Goal: Complete Application Form: Complete application form

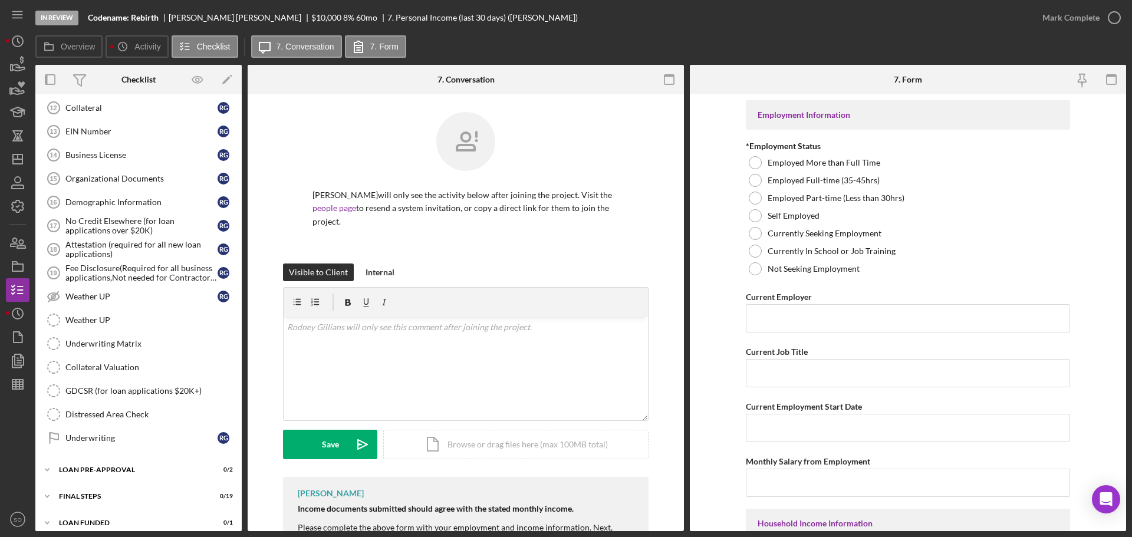
scroll to position [835, 0]
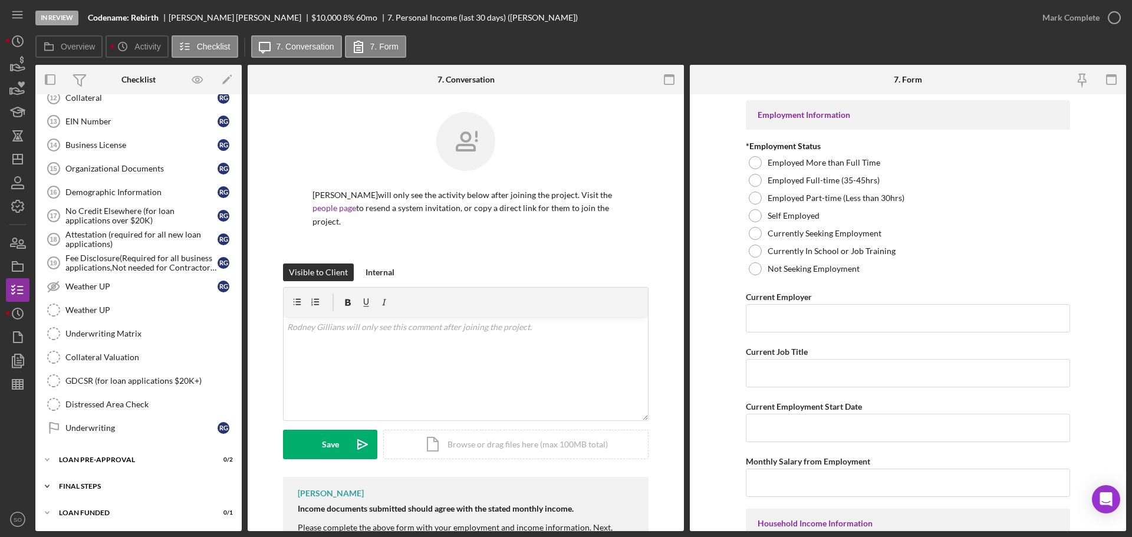
click at [178, 487] on div "FINAL STEPS" at bounding box center [143, 486] width 168 height 7
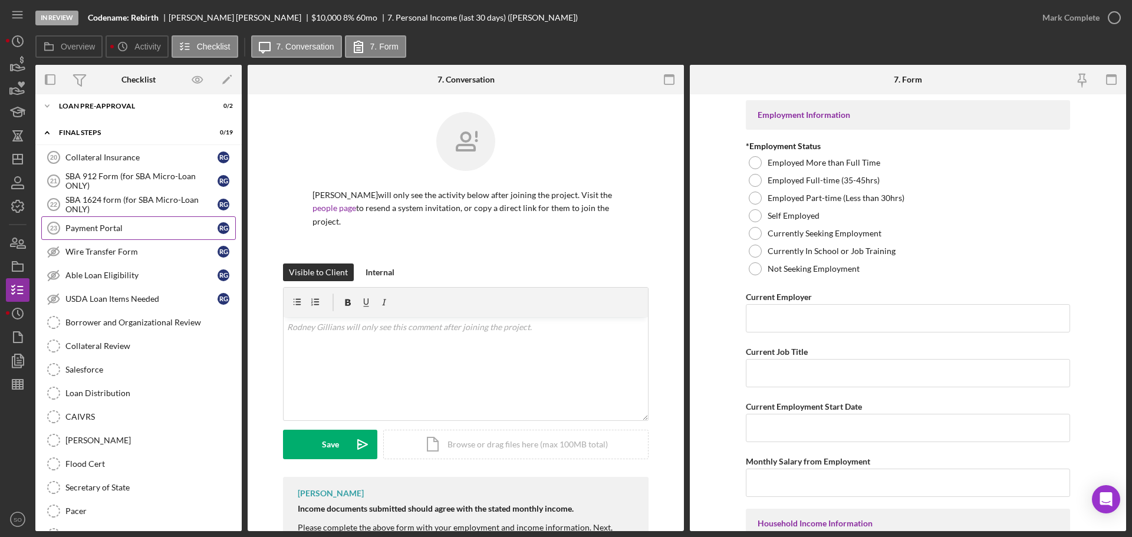
click at [122, 235] on link "Payment Portal 23 Payment Portal R G" at bounding box center [138, 228] width 194 height 24
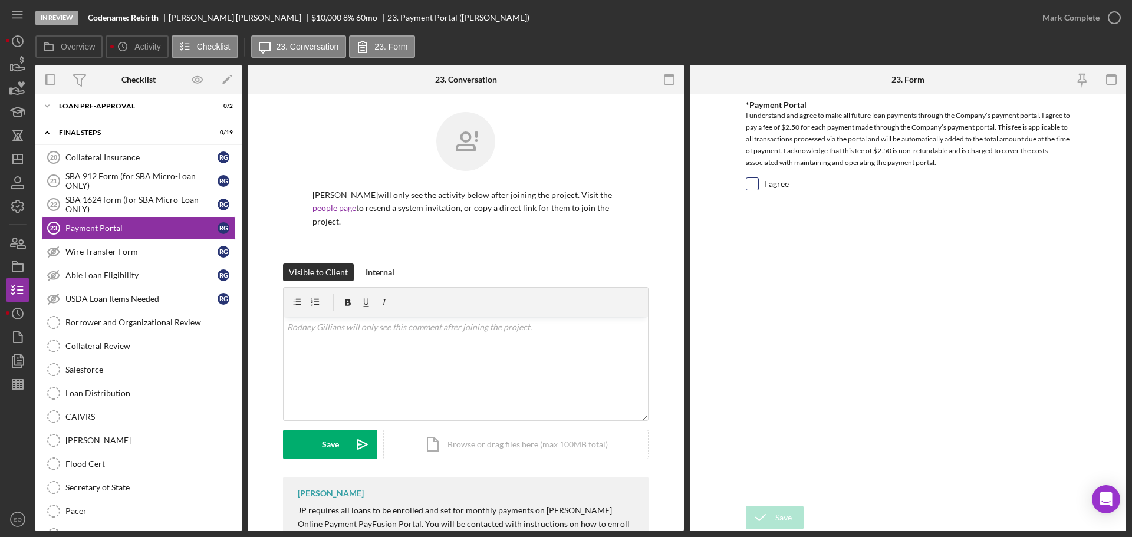
click at [751, 184] on input "I agree" at bounding box center [752, 184] width 12 height 12
checkbox input "true"
click at [784, 512] on div "Save" at bounding box center [783, 518] width 17 height 24
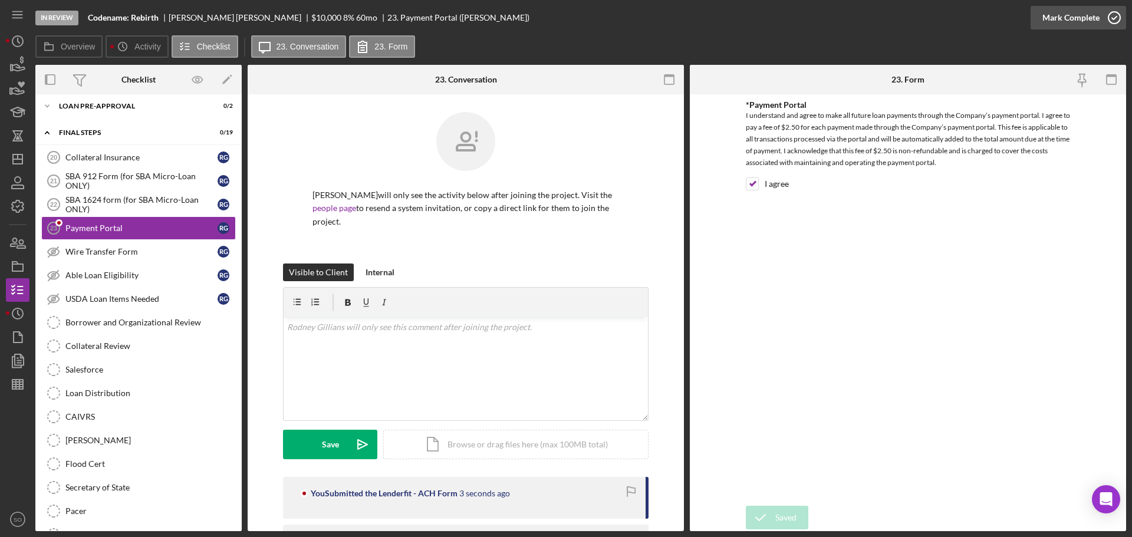
click at [1068, 18] on div "Mark Complete" at bounding box center [1070, 18] width 57 height 24
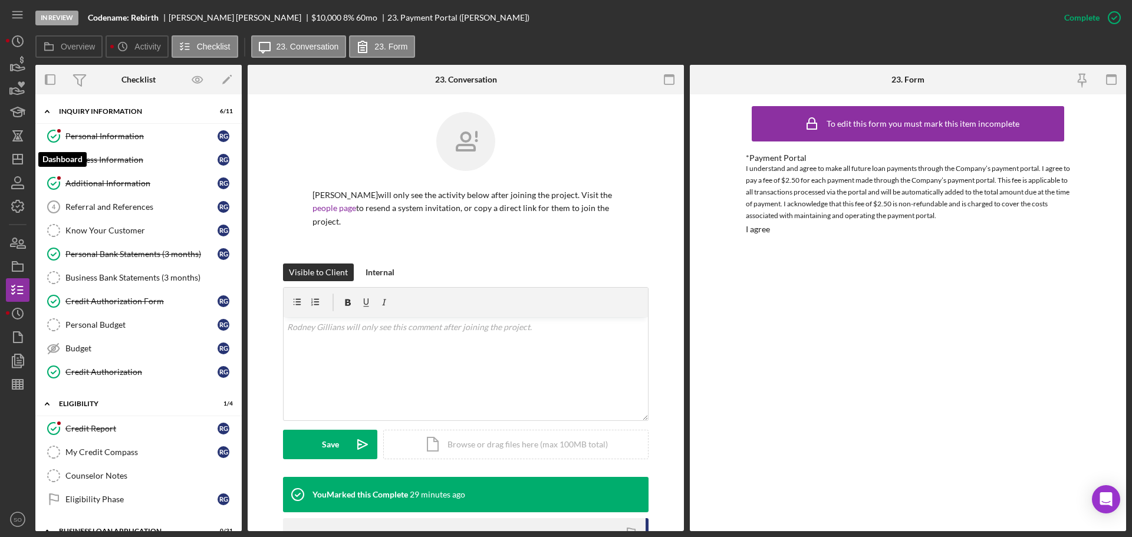
drag, startPoint x: 22, startPoint y: 164, endPoint x: 34, endPoint y: 173, distance: 15.2
click at [22, 164] on polygon "button" at bounding box center [17, 158] width 9 height 9
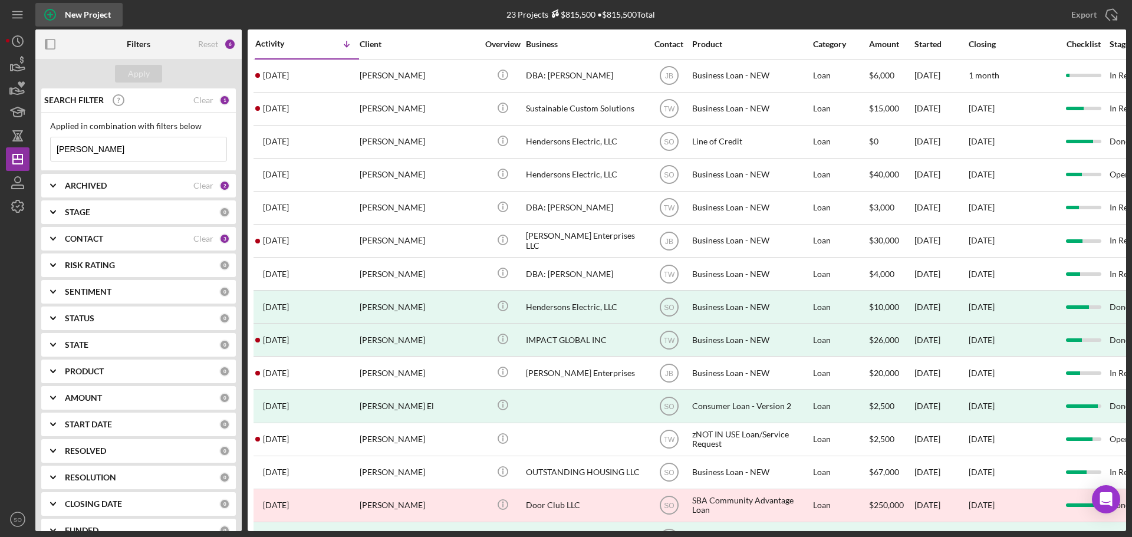
click at [84, 22] on div "New Project" at bounding box center [88, 15] width 46 height 24
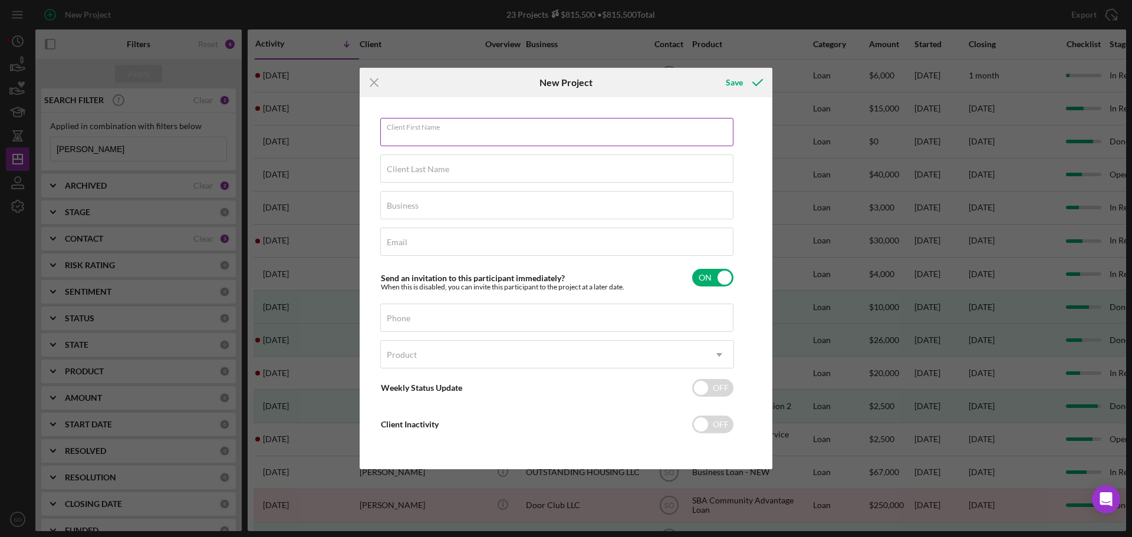
click at [421, 140] on input "Client First Name" at bounding box center [556, 132] width 353 height 28
paste input "[PERSON_NAME]"
type input "[PERSON_NAME]"
click at [483, 176] on input "Client Last Name" at bounding box center [556, 168] width 353 height 28
paste input "[PERSON_NAME]"
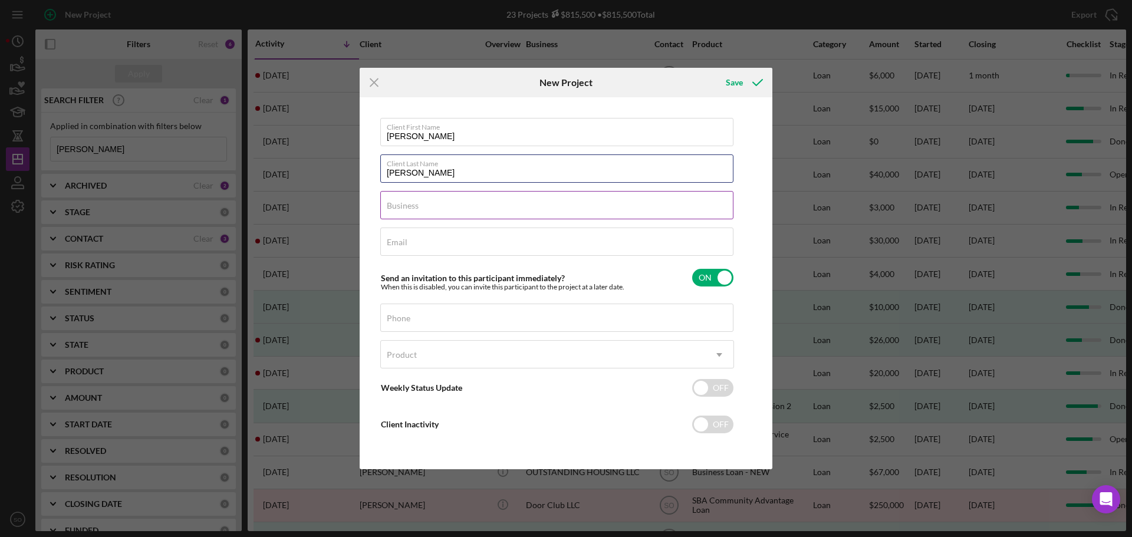
type input "[PERSON_NAME]"
drag, startPoint x: 482, startPoint y: 209, endPoint x: 499, endPoint y: 213, distance: 17.2
click at [482, 209] on input "Business" at bounding box center [556, 205] width 353 height 28
type input "n/a"
click at [480, 243] on div "Email Required" at bounding box center [557, 241] width 354 height 29
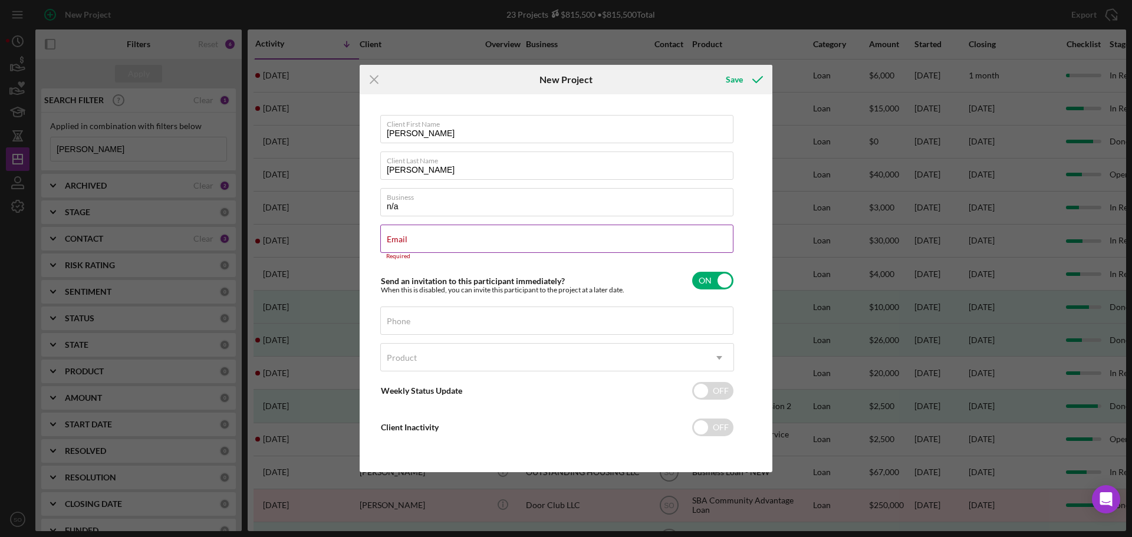
click at [470, 243] on div "Email Required" at bounding box center [557, 242] width 354 height 35
paste input "[PERSON_NAME][EMAIL_ADDRESS][DOMAIN_NAME]"
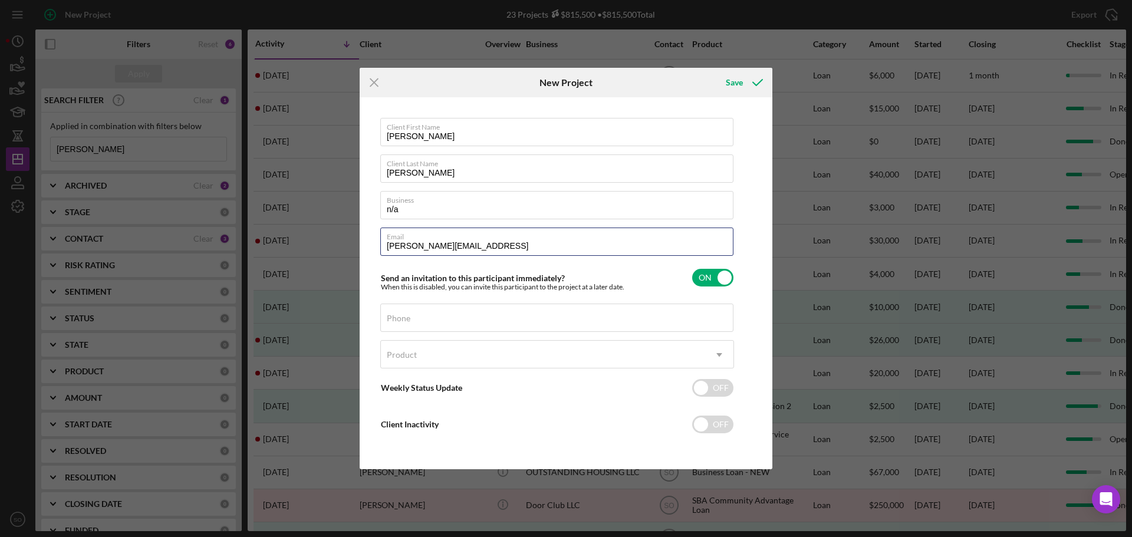
type input "[PERSON_NAME][EMAIL_ADDRESS]"
click at [466, 322] on input "Phone" at bounding box center [556, 318] width 353 height 28
paste input "[PHONE_NUMBER]"
type input "[PHONE_NUMBER]"
click at [476, 366] on div "Product" at bounding box center [543, 354] width 324 height 27
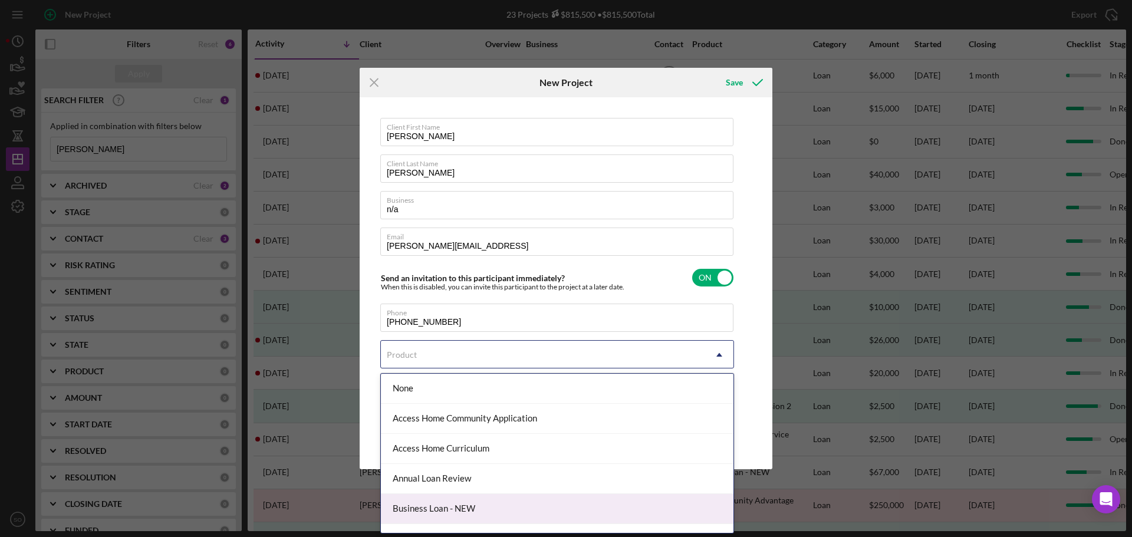
scroll to position [118, 0]
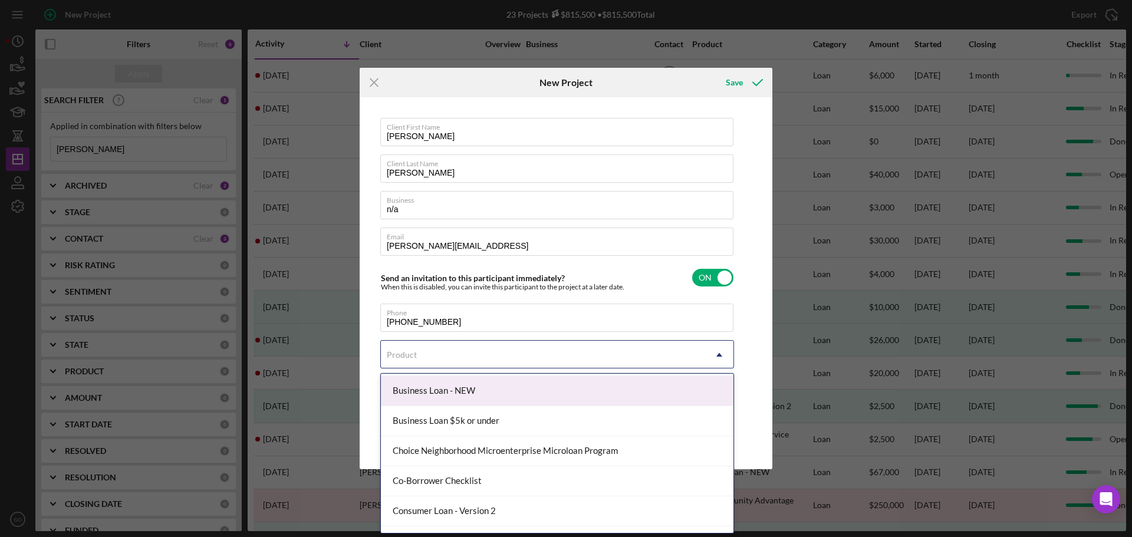
click at [458, 398] on div "Business Loan - NEW" at bounding box center [557, 391] width 352 height 30
checkbox input "true"
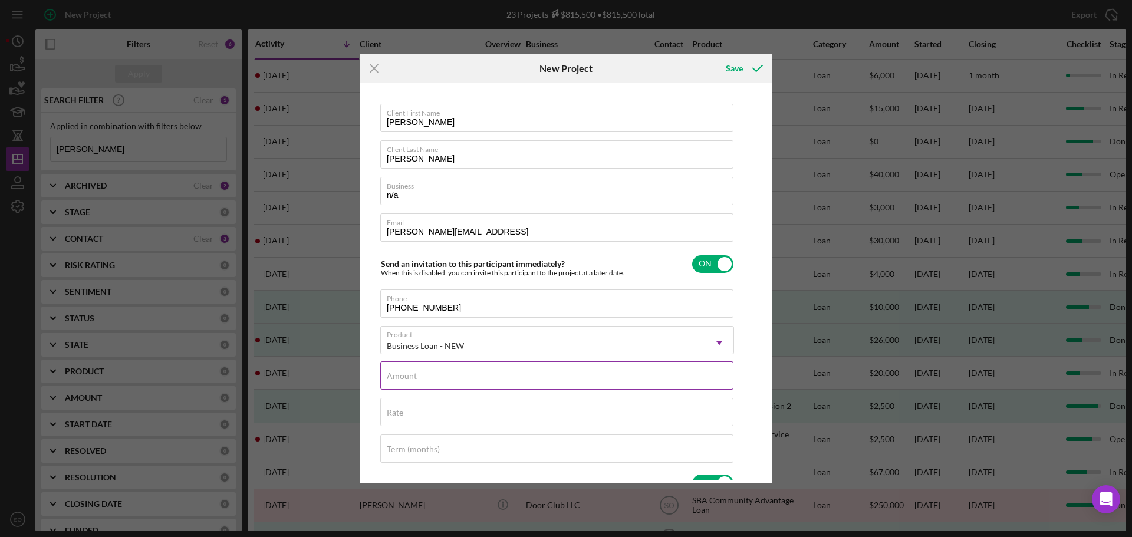
click at [461, 388] on input "Amount" at bounding box center [556, 375] width 353 height 28
type input "$3,000"
click at [552, 405] on div "Rate" at bounding box center [557, 412] width 354 height 29
type input "8.000%"
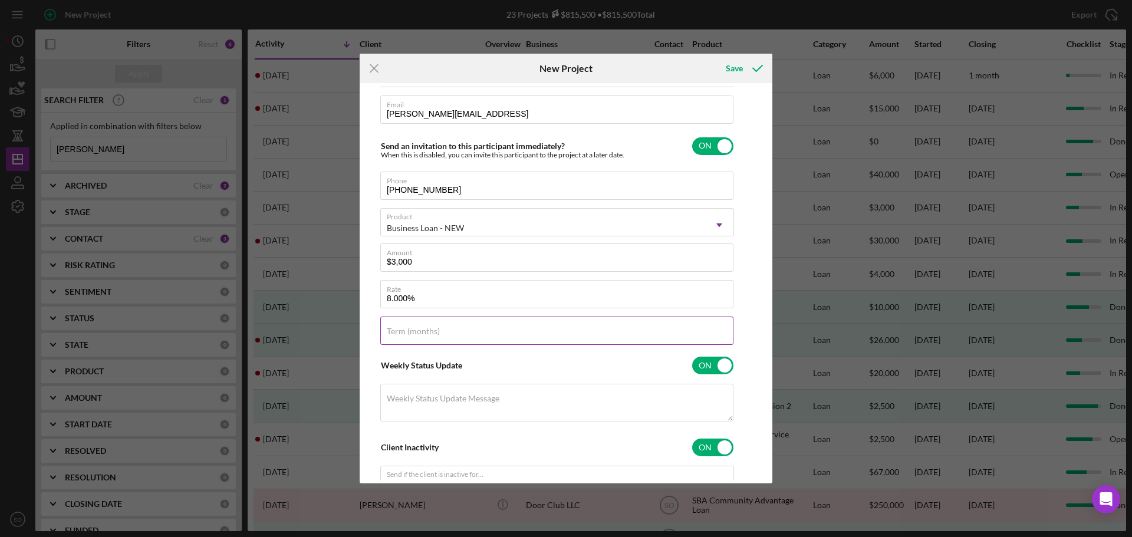
click at [503, 335] on input "Term (months)" at bounding box center [556, 330] width 353 height 28
type input "48"
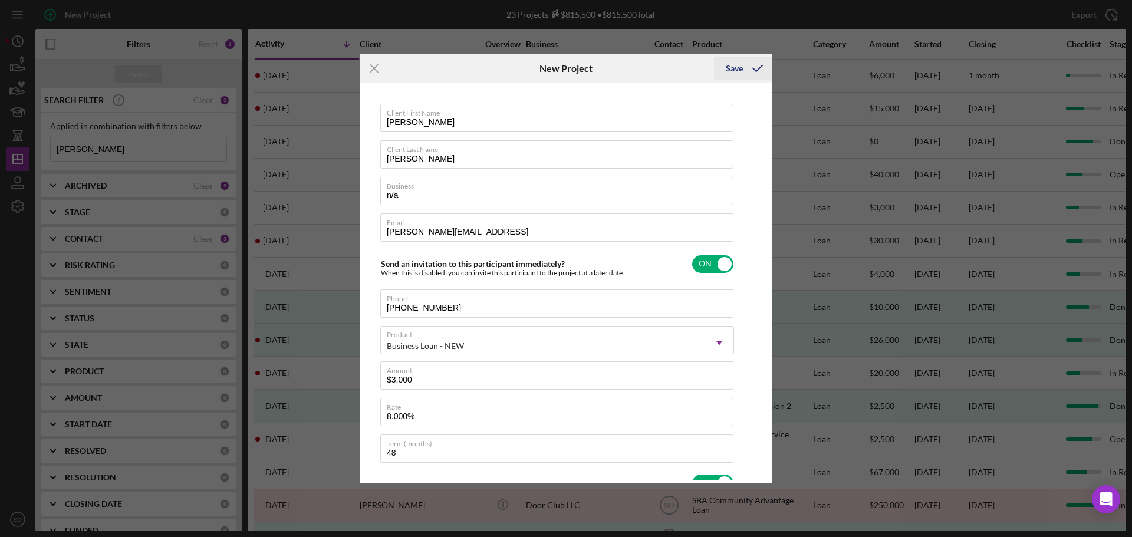
click at [739, 65] on div "Save" at bounding box center [733, 69] width 17 height 24
checkbox input "false"
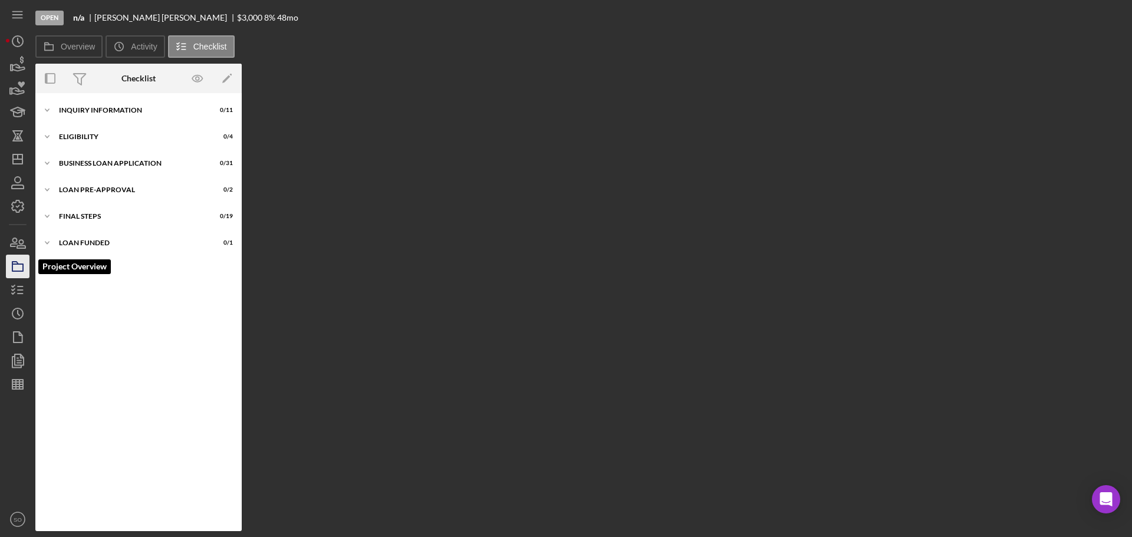
click at [24, 260] on icon "button" at bounding box center [17, 266] width 29 height 29
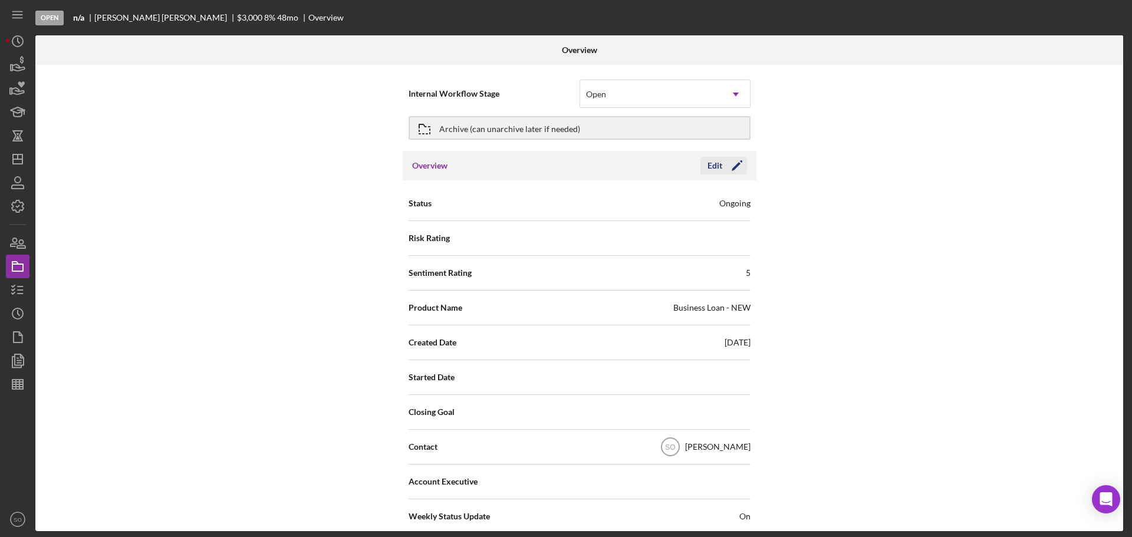
click at [738, 163] on icon "Icon/Edit" at bounding box center [736, 165] width 29 height 29
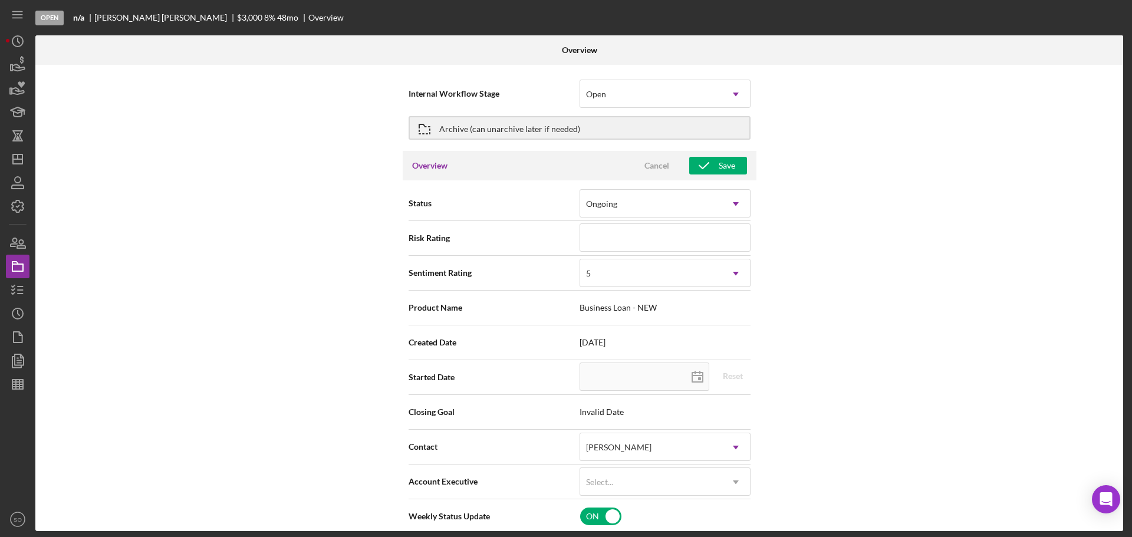
scroll to position [118, 0]
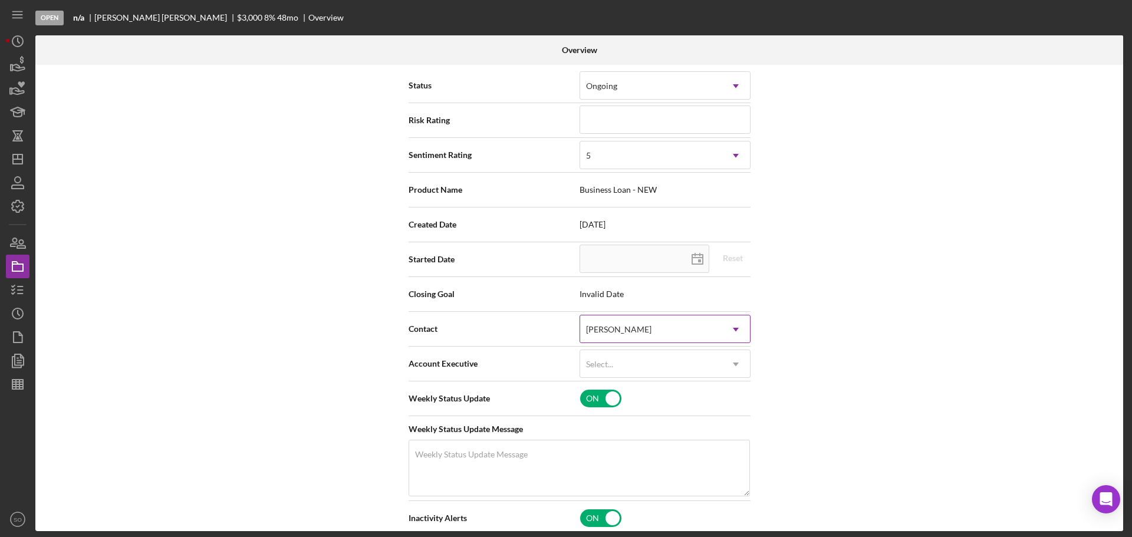
click at [700, 320] on div "[PERSON_NAME]" at bounding box center [650, 329] width 141 height 27
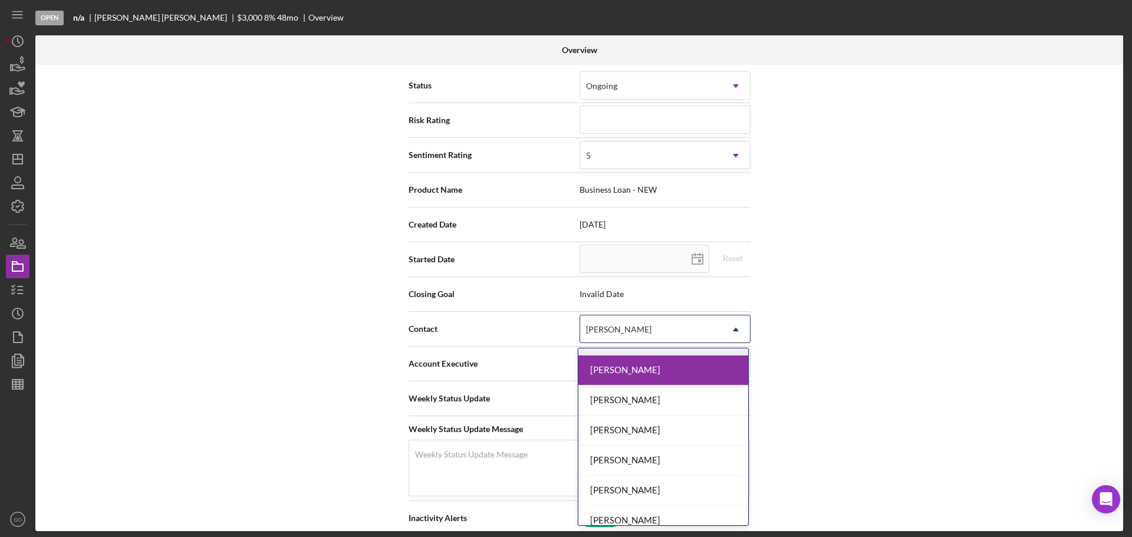
scroll to position [413, 0]
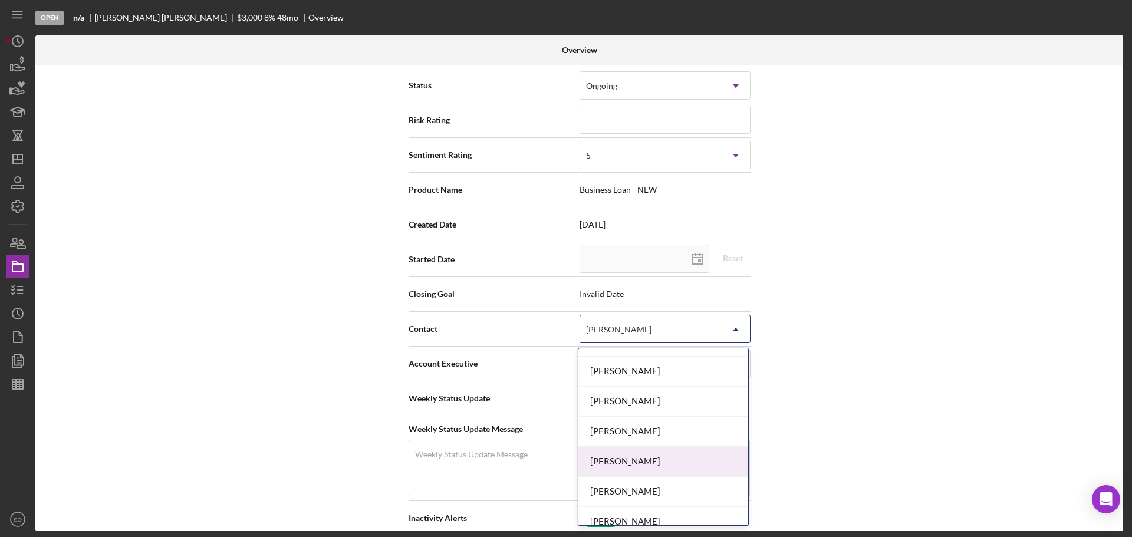
click at [645, 457] on div "[PERSON_NAME]" at bounding box center [663, 462] width 170 height 30
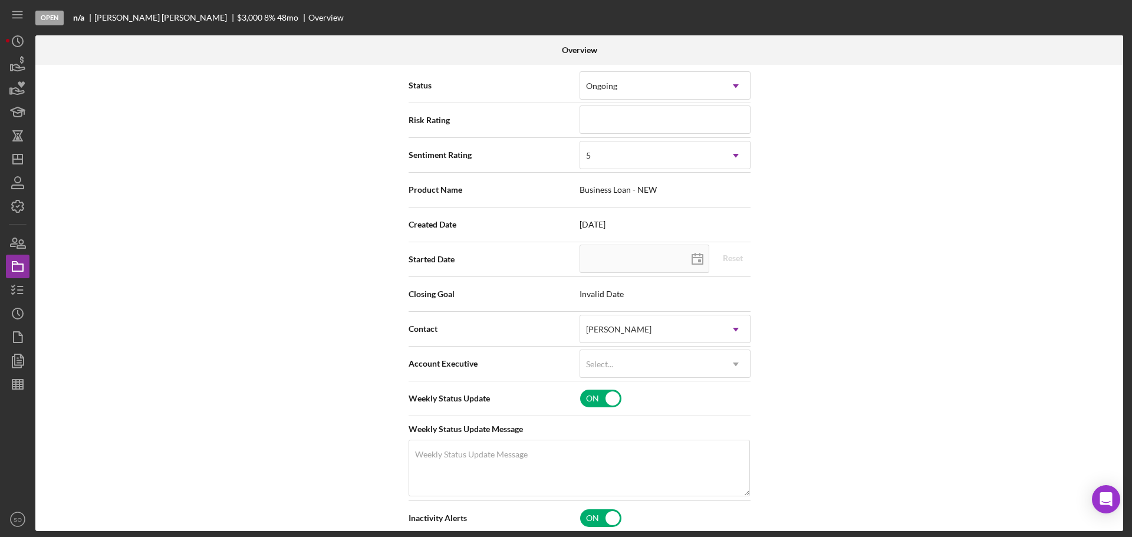
scroll to position [0, 0]
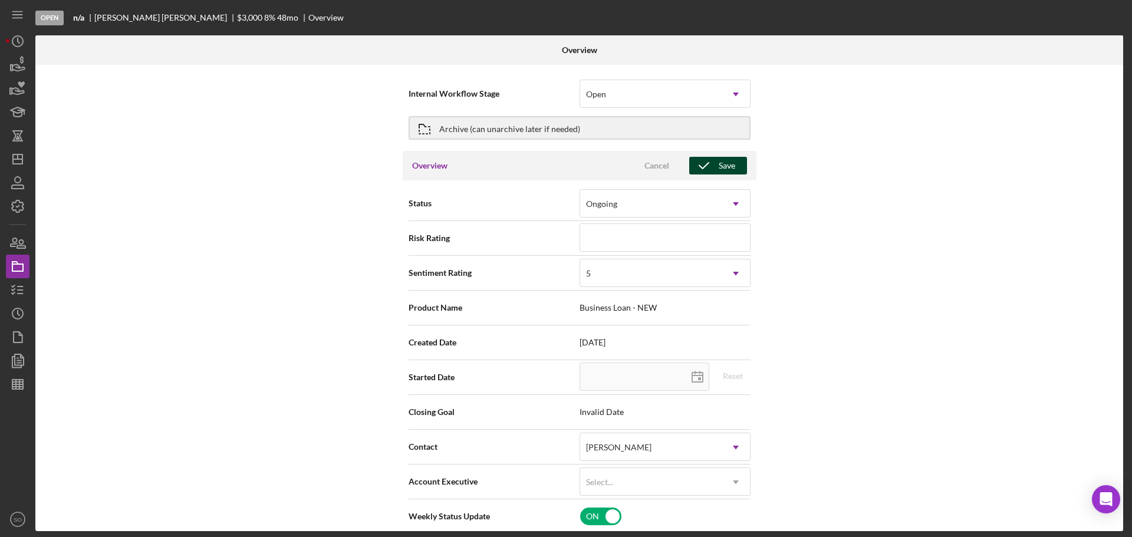
click at [695, 167] on icon "button" at bounding box center [703, 165] width 29 height 29
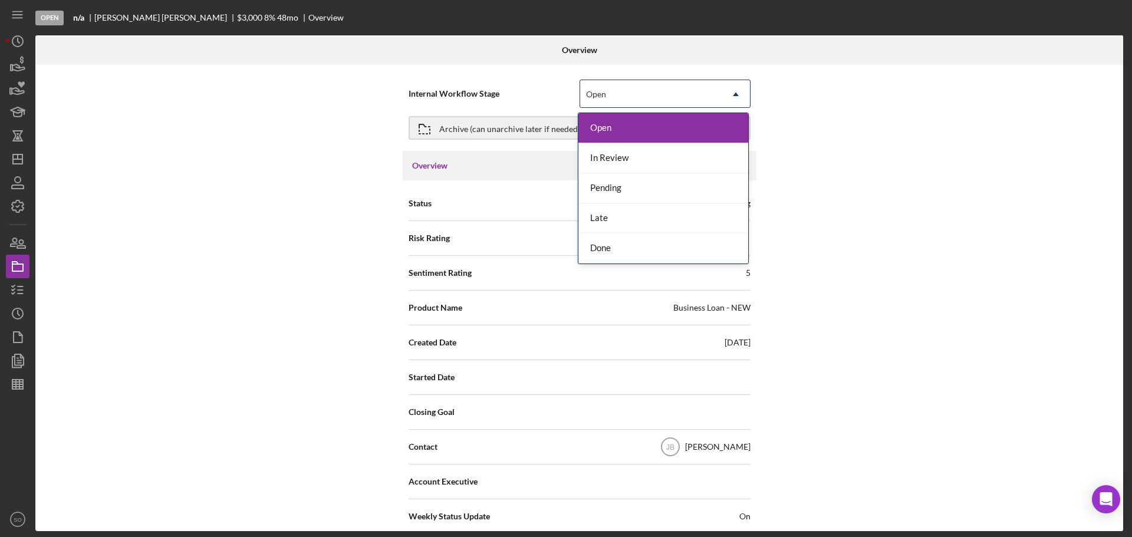
click at [646, 100] on div "Open" at bounding box center [650, 94] width 141 height 27
click at [627, 156] on div "In Review" at bounding box center [663, 158] width 170 height 30
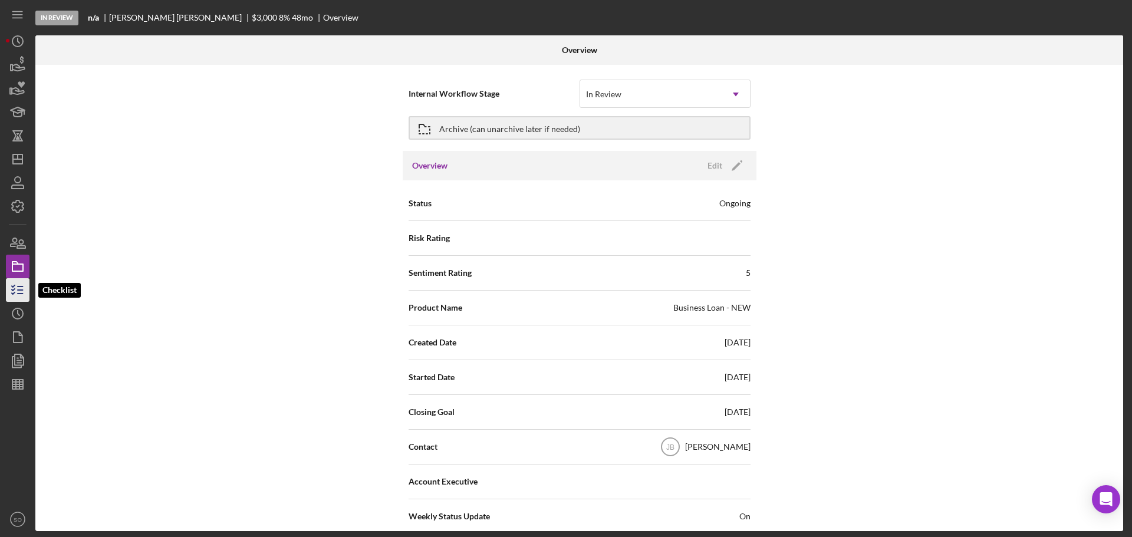
click at [16, 291] on icon "button" at bounding box center [17, 289] width 29 height 29
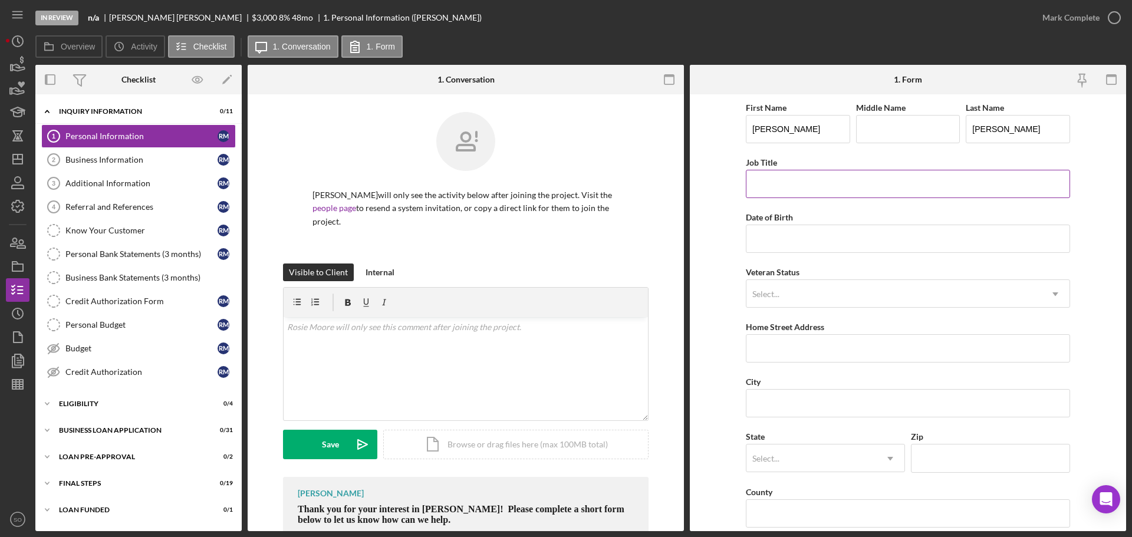
click at [813, 192] on input "Job Title" at bounding box center [908, 184] width 324 height 28
type input "Business Owner"
click at [772, 230] on input "Date of Birth" at bounding box center [908, 239] width 324 height 28
type input "[DATE]"
click at [724, 275] on form "First Name [PERSON_NAME] Middle Name Last Name [PERSON_NAME] Job Title Business…" at bounding box center [908, 312] width 436 height 437
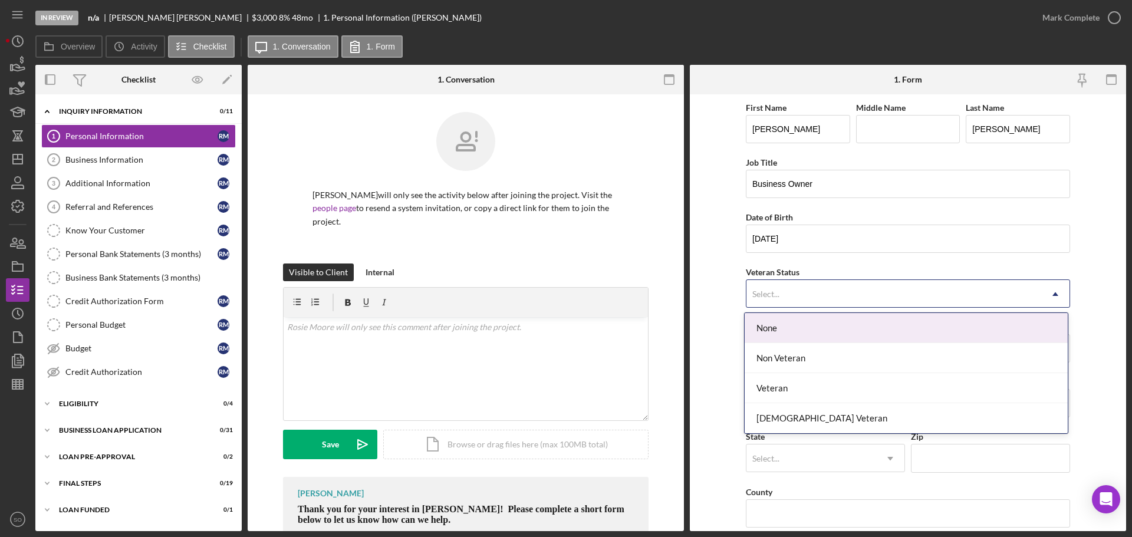
click at [784, 287] on div "Select..." at bounding box center [893, 294] width 295 height 27
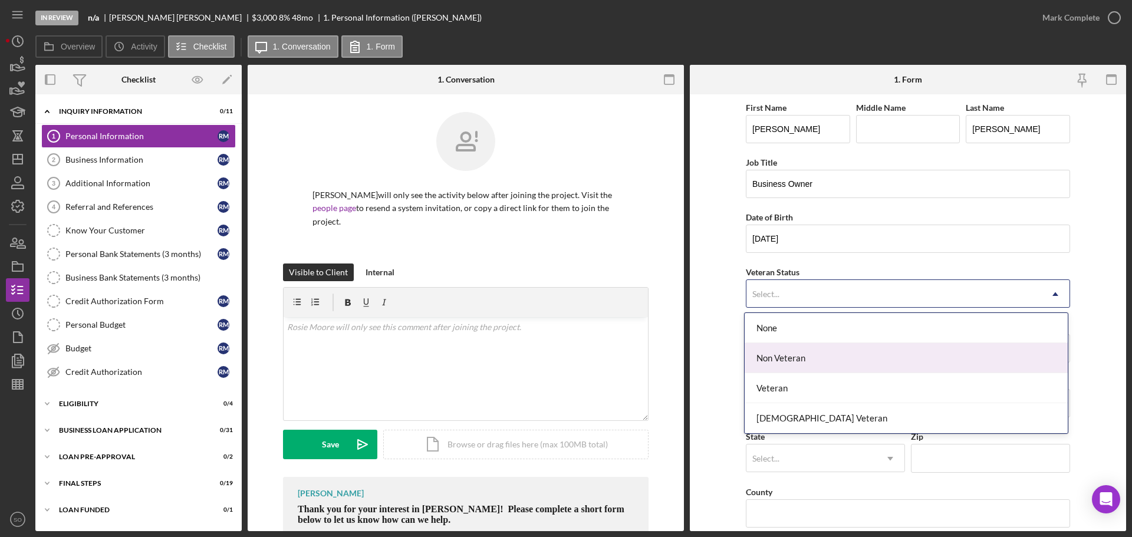
click at [799, 350] on div "Non Veteran" at bounding box center [905, 358] width 323 height 30
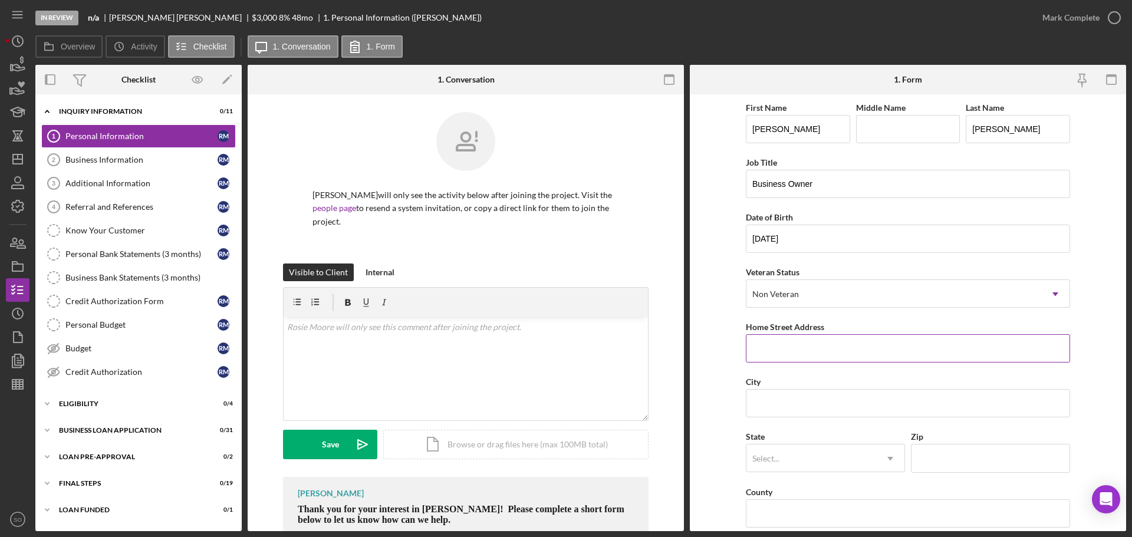
click at [801, 355] on input "Home Street Address" at bounding box center [908, 348] width 324 height 28
click at [771, 354] on input "Home Street Address" at bounding box center [908, 348] width 324 height 28
paste input "[STREET_ADDRESS]"
type input "[STREET_ADDRESS]"
click at [803, 427] on div "First Name [PERSON_NAME] Middle Name Last Name [PERSON_NAME] Job Title Business…" at bounding box center [908, 475] width 324 height 750
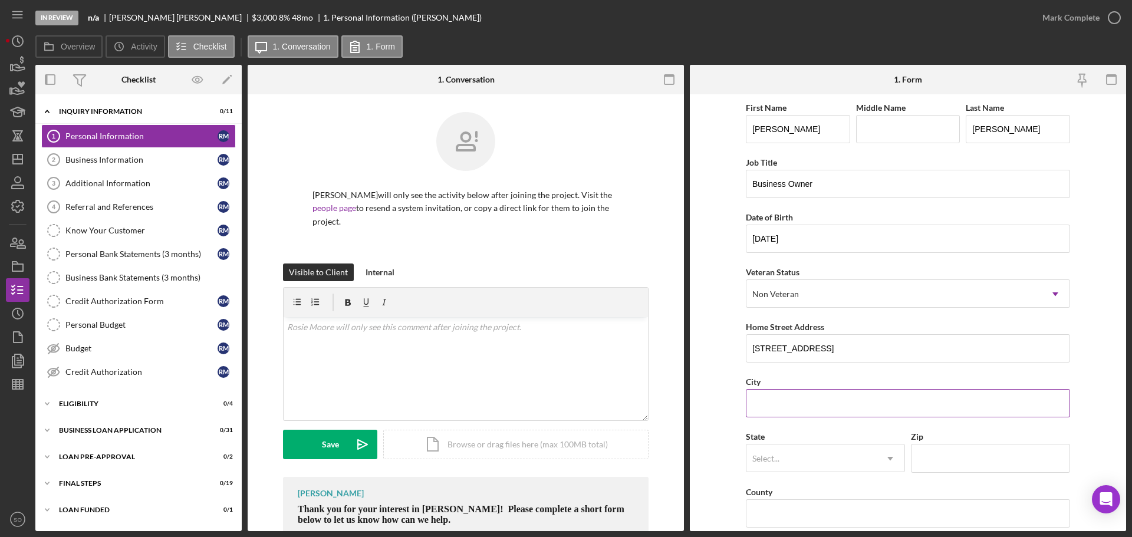
click at [803, 414] on input "City" at bounding box center [908, 403] width 324 height 28
paste input "[GEOGRAPHIC_DATA]"
type input "[GEOGRAPHIC_DATA]"
click at [799, 456] on div "Select..." at bounding box center [811, 458] width 130 height 27
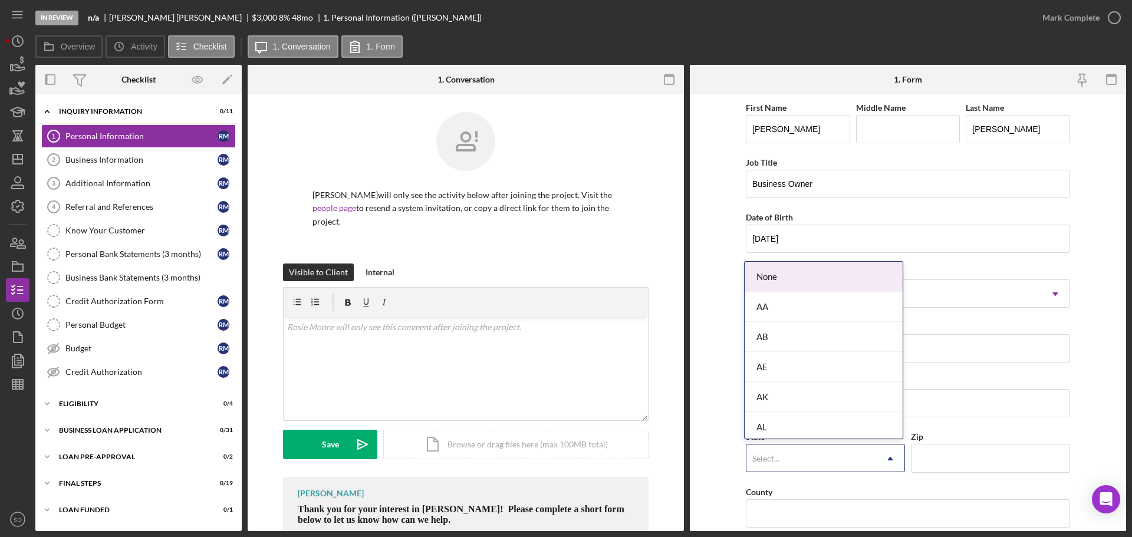
type input ","
type input "mo"
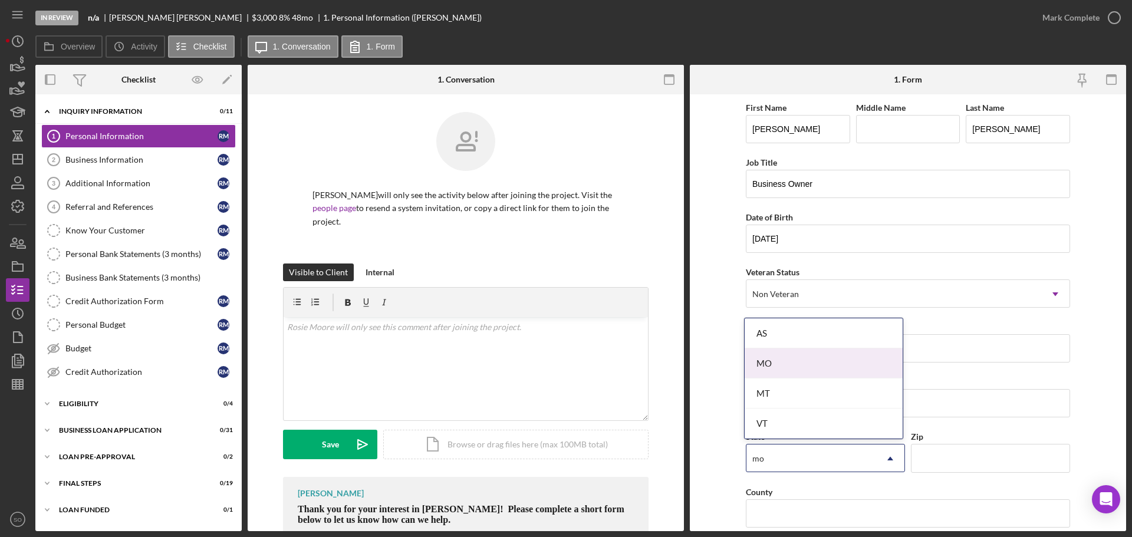
click at [807, 374] on div "MO" at bounding box center [823, 363] width 158 height 30
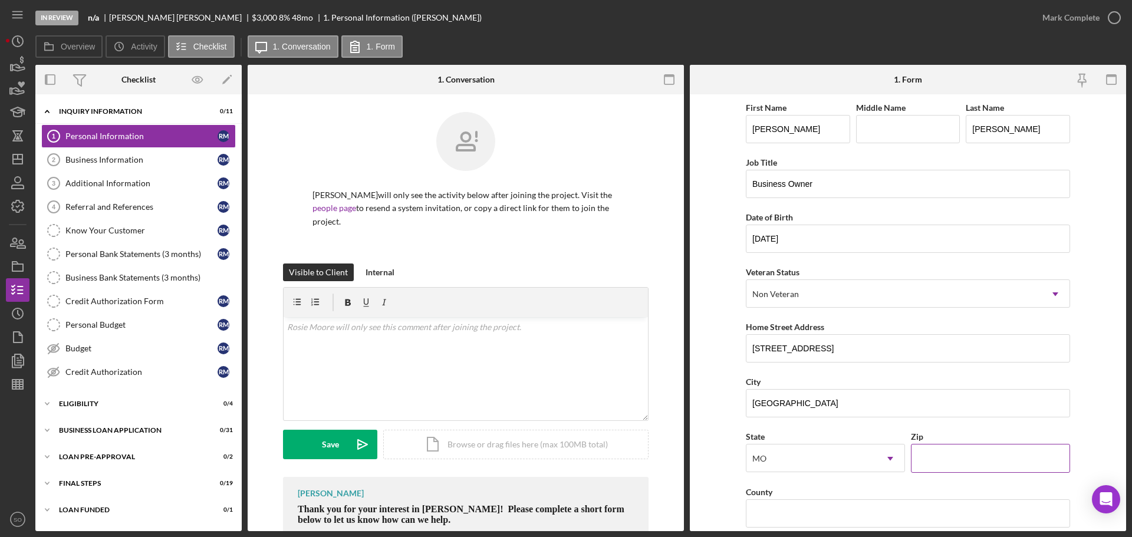
click at [942, 458] on input "Zip" at bounding box center [990, 458] width 159 height 28
paste input "65775"
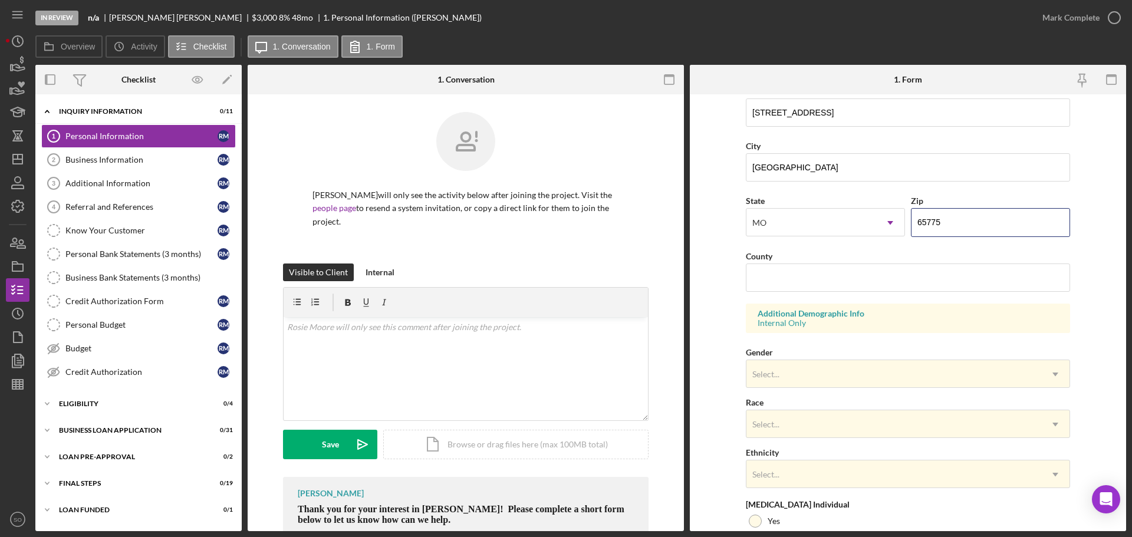
type input "65775"
click at [780, 270] on input "County" at bounding box center [908, 277] width 324 height 28
paste input "[GEOGRAPHIC_DATA]"
type input "[GEOGRAPHIC_DATA]"
click at [849, 383] on div "Select..." at bounding box center [893, 374] width 295 height 27
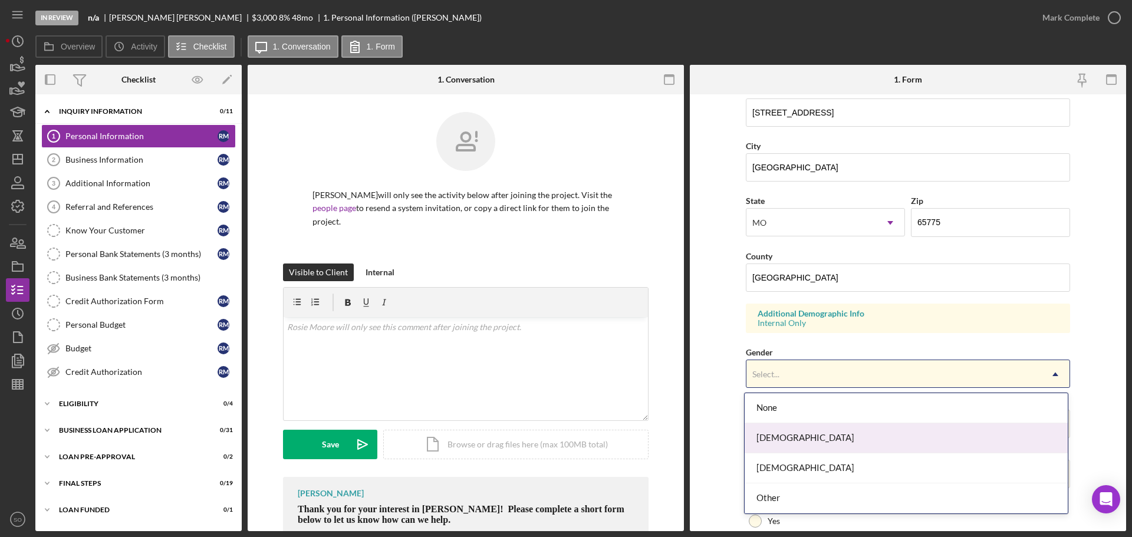
click at [800, 436] on div "[DEMOGRAPHIC_DATA]" at bounding box center [905, 438] width 323 height 30
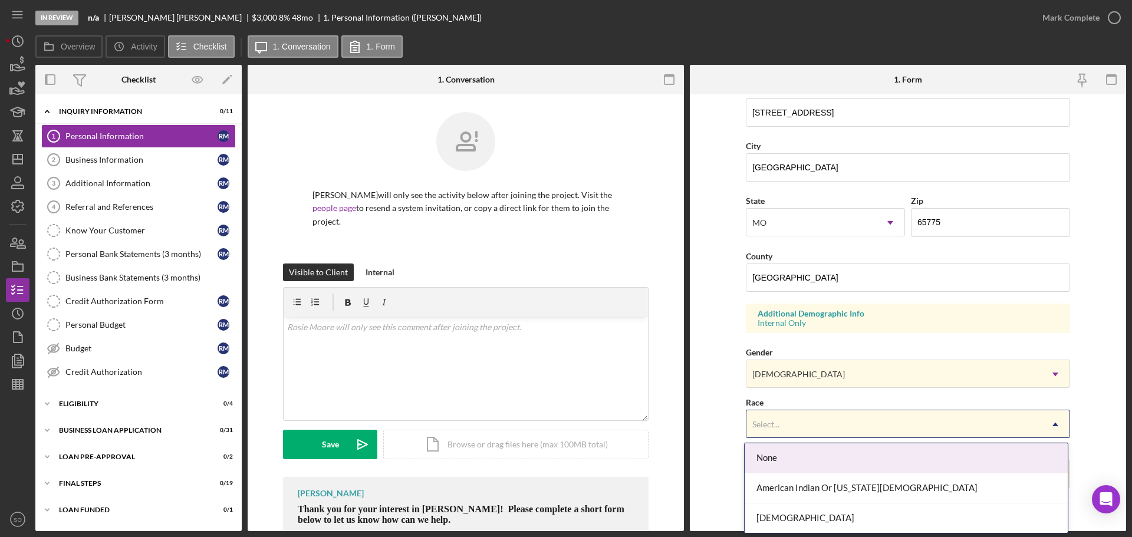
click at [806, 416] on div "Select..." at bounding box center [893, 424] width 295 height 27
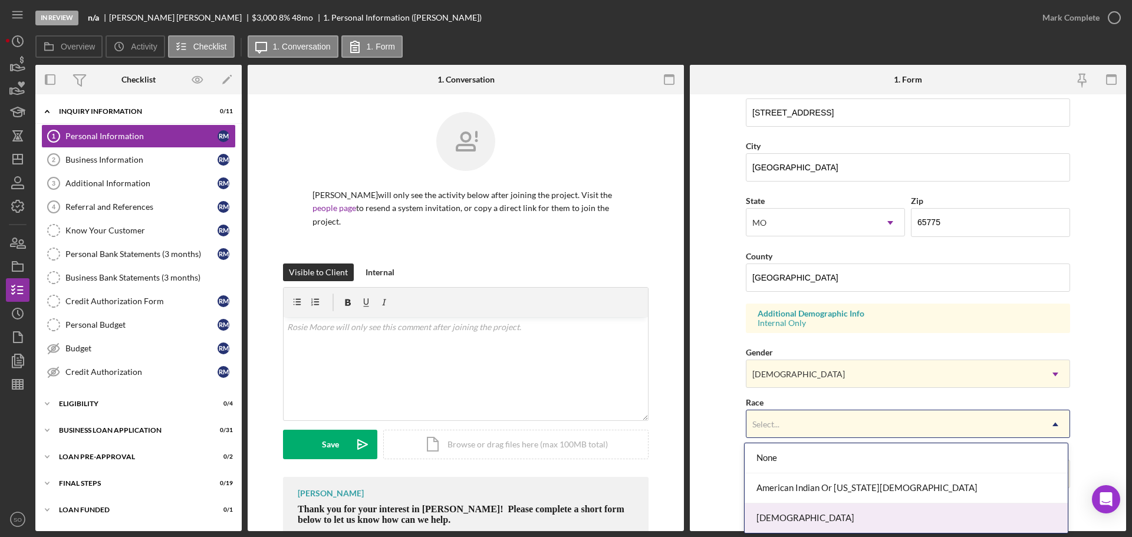
scroll to position [59, 0]
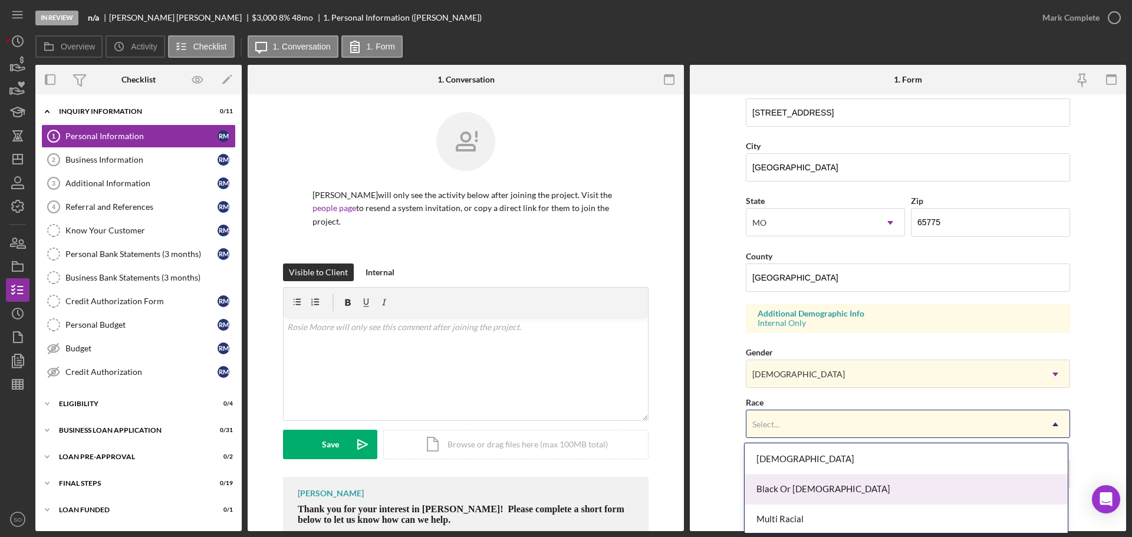
click at [800, 500] on div "Black Or [DEMOGRAPHIC_DATA]" at bounding box center [905, 489] width 323 height 30
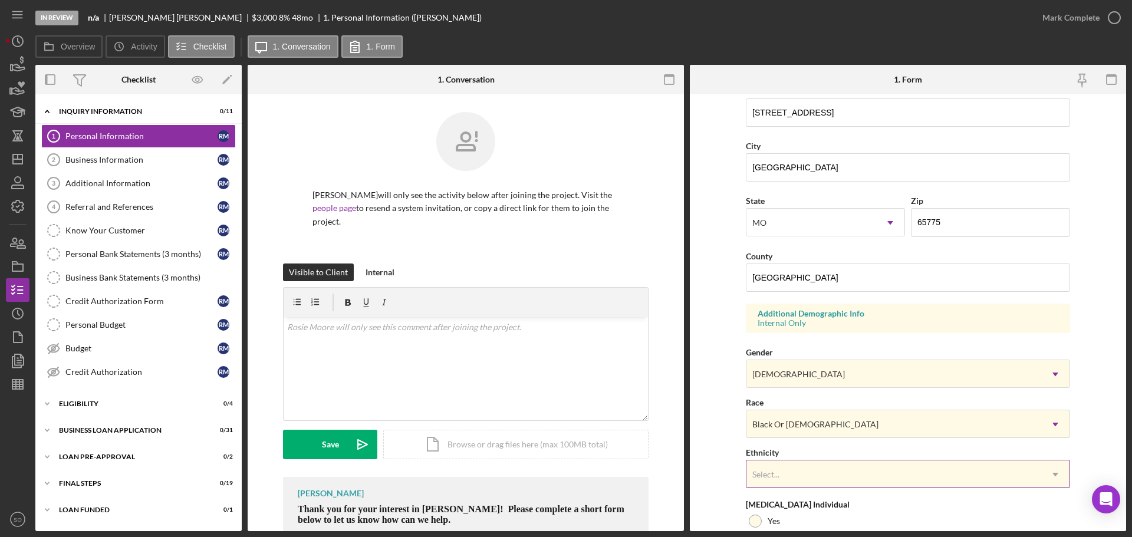
click at [789, 475] on div "Select..." at bounding box center [893, 474] width 295 height 27
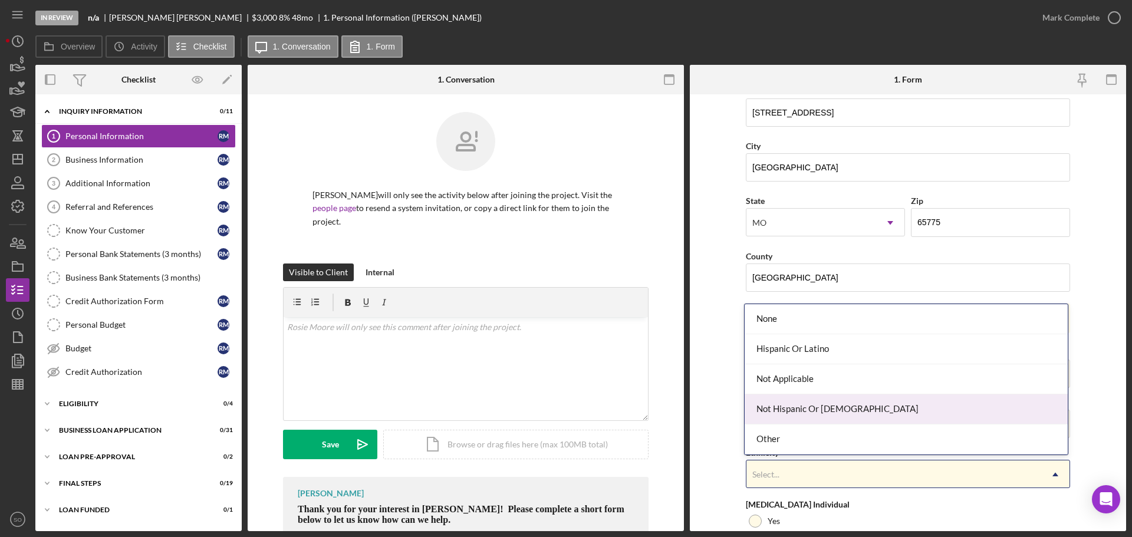
click at [796, 408] on div "Not Hispanic Or [DEMOGRAPHIC_DATA]" at bounding box center [905, 409] width 323 height 30
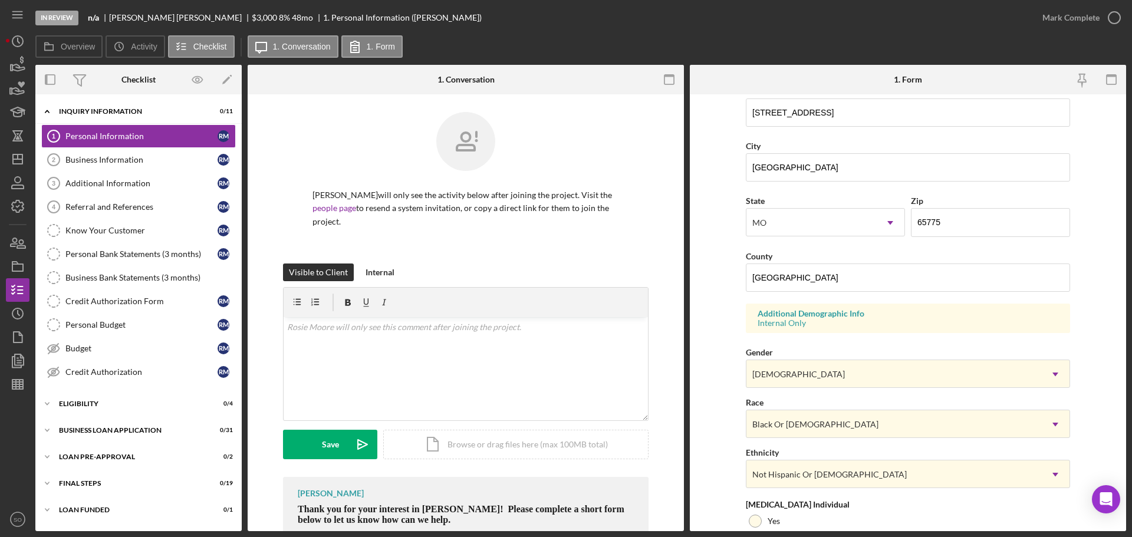
click at [701, 436] on form "First Name [PERSON_NAME] Middle Name Last Name [PERSON_NAME] Job Title Business…" at bounding box center [908, 312] width 436 height 437
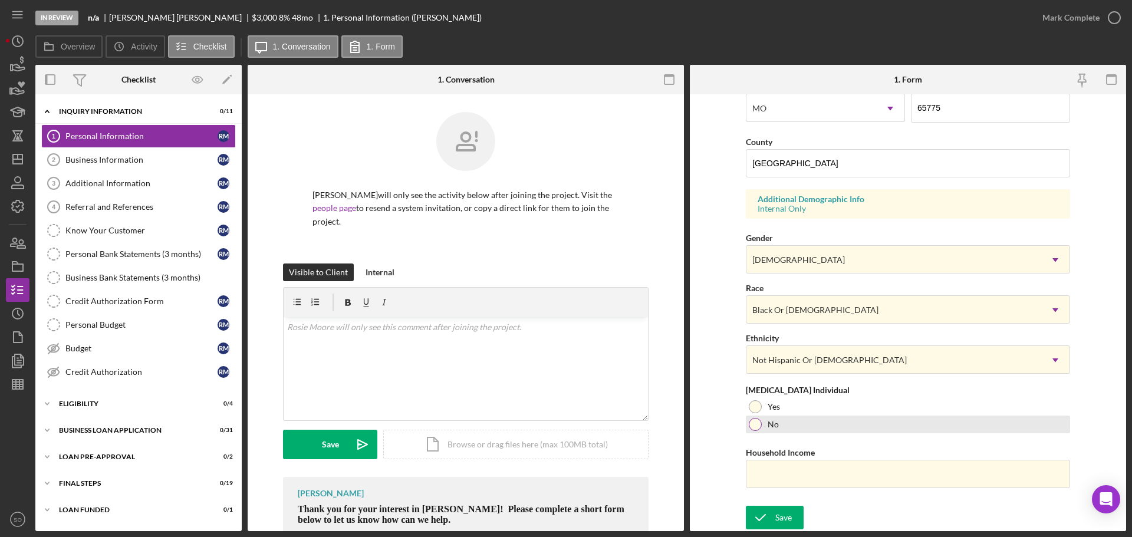
click at [755, 418] on div at bounding box center [754, 424] width 13 height 13
click at [763, 410] on div "Yes" at bounding box center [908, 407] width 324 height 18
click at [829, 476] on input "Household Income" at bounding box center [908, 474] width 324 height 28
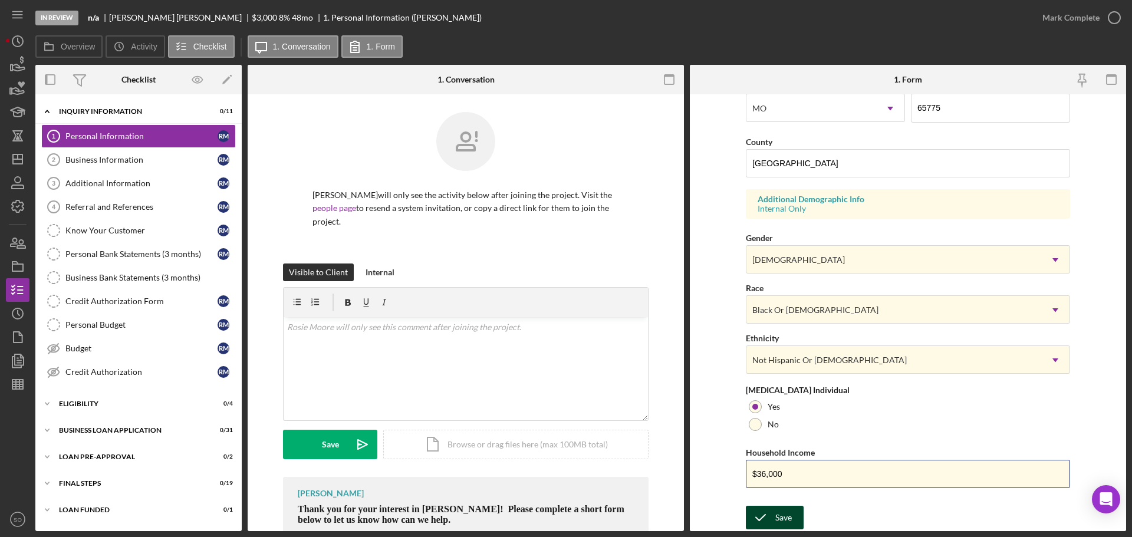
type input "$36,000"
click at [793, 506] on button "Save" at bounding box center [775, 518] width 58 height 24
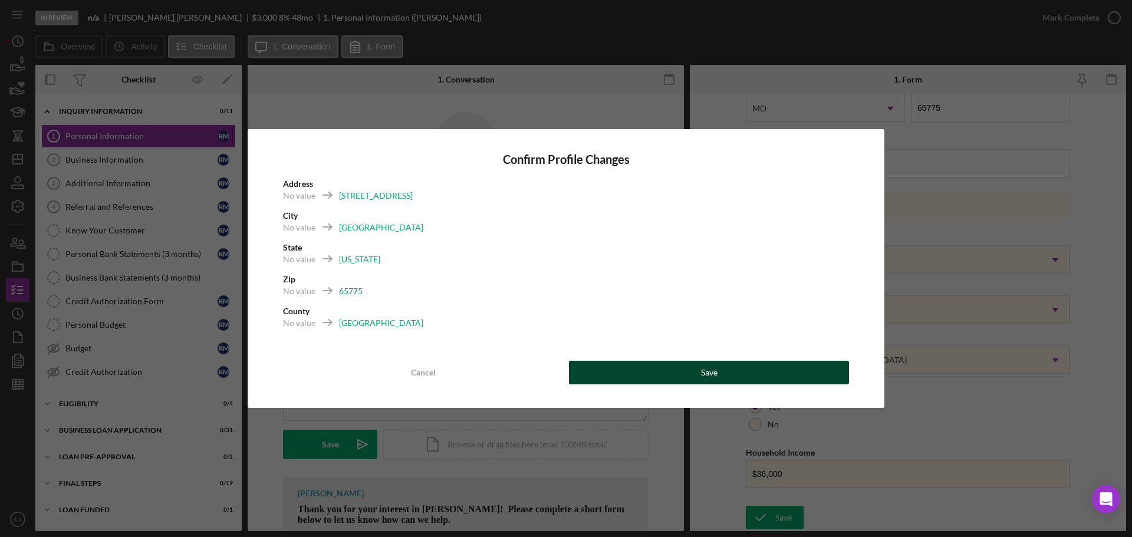
click at [711, 378] on div "Save" at bounding box center [709, 373] width 17 height 24
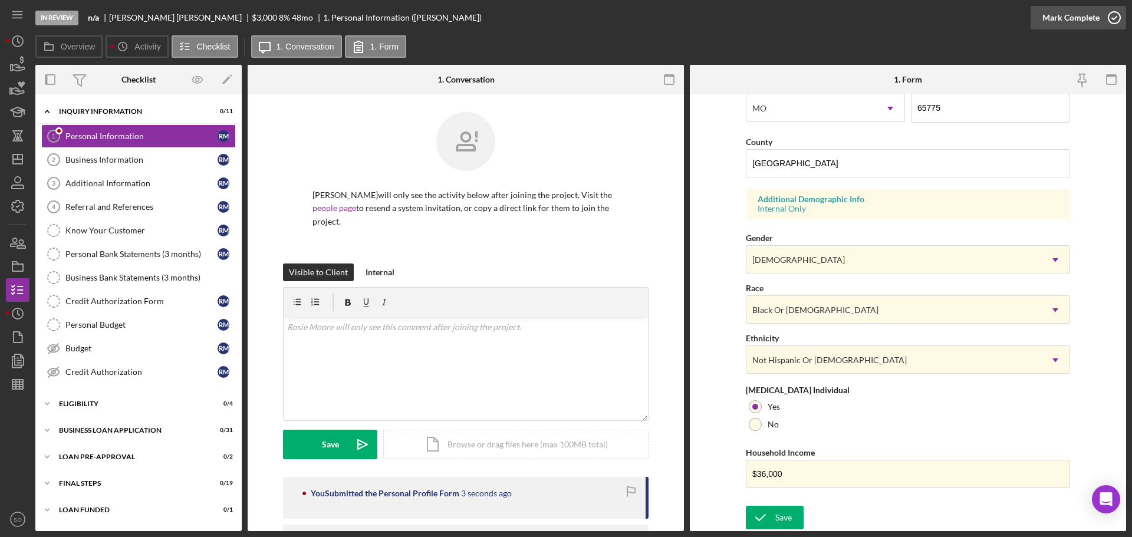
click at [1051, 19] on div "Mark Complete" at bounding box center [1070, 18] width 57 height 24
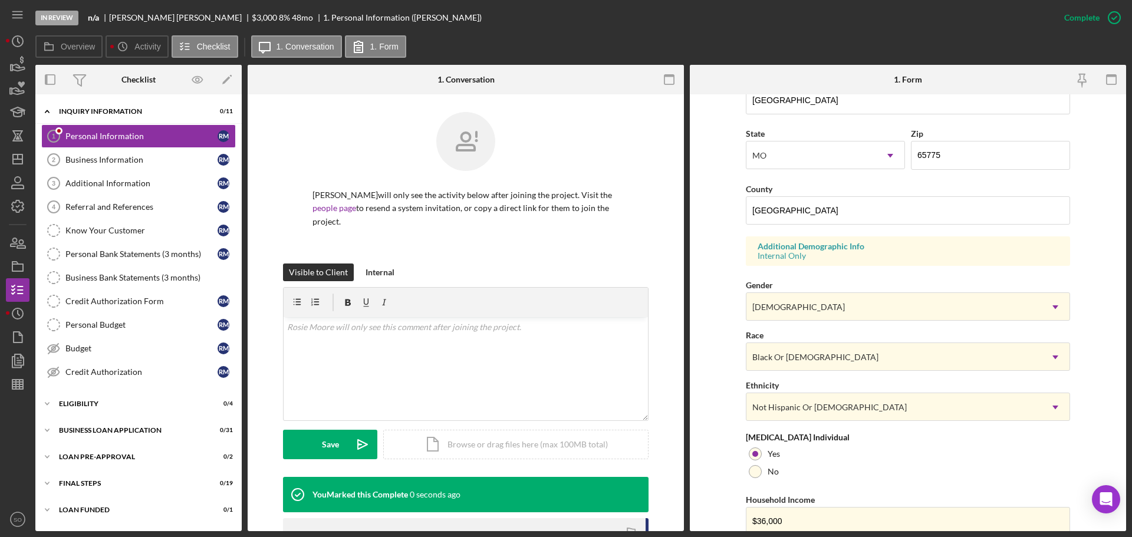
scroll to position [113, 0]
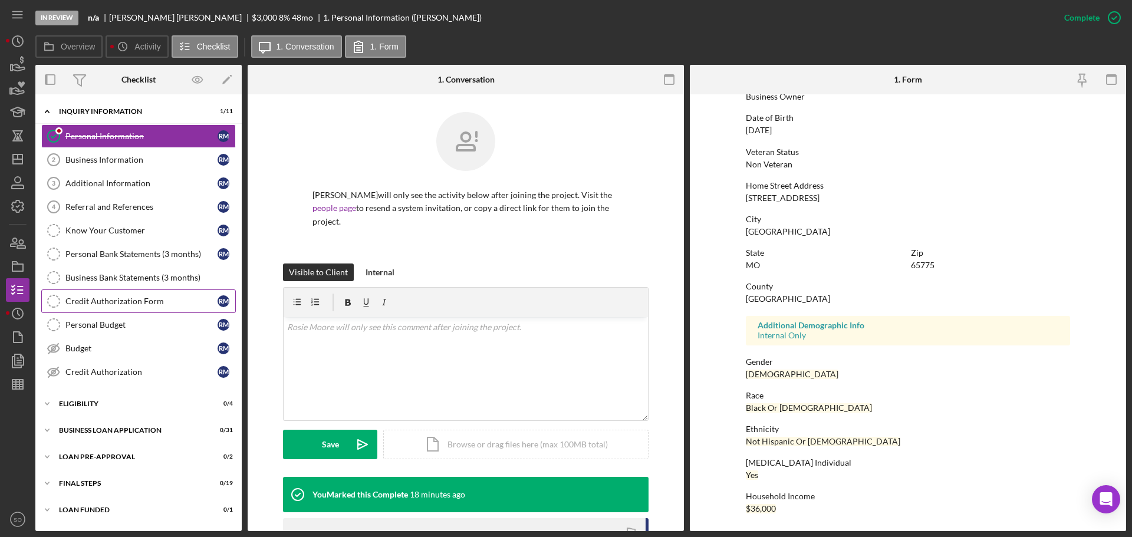
click at [136, 298] on div "Credit Authorization Form" at bounding box center [141, 300] width 152 height 9
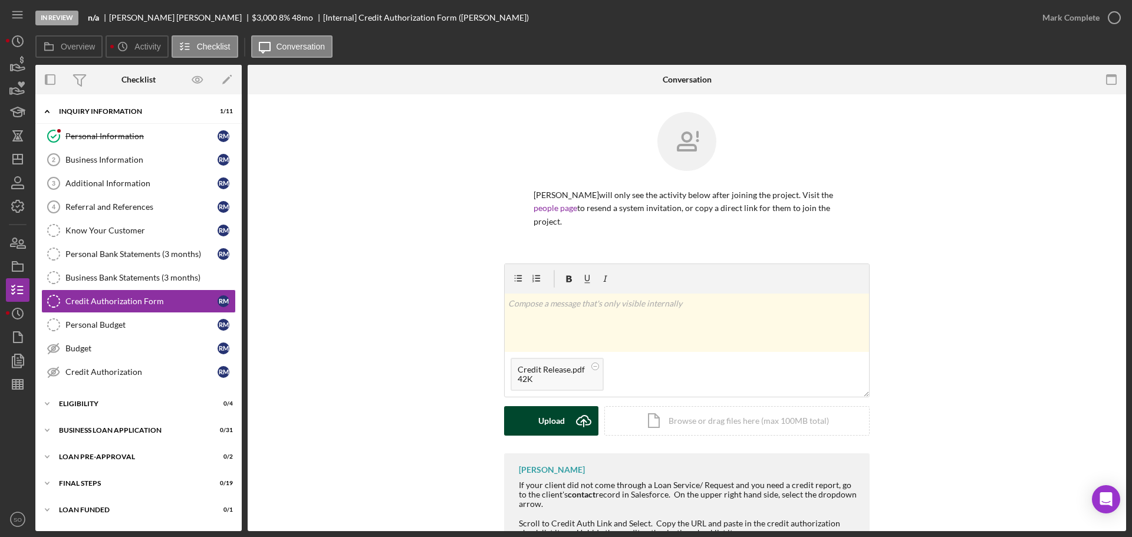
click at [545, 406] on div "Upload" at bounding box center [551, 420] width 27 height 29
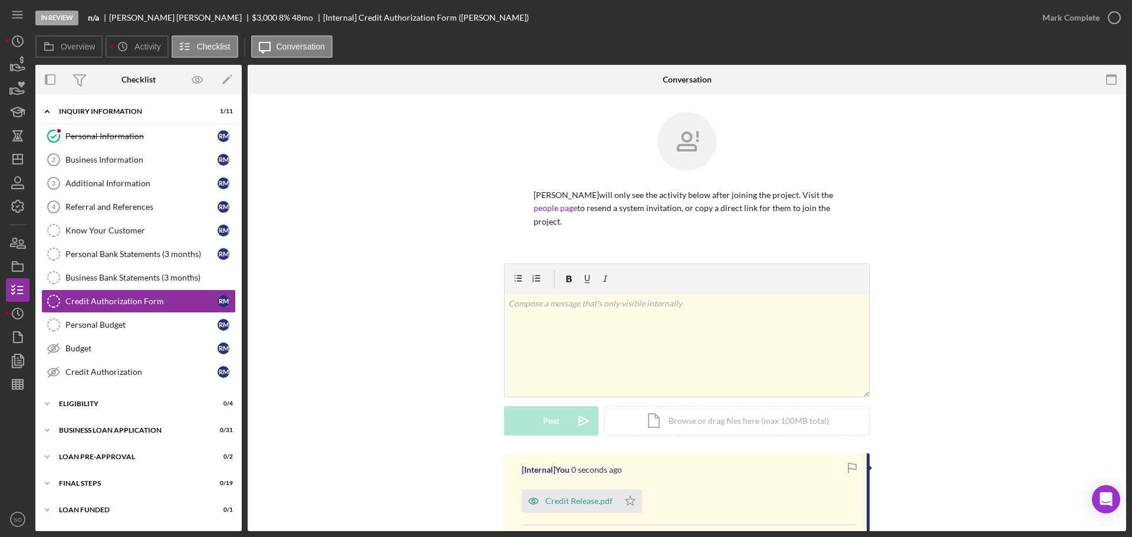
scroll to position [118, 0]
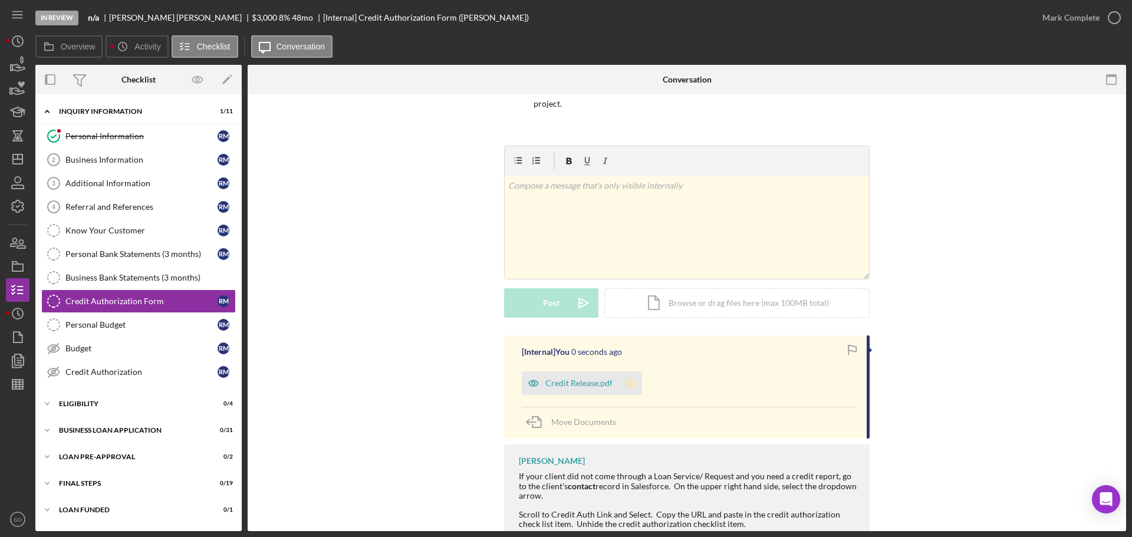
click at [625, 376] on icon "Icon/Star" at bounding box center [630, 383] width 24 height 24
click at [1053, 21] on div "Mark Complete" at bounding box center [1070, 18] width 57 height 24
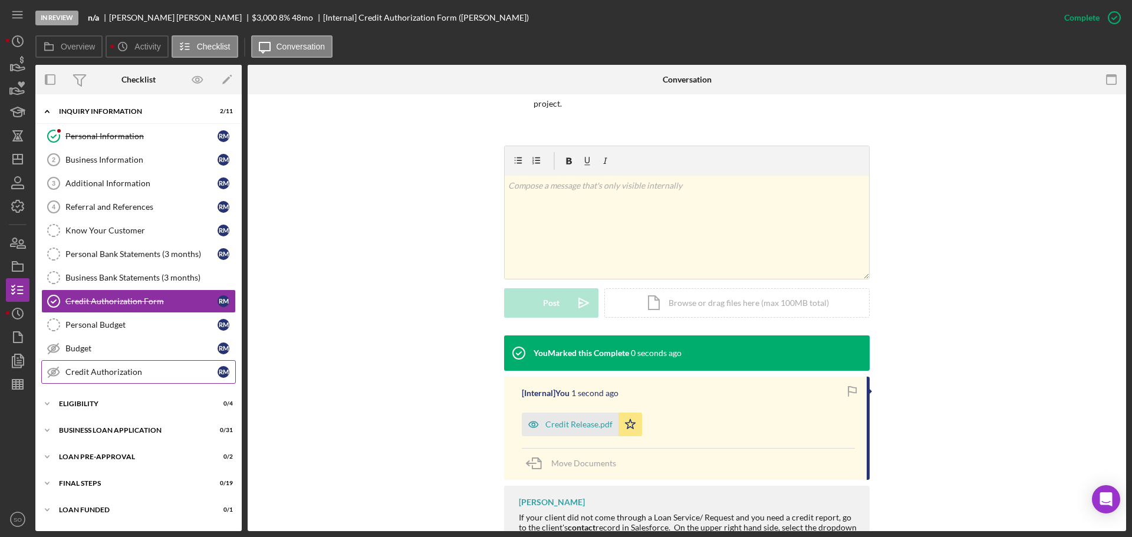
click at [137, 374] on div "Credit Authorization" at bounding box center [141, 371] width 152 height 9
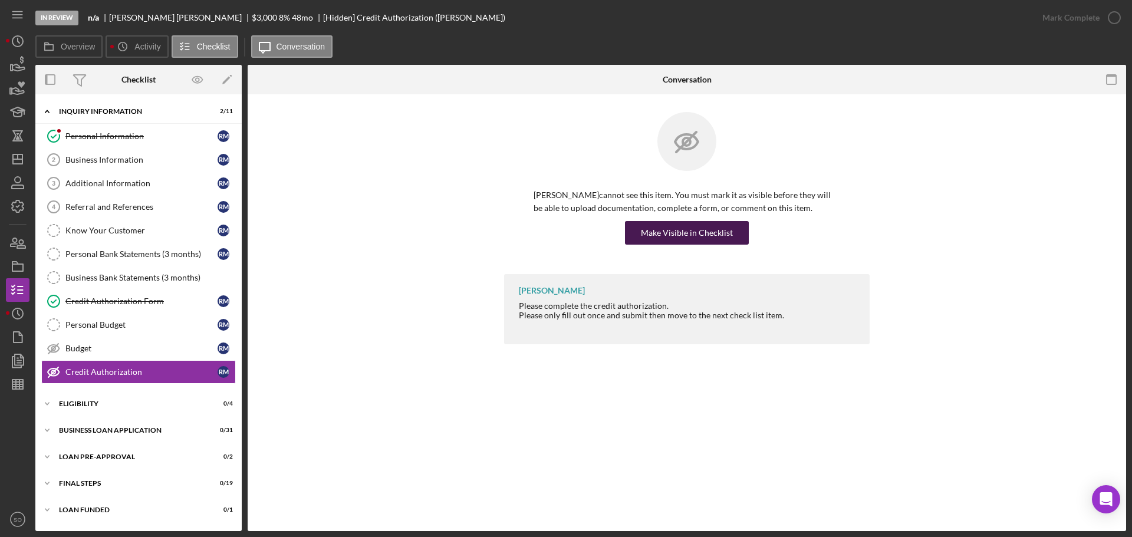
click at [649, 235] on div "Make Visible in Checklist" at bounding box center [687, 233] width 92 height 24
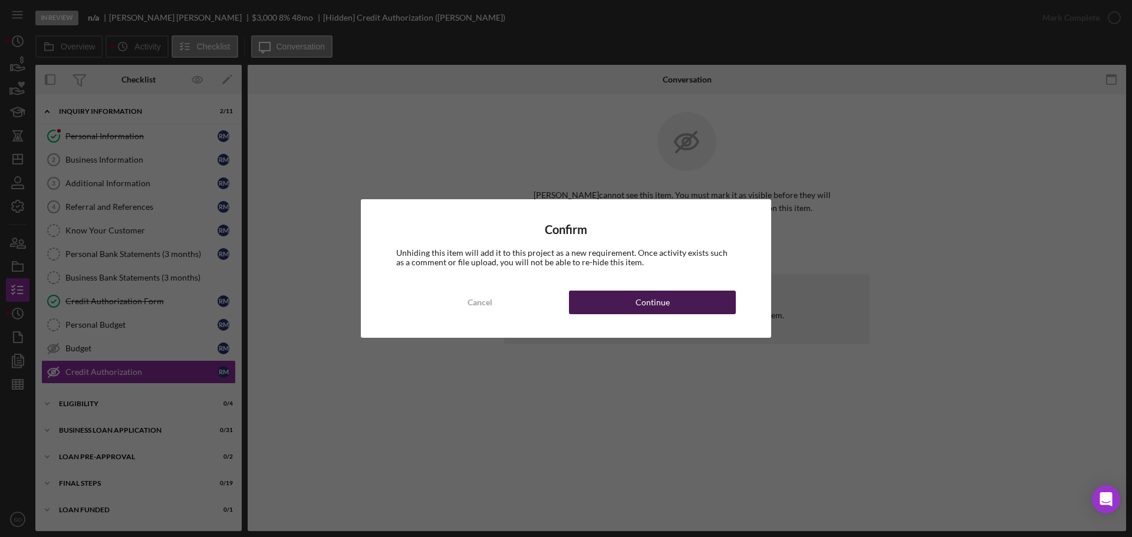
click at [664, 306] on div "Continue" at bounding box center [652, 303] width 34 height 24
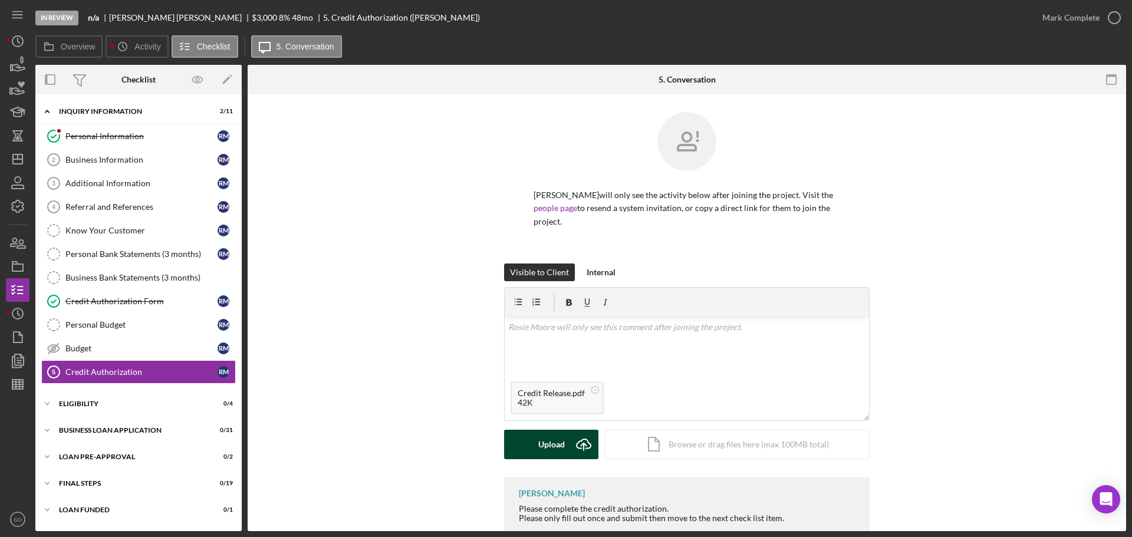
click at [561, 430] on div "Upload" at bounding box center [551, 444] width 27 height 29
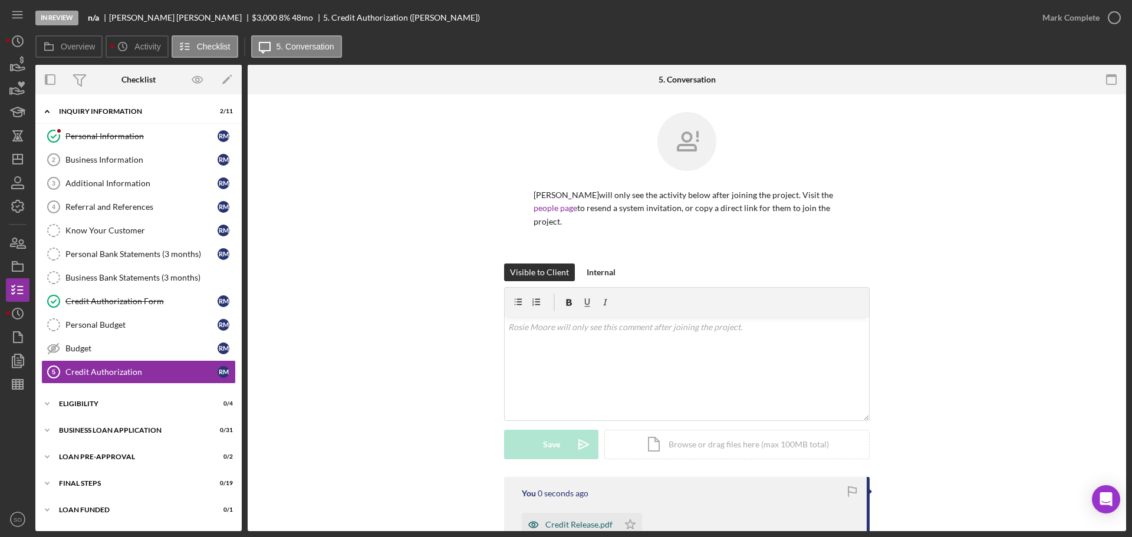
scroll to position [136, 0]
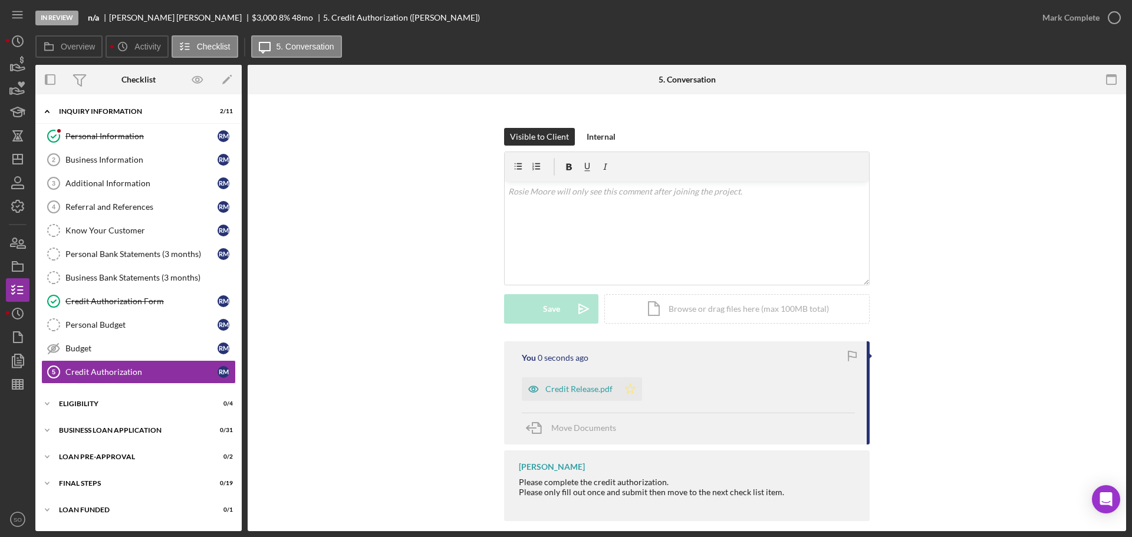
click at [638, 377] on icon "Icon/Star" at bounding box center [630, 389] width 24 height 24
click at [1063, 15] on div "Mark Complete" at bounding box center [1070, 18] width 57 height 24
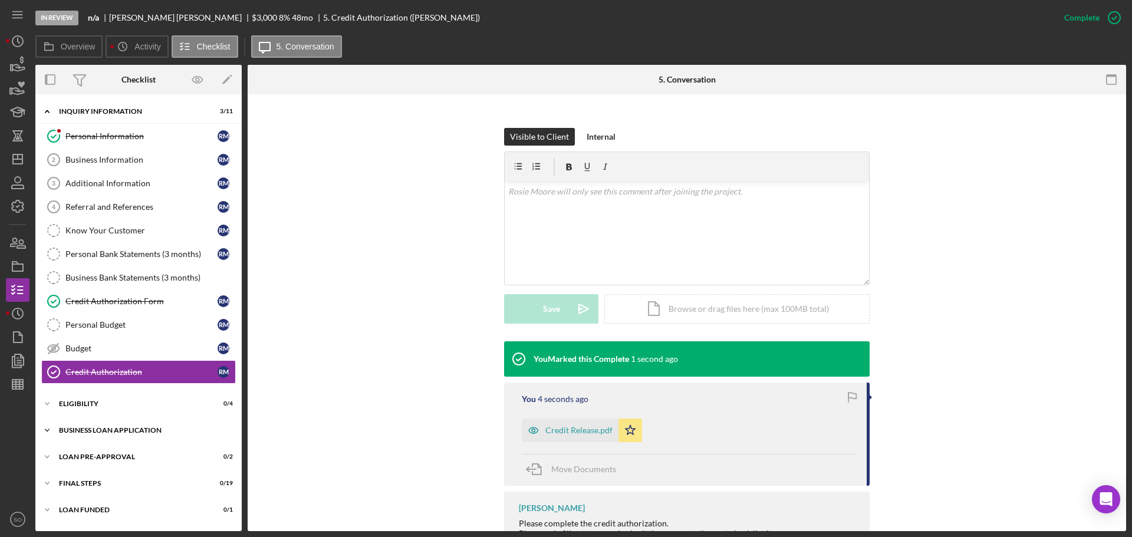
click at [153, 430] on div "BUSINESS LOAN APPLICATION" at bounding box center [143, 430] width 168 height 7
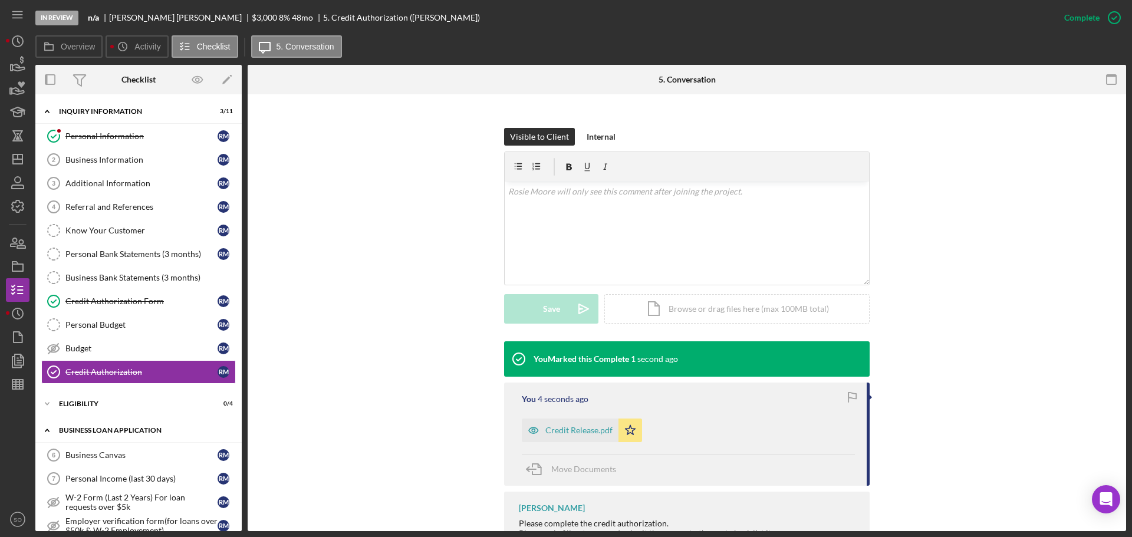
scroll to position [295, 0]
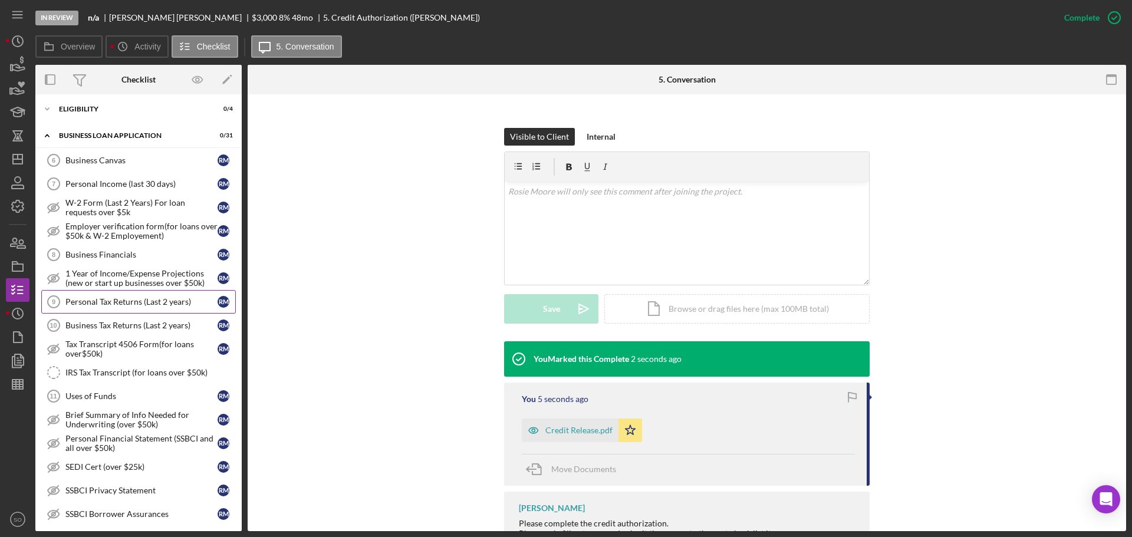
click at [121, 301] on div "Personal Tax Returns (Last 2 years)" at bounding box center [141, 301] width 152 height 9
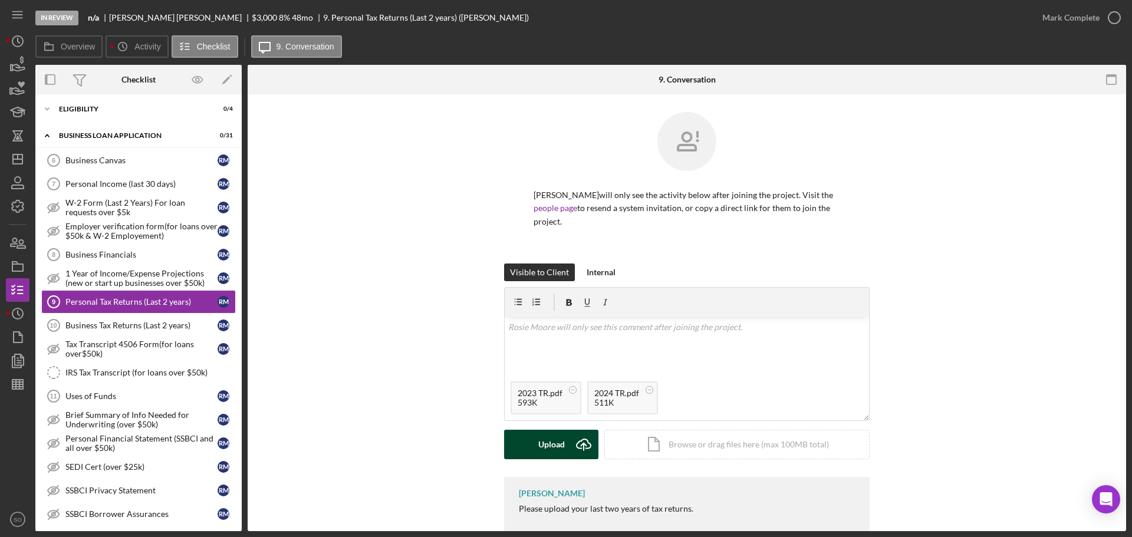
click at [542, 440] on div "Upload" at bounding box center [551, 444] width 27 height 29
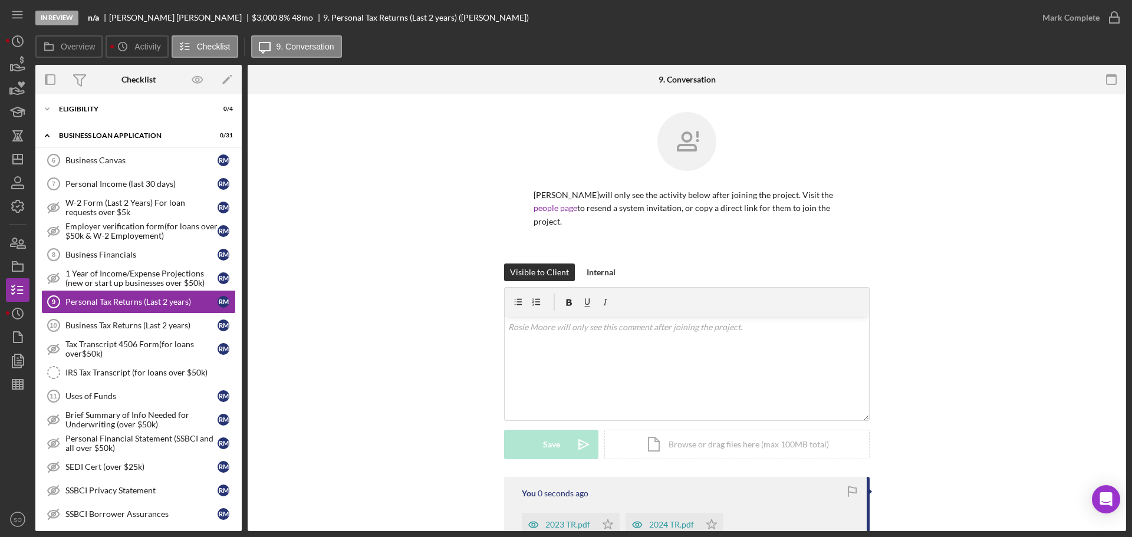
scroll to position [124, 0]
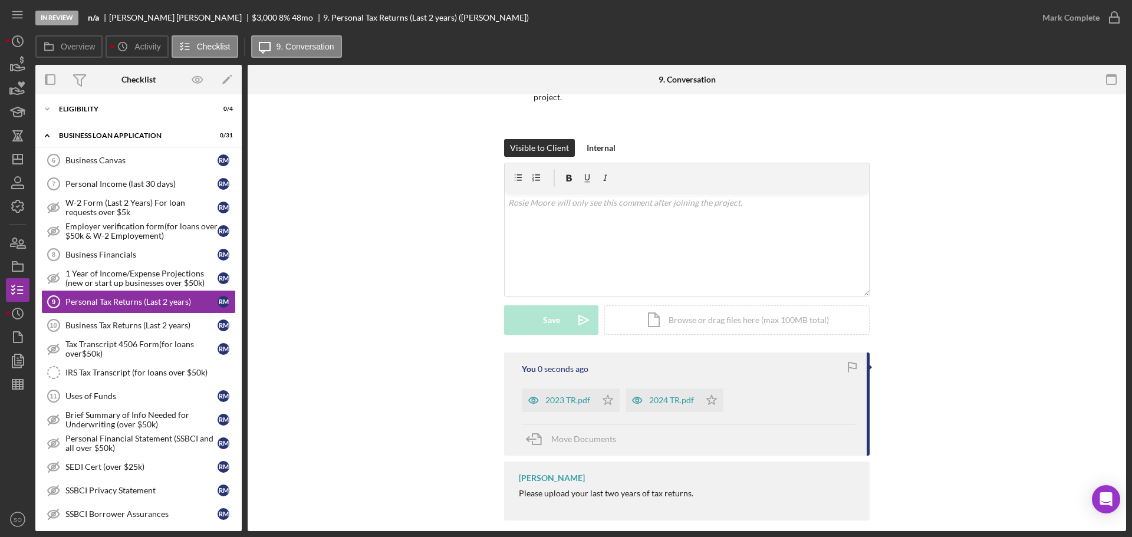
click at [618, 392] on div "2023 TR.pdf Icon/Star" at bounding box center [574, 396] width 104 height 29
click at [713, 388] on icon "Icon/Star" at bounding box center [712, 400] width 24 height 24
click at [608, 395] on polygon "button" at bounding box center [608, 399] width 10 height 9
click at [1058, 19] on div "Mark Complete" at bounding box center [1070, 18] width 57 height 24
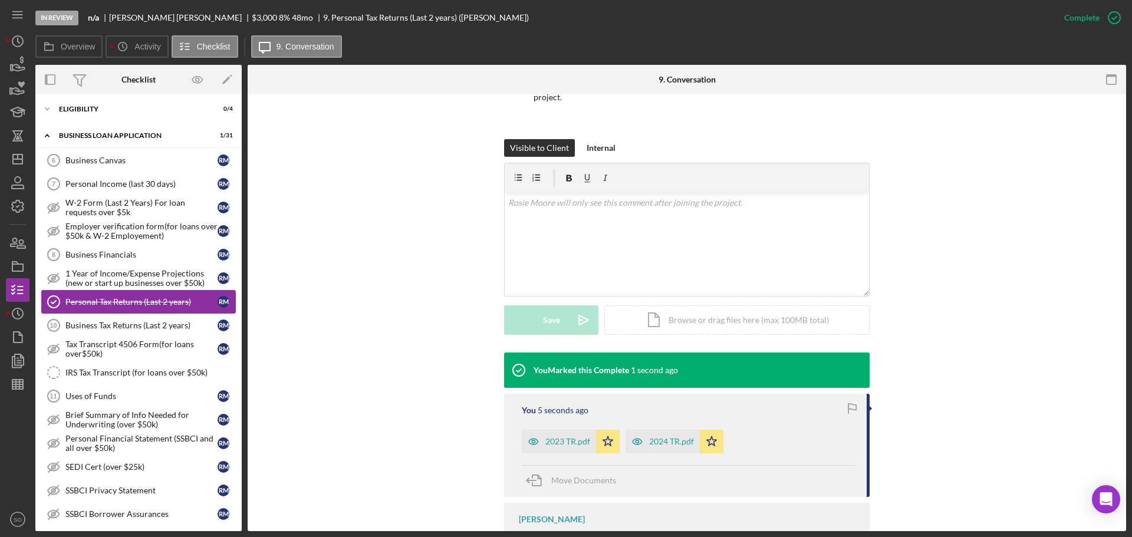
scroll to position [118, 0]
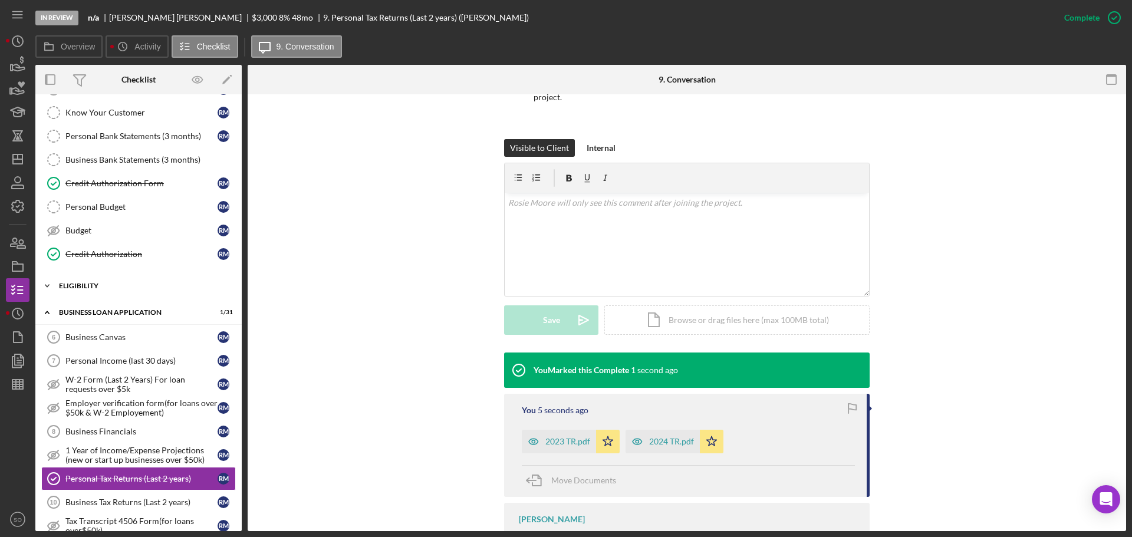
click at [87, 279] on div "Icon/Expander ELIGIBILITY 0 / 4" at bounding box center [138, 286] width 206 height 24
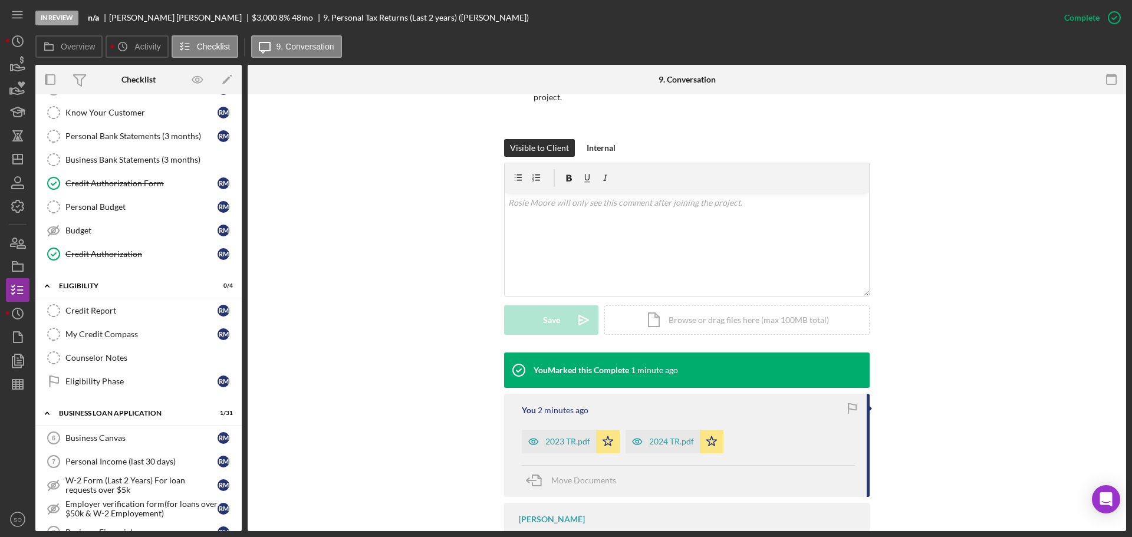
scroll to position [236, 0]
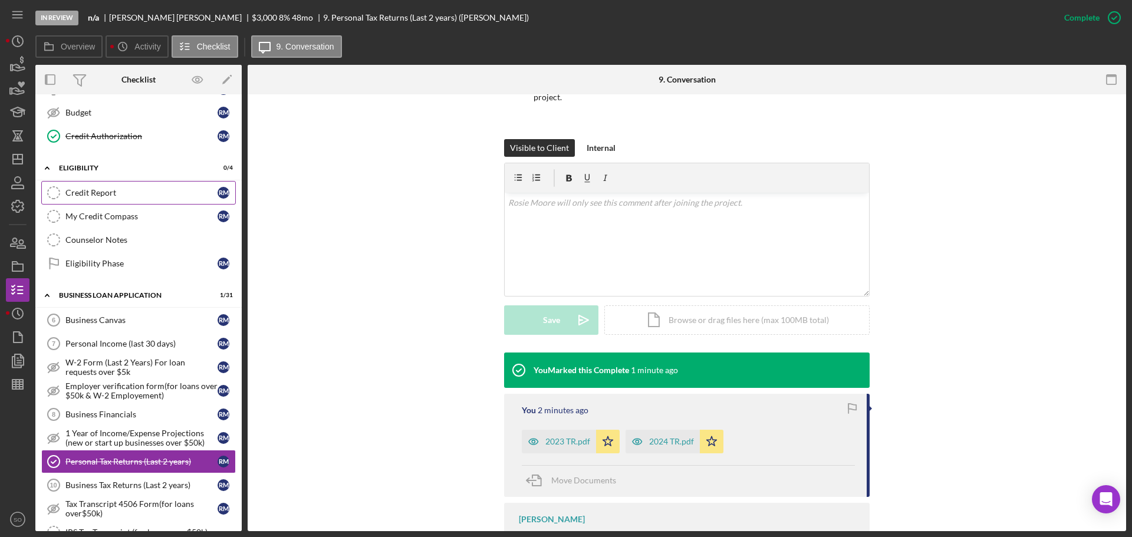
click at [131, 190] on div "Credit Report" at bounding box center [141, 192] width 152 height 9
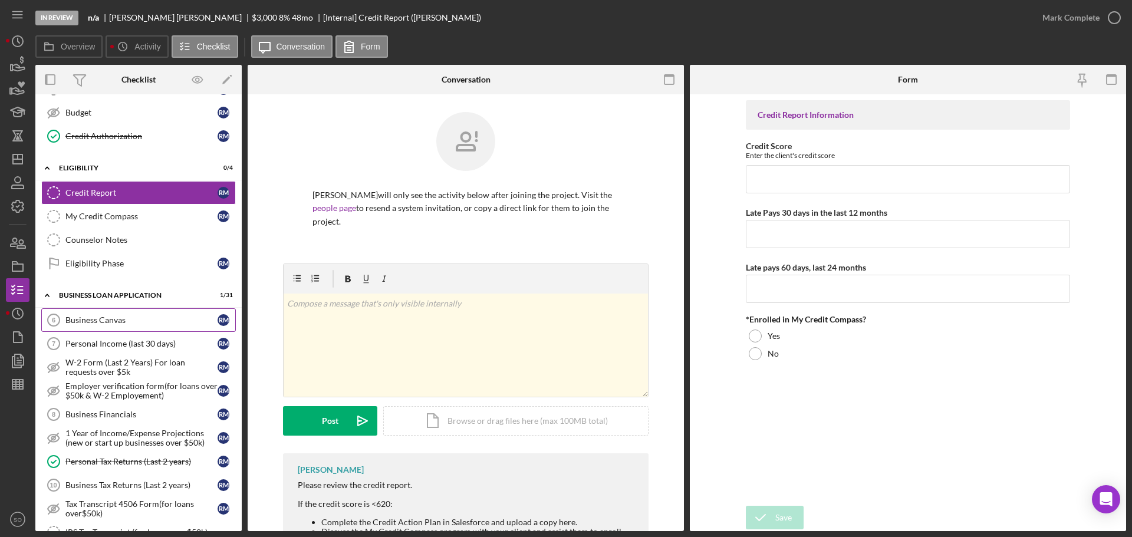
scroll to position [177, 0]
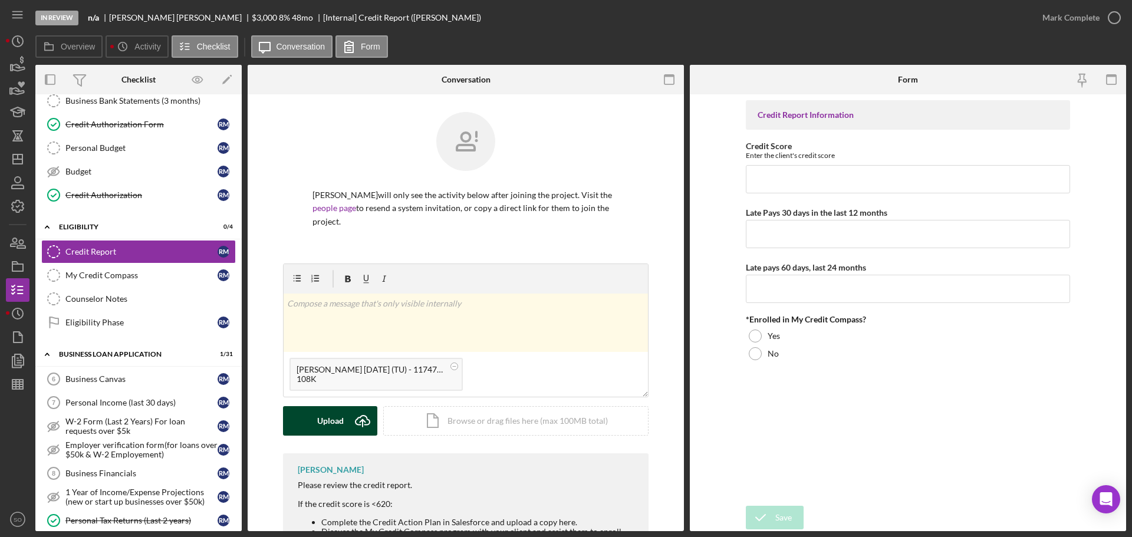
click at [350, 408] on icon "Icon/Upload" at bounding box center [362, 420] width 29 height 29
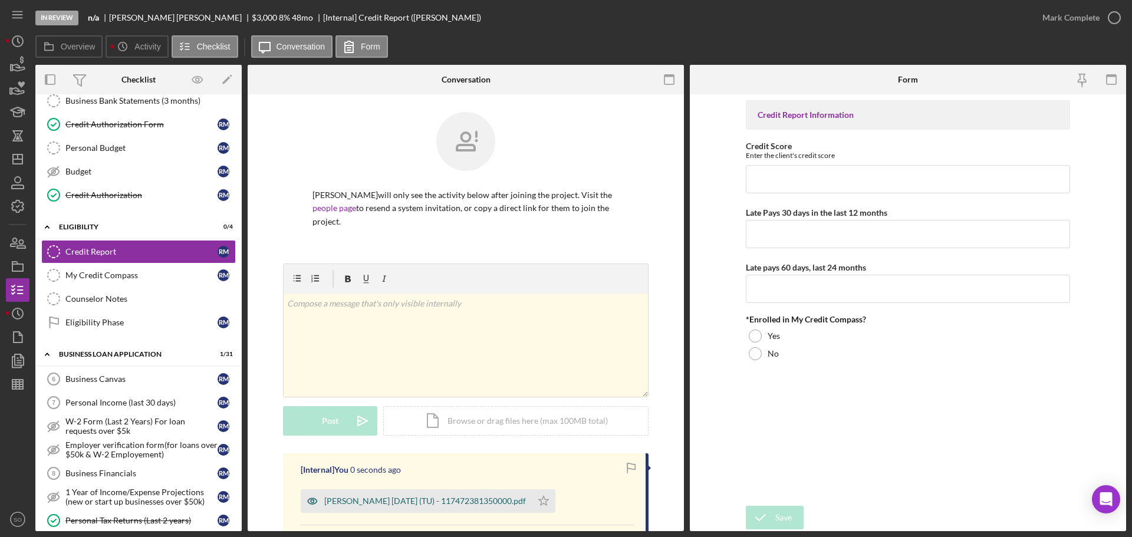
scroll to position [148, 0]
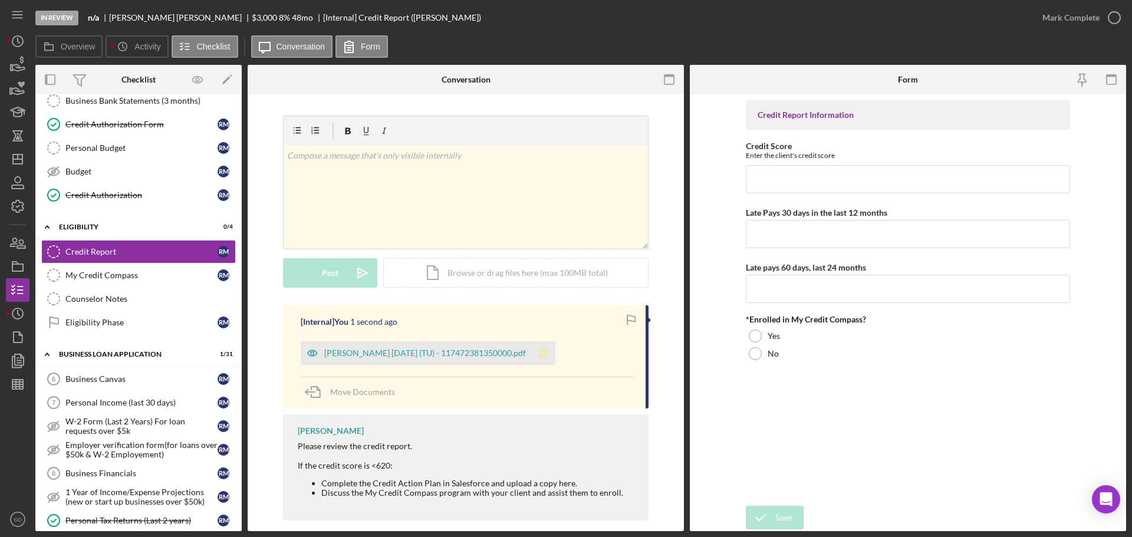
click at [545, 345] on icon "Icon/Star" at bounding box center [544, 353] width 24 height 24
click at [469, 348] on div "[PERSON_NAME] [DATE] (TU) - 117472381350000.pdf" at bounding box center [425, 352] width 202 height 9
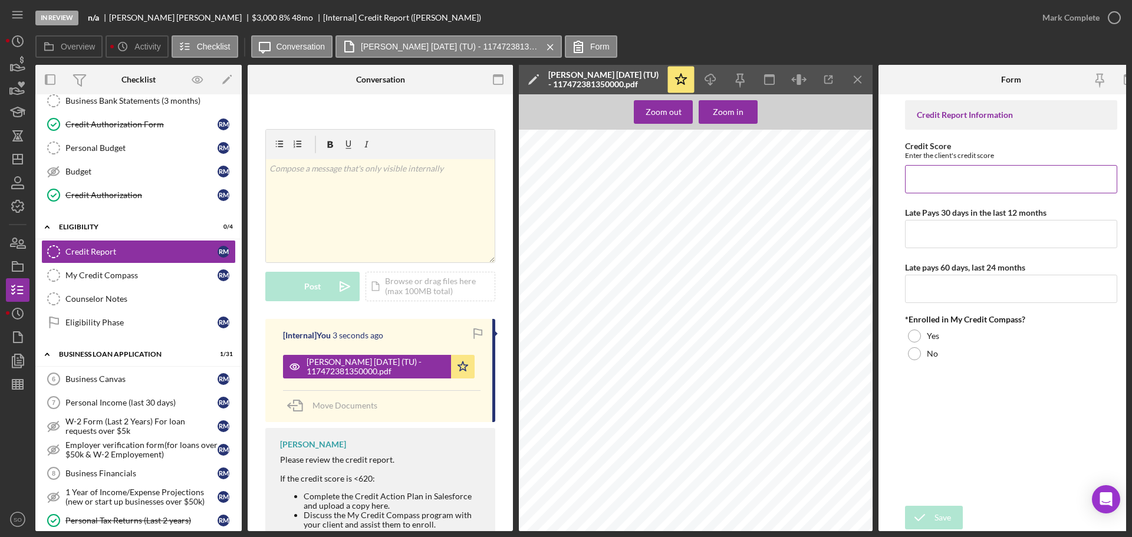
click at [969, 187] on input "Credit Score" at bounding box center [1011, 179] width 212 height 28
type input "529"
click at [968, 229] on input "Late Pays 30 days in the last 12 months" at bounding box center [1011, 234] width 212 height 28
click at [952, 233] on input "Late Pays 30 days in the last 12 months" at bounding box center [1011, 234] width 212 height 28
type input "1"
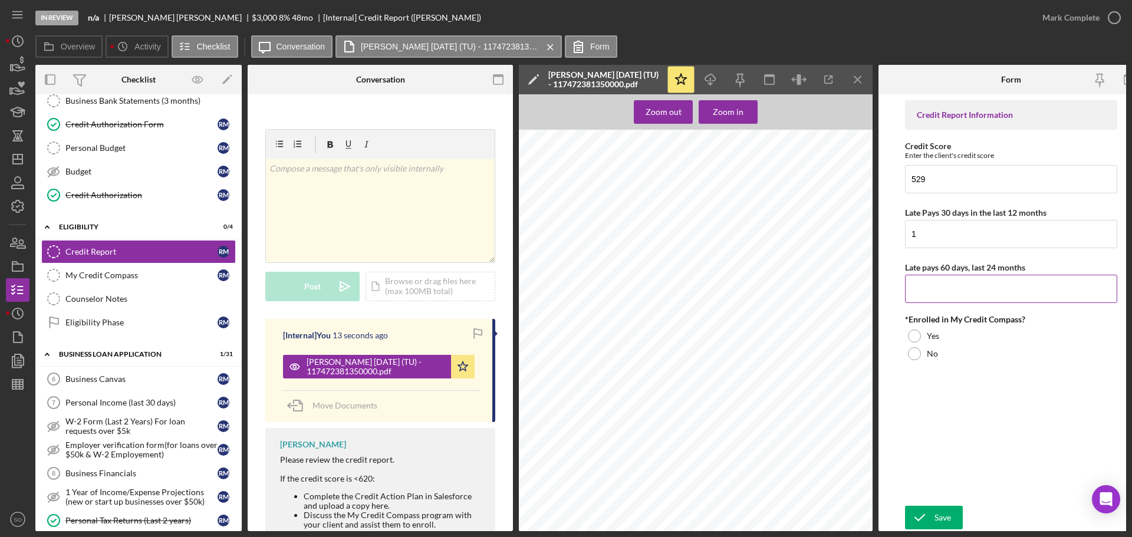
click at [947, 286] on input "Late pays 60 days, last 24 months" at bounding box center [1011, 289] width 212 height 28
type input "1"
click at [939, 337] on div "Yes" at bounding box center [1011, 336] width 212 height 18
click at [943, 518] on div "Save" at bounding box center [942, 518] width 17 height 24
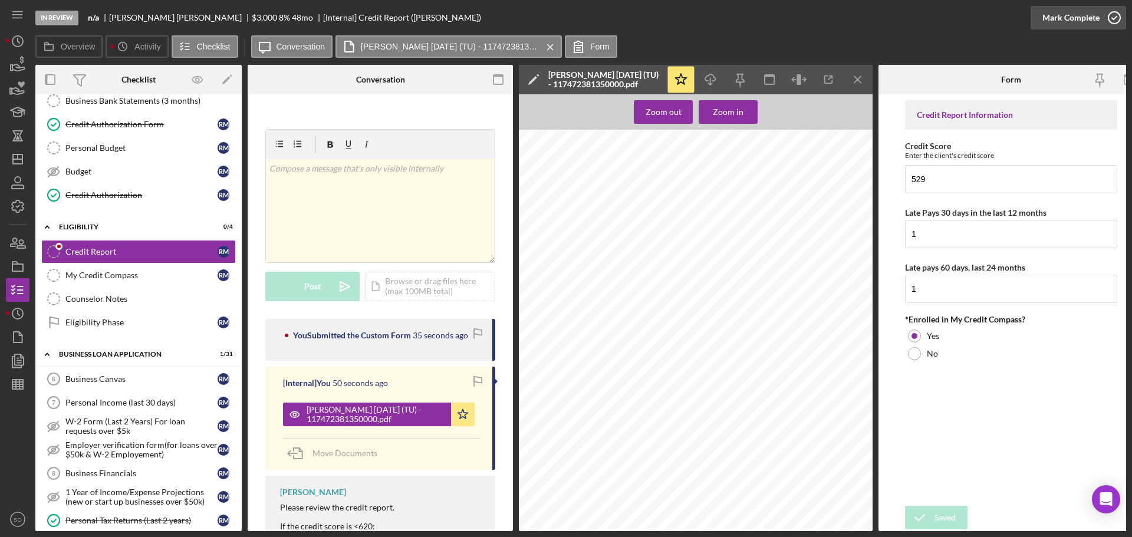
click at [1060, 22] on div "Mark Complete" at bounding box center [1070, 18] width 57 height 24
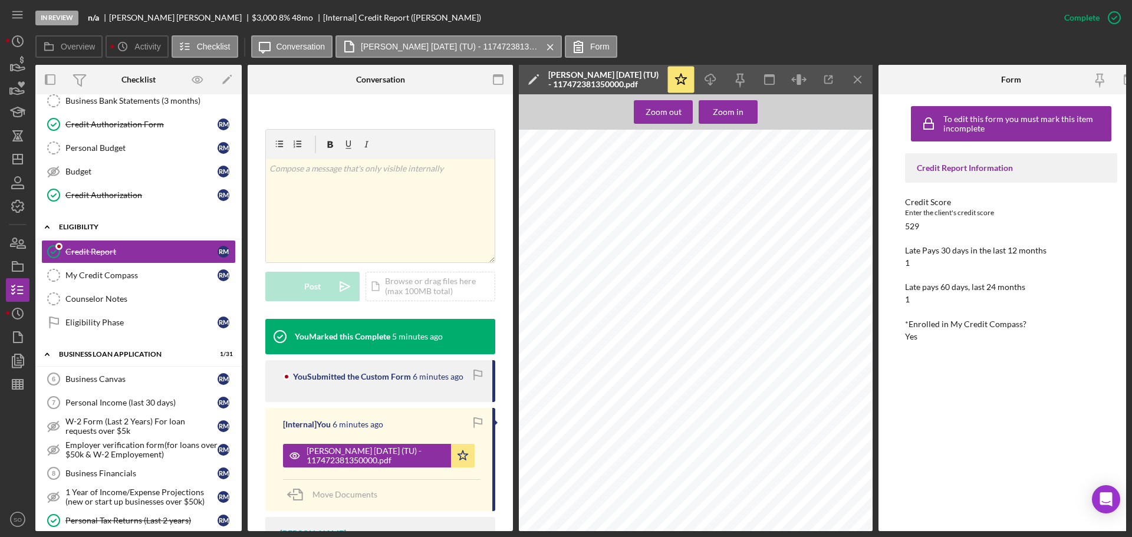
scroll to position [0, 0]
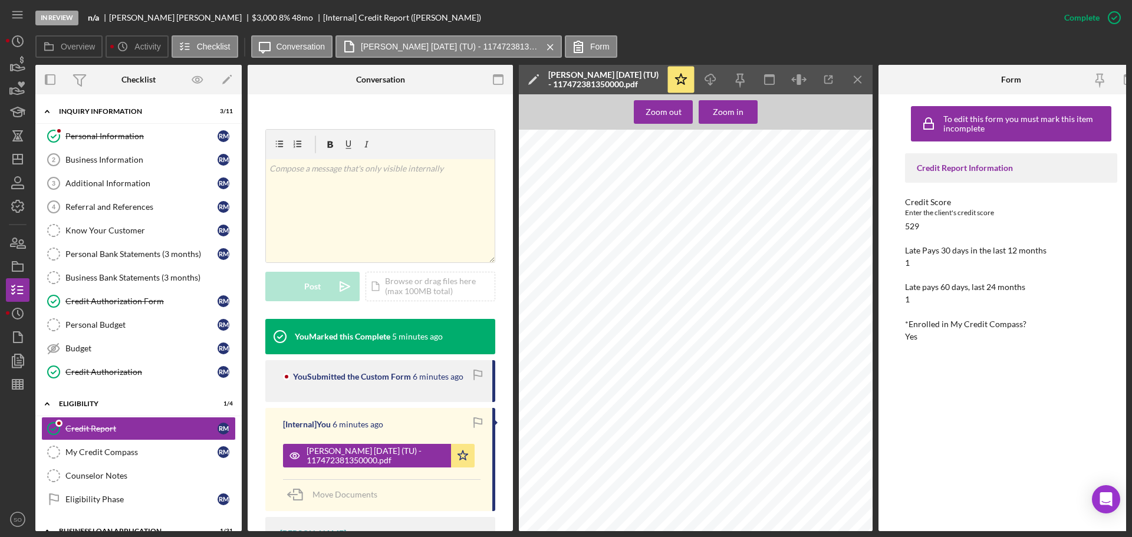
click at [120, 207] on div "Referral and References" at bounding box center [141, 206] width 152 height 9
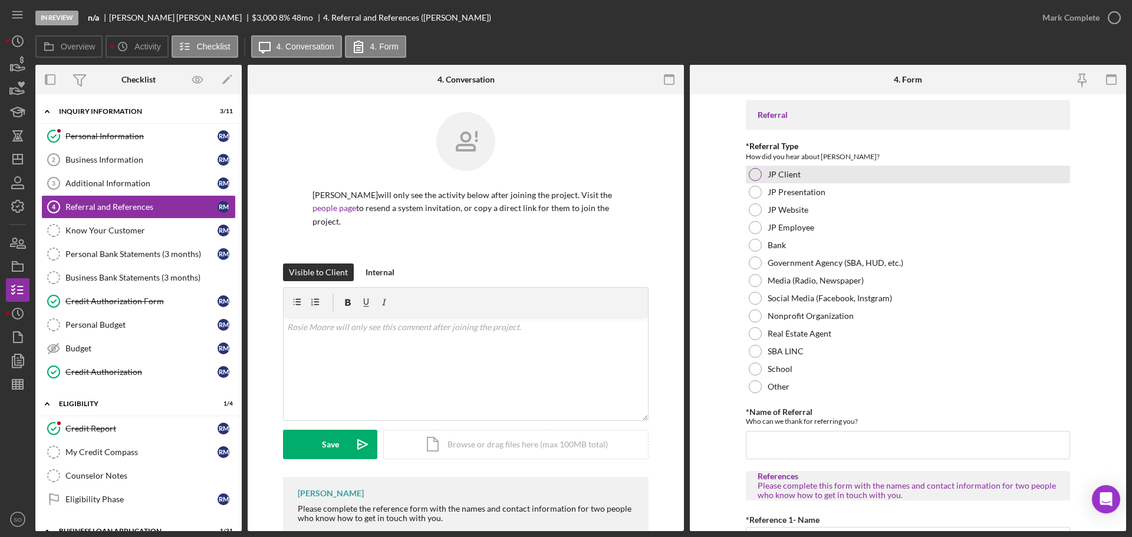
click at [764, 176] on div "JP Client" at bounding box center [908, 175] width 324 height 18
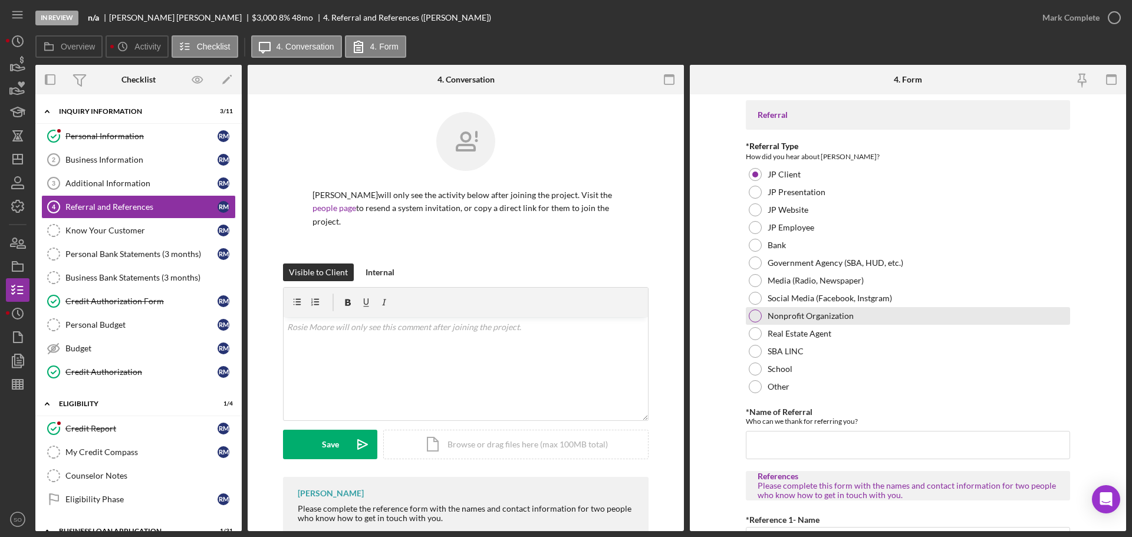
drag, startPoint x: 770, startPoint y: 314, endPoint x: 801, endPoint y: 394, distance: 86.6
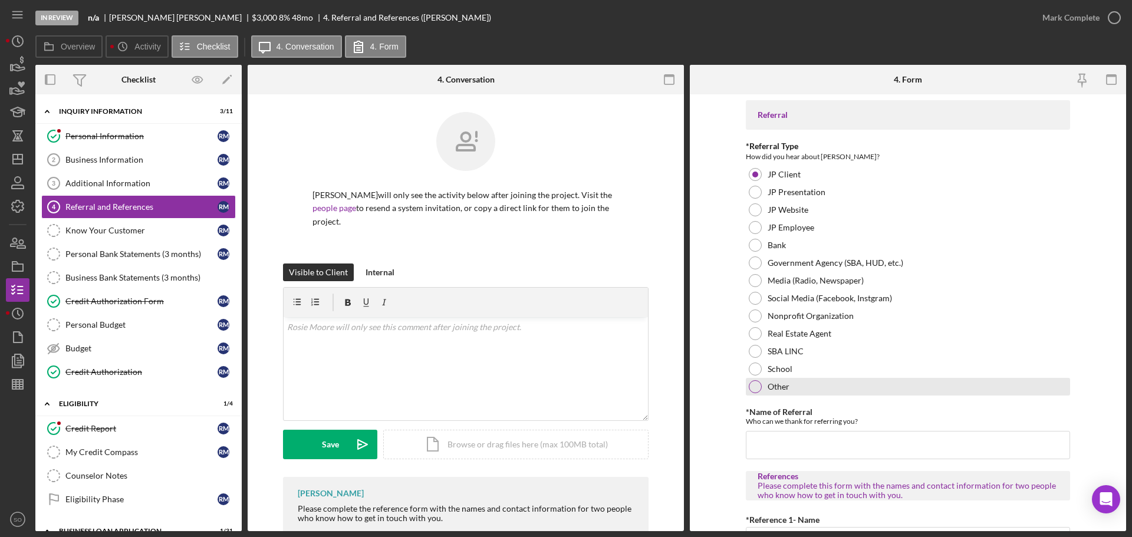
click at [769, 318] on label "Nonprofit Organization" at bounding box center [810, 315] width 86 height 9
click at [823, 453] on input "*Name of Referral" at bounding box center [908, 445] width 324 height 28
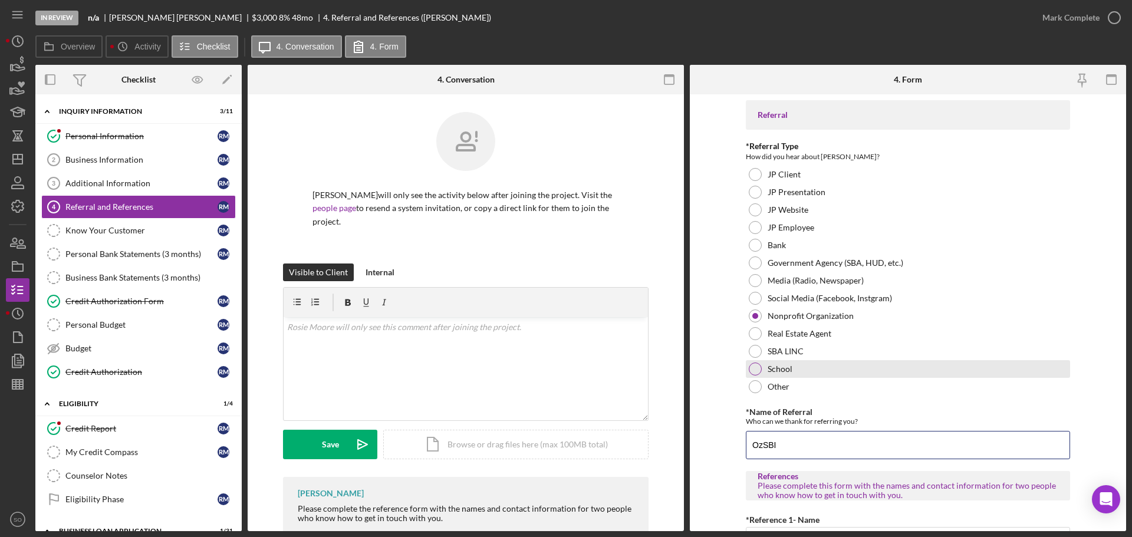
scroll to position [236, 0]
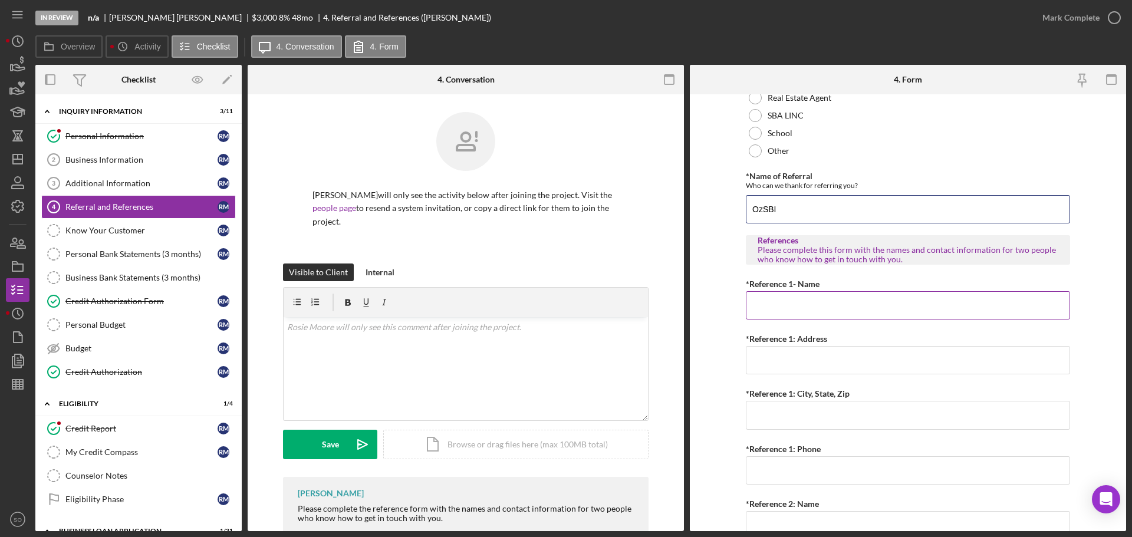
type input "OzSBI"
click at [821, 300] on input "*Reference 1- Name" at bounding box center [908, 305] width 324 height 28
type input "[PERSON_NAME]"
click at [837, 351] on input "*Reference 1: Address" at bounding box center [908, 360] width 324 height 28
type input "1505 MO 137"
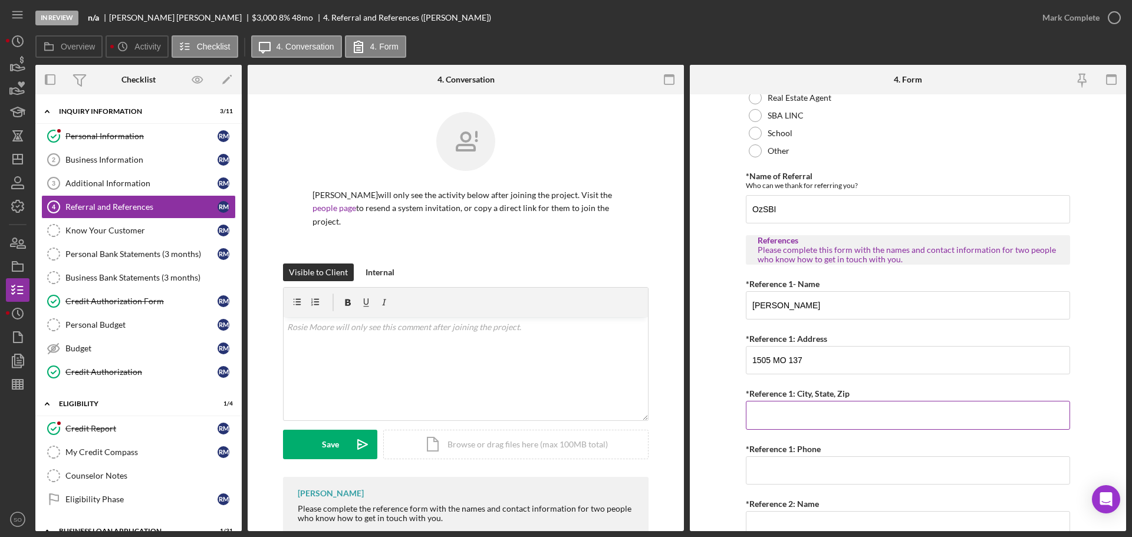
click at [782, 418] on input "*Reference 1: City, State, Zip" at bounding box center [908, 415] width 324 height 28
type input "[GEOGRAPHIC_DATA]"
click at [796, 470] on input "*Reference 1: Phone" at bounding box center [908, 470] width 324 height 28
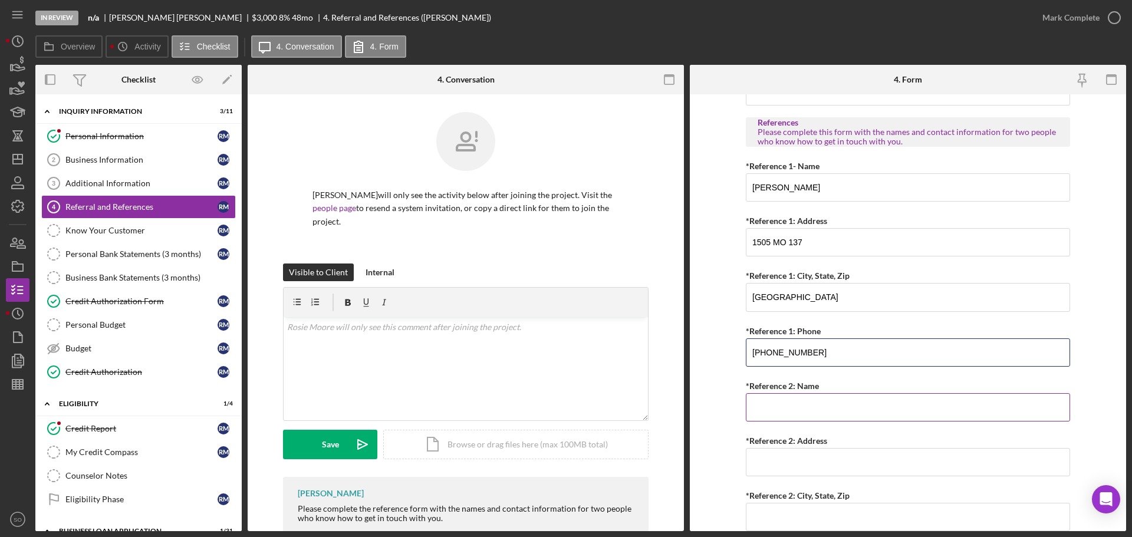
type input "[PHONE_NUMBER]"
click at [793, 410] on input "*Reference 2: Name" at bounding box center [908, 407] width 324 height 28
type input "[PERSON_NAME]"
click at [803, 457] on input "*Reference 2: Address" at bounding box center [908, 462] width 324 height 28
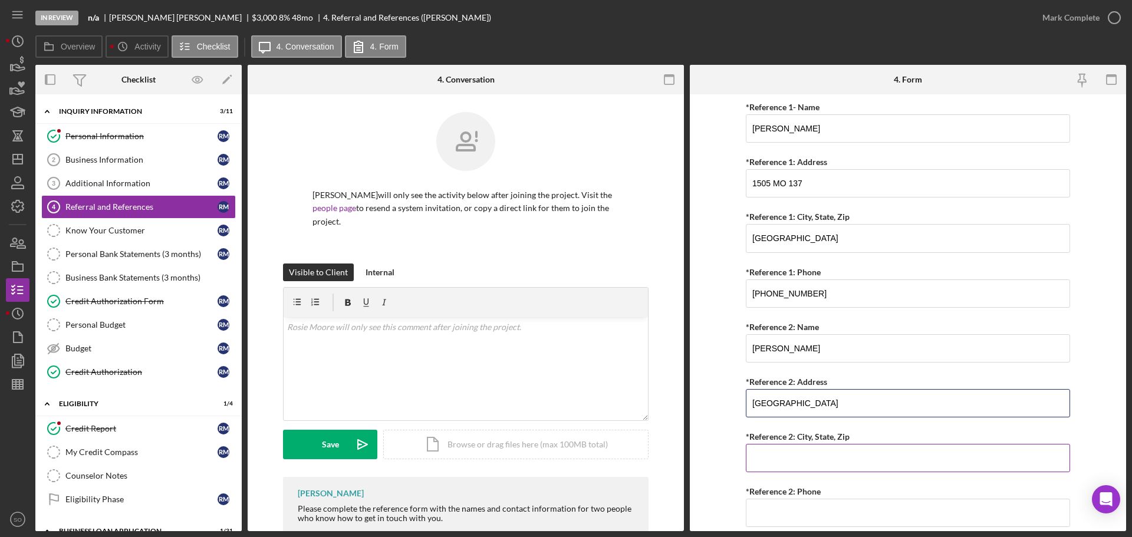
type input "[GEOGRAPHIC_DATA]"
click at [811, 458] on input "*Reference 2: City, State, Zip" at bounding box center [908, 458] width 324 height 28
drag, startPoint x: 868, startPoint y: 234, endPoint x: 648, endPoint y: 245, distance: 220.1
click at [648, 245] on div "Overview Internal Workflow Stage In Review Icon/Dropdown Arrow Archive (can una…" at bounding box center [580, 298] width 1090 height 466
drag, startPoint x: 824, startPoint y: 459, endPoint x: 659, endPoint y: 470, distance: 164.8
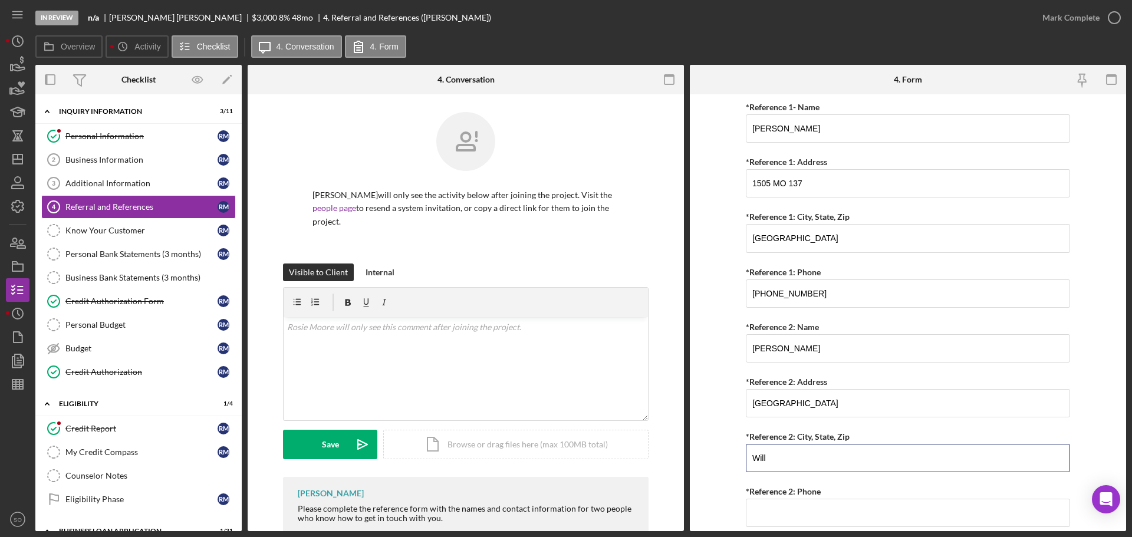
click at [661, 470] on div "Overview Internal Workflow Stage In Review Icon/Dropdown Arrow Archive (can una…" at bounding box center [580, 298] width 1090 height 466
paste input "[GEOGRAPHIC_DATA]"
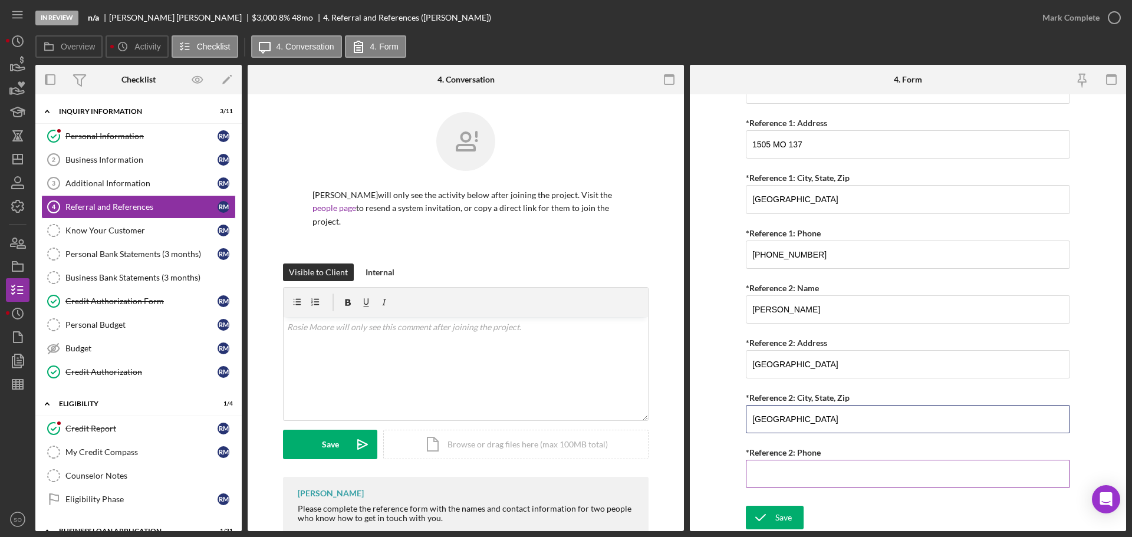
type input "[GEOGRAPHIC_DATA]"
click at [884, 465] on input "*Reference 2: Phone" at bounding box center [908, 474] width 324 height 28
type input "[PHONE_NUMBER]"
click at [782, 526] on div "Save" at bounding box center [783, 518] width 17 height 24
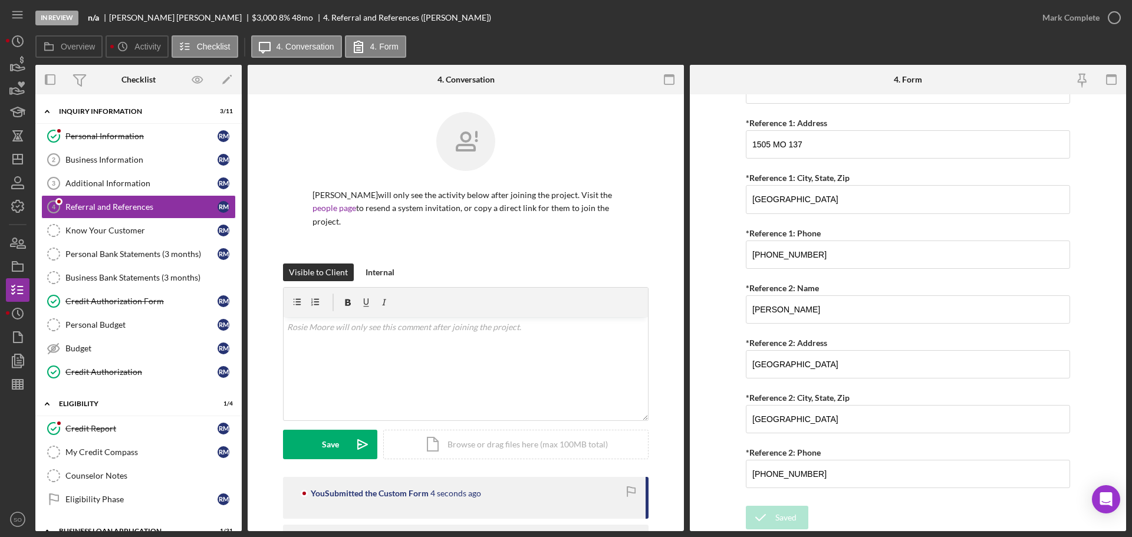
click at [1057, 21] on div "Mark Complete" at bounding box center [1070, 18] width 57 height 24
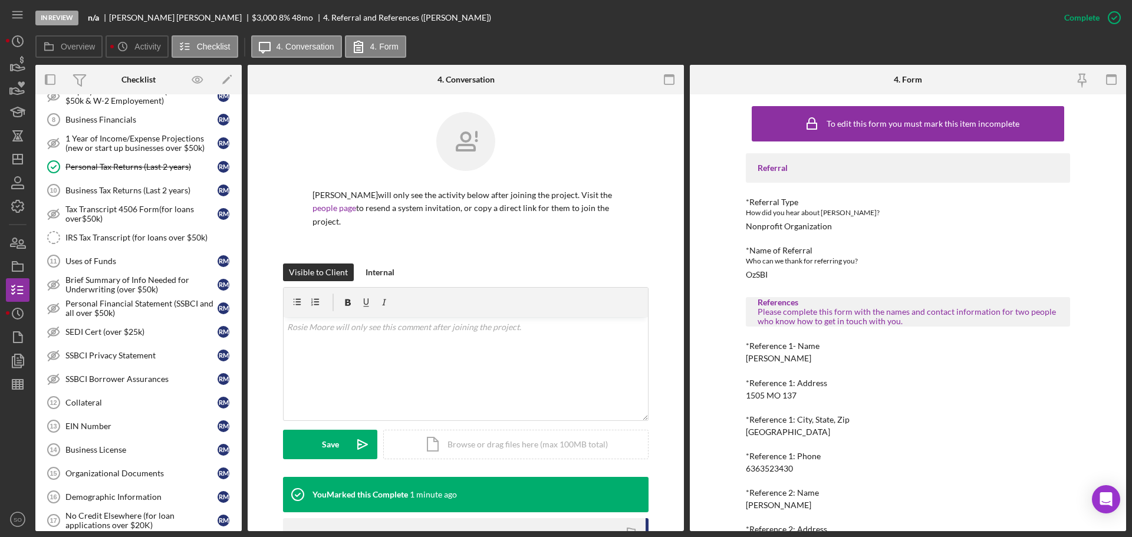
scroll to position [589, 0]
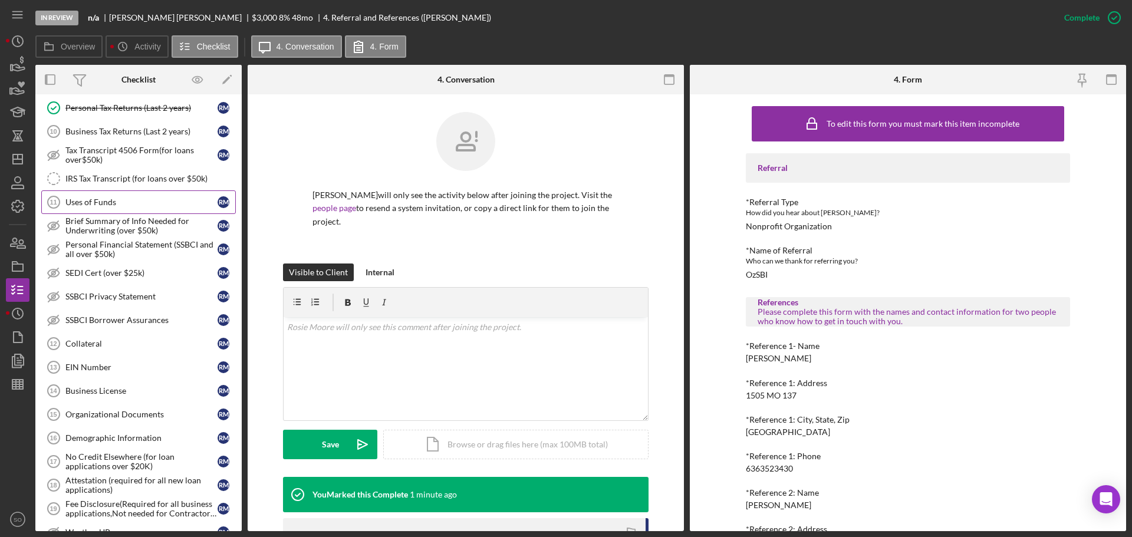
click at [111, 194] on link "Uses of Funds 11 Uses of Funds R M" at bounding box center [138, 202] width 194 height 24
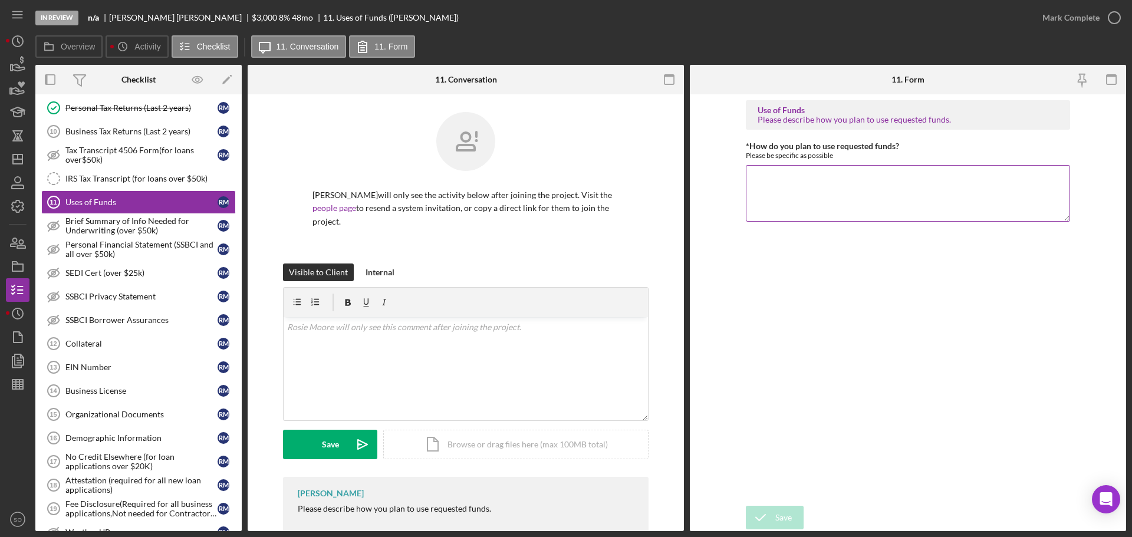
click at [818, 172] on textarea "*How do you plan to use requested funds?" at bounding box center [908, 193] width 324 height 57
click at [948, 180] on textarea "Funds will be used to purchase supplies for soap manfacturing business." at bounding box center [908, 193] width 324 height 57
click at [941, 206] on textarea "Funds will be used to purchase supplies for soap manufacturing business." at bounding box center [908, 193] width 324 height 57
type textarea "Funds will be used to purchase supplies for soap manufacturing business."
click at [789, 515] on div "Save" at bounding box center [783, 518] width 17 height 24
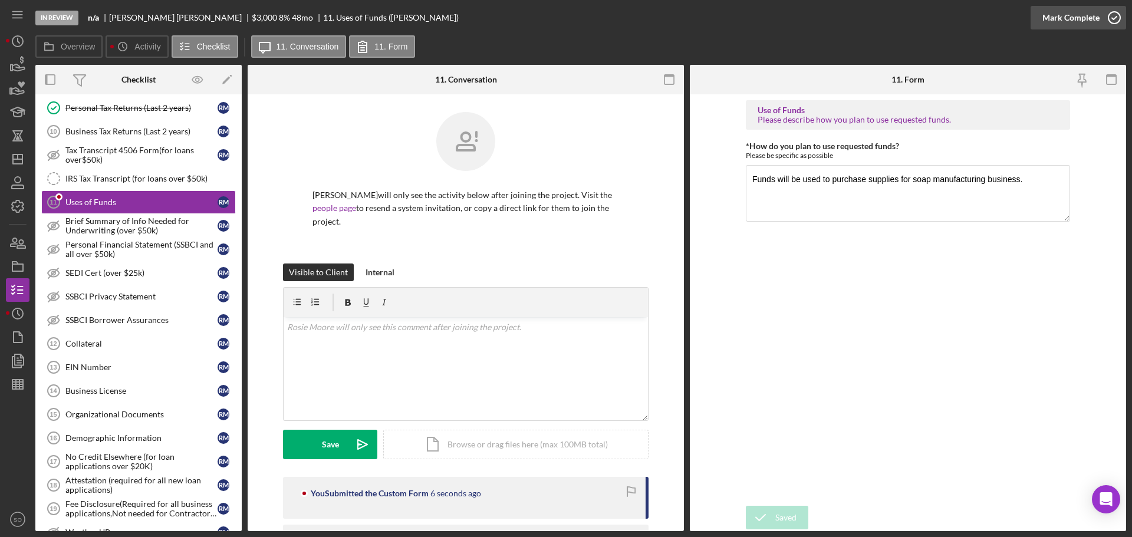
click at [1044, 19] on div "Mark Complete" at bounding box center [1070, 18] width 57 height 24
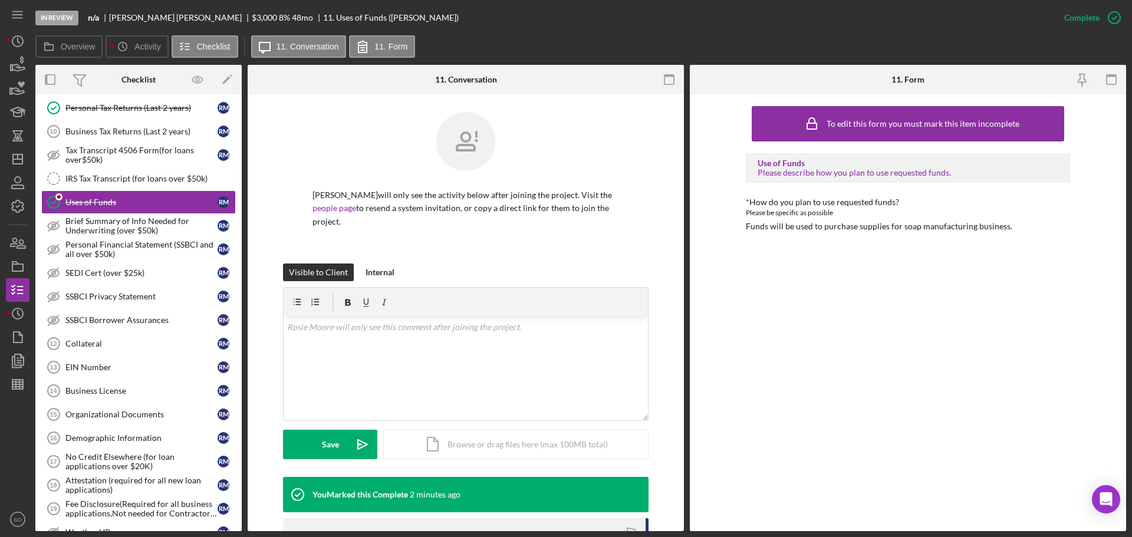
scroll to position [707, 0]
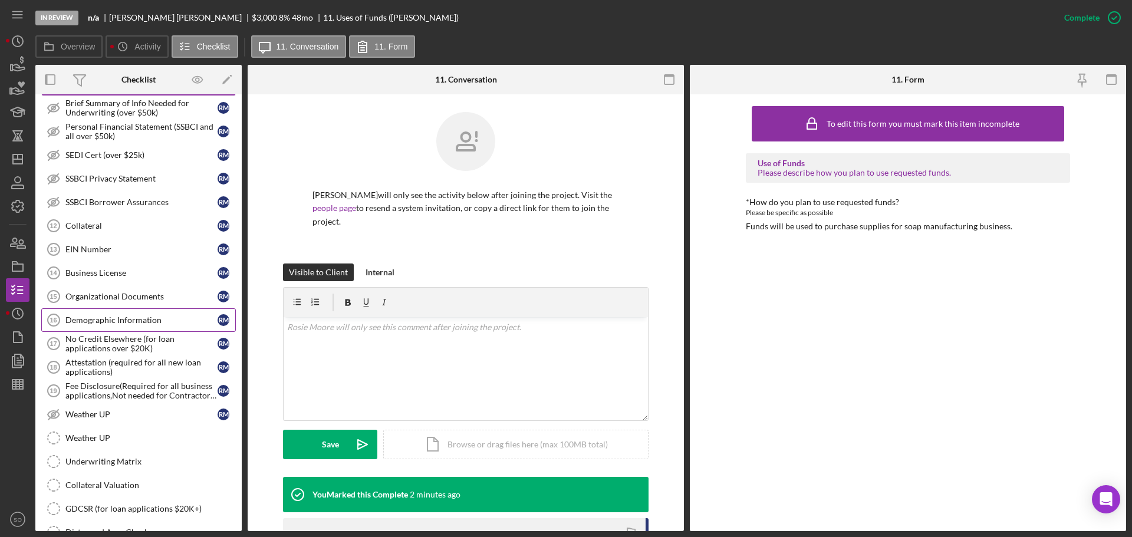
click at [134, 312] on link "Demographic Information 16 Demographic Information R M" at bounding box center [138, 320] width 194 height 24
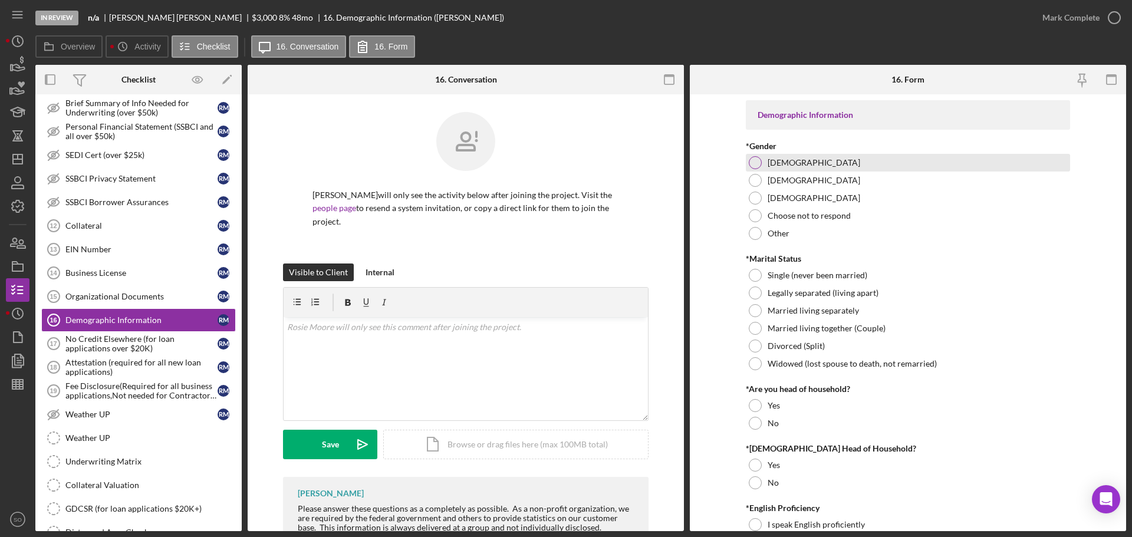
click at [747, 166] on div "[DEMOGRAPHIC_DATA]" at bounding box center [908, 163] width 324 height 18
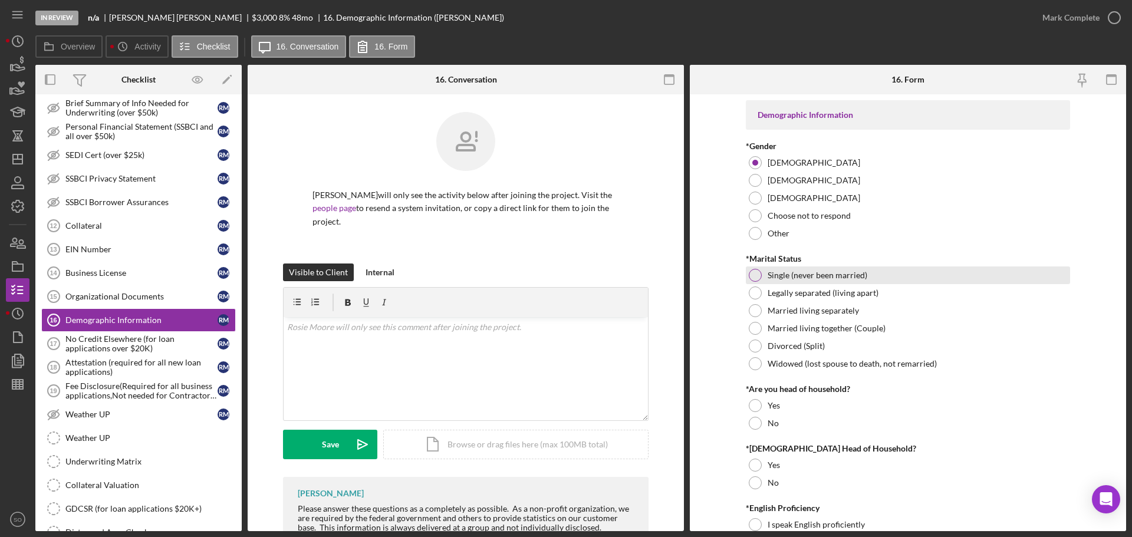
click at [748, 278] on div at bounding box center [754, 275] width 13 height 13
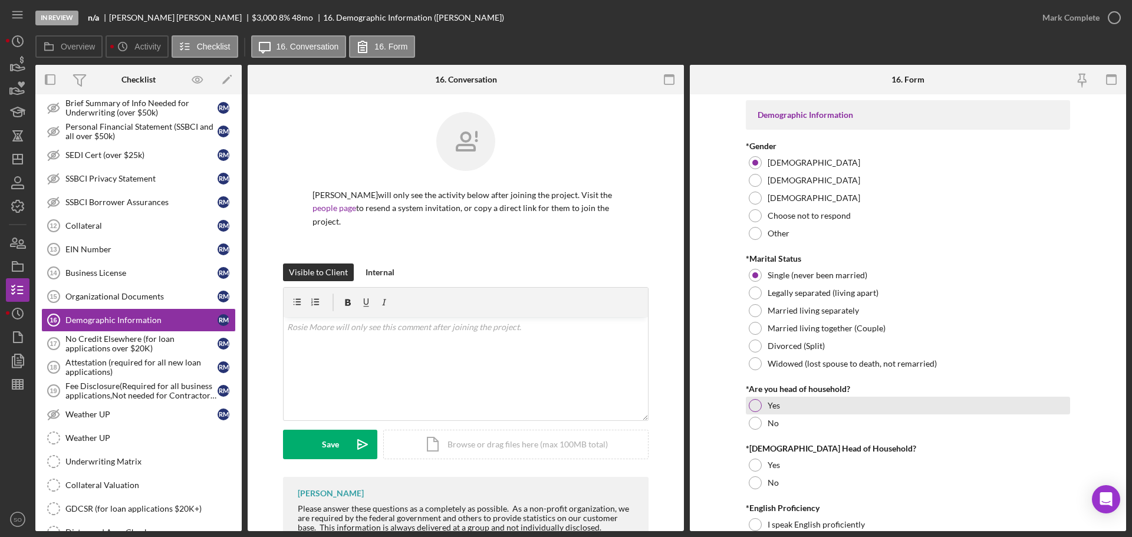
click at [755, 410] on div at bounding box center [754, 405] width 13 height 13
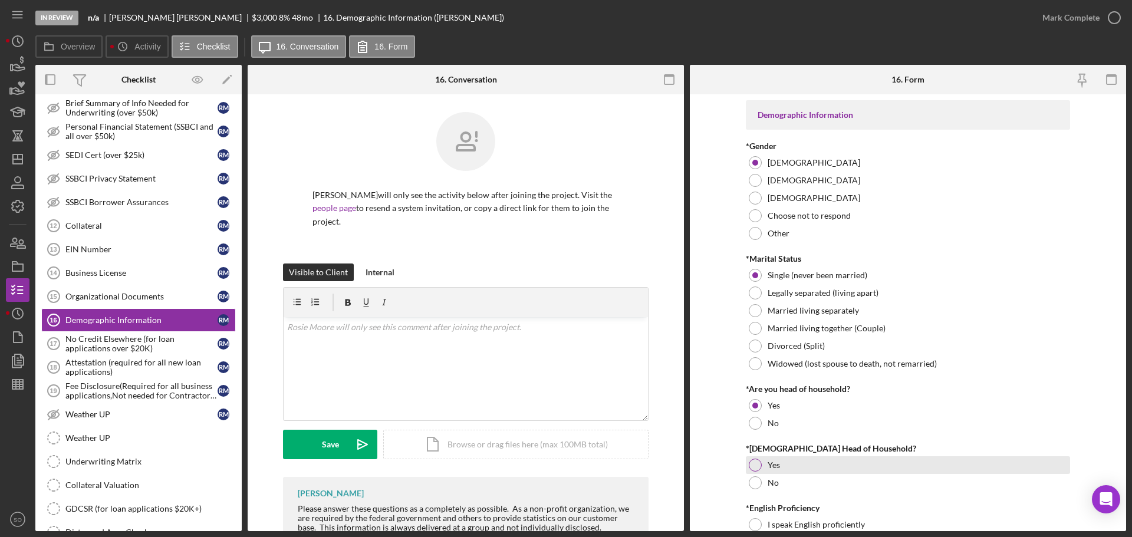
click at [754, 469] on div at bounding box center [754, 465] width 13 height 13
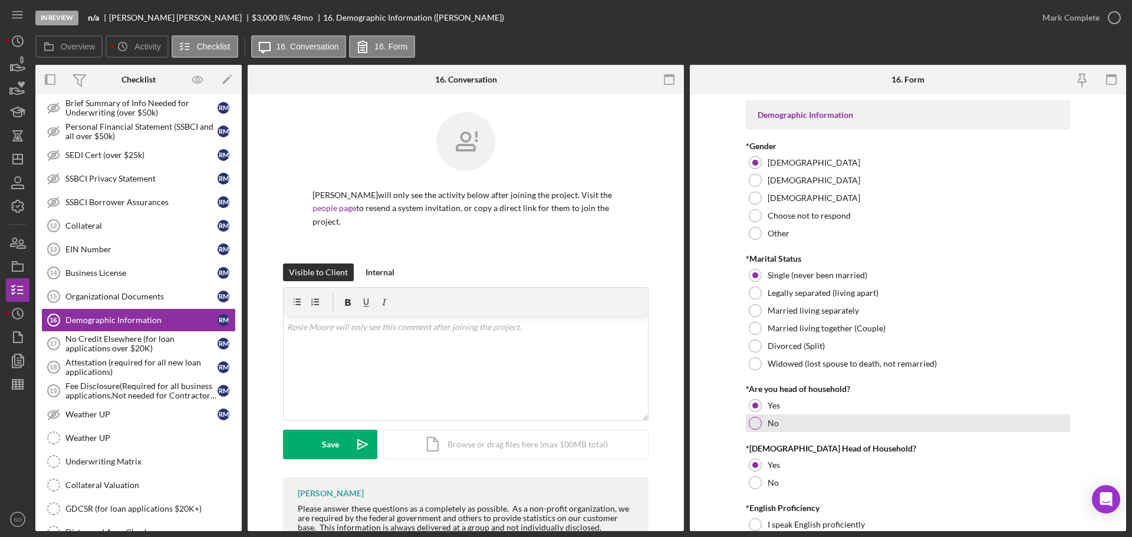
scroll to position [118, 0]
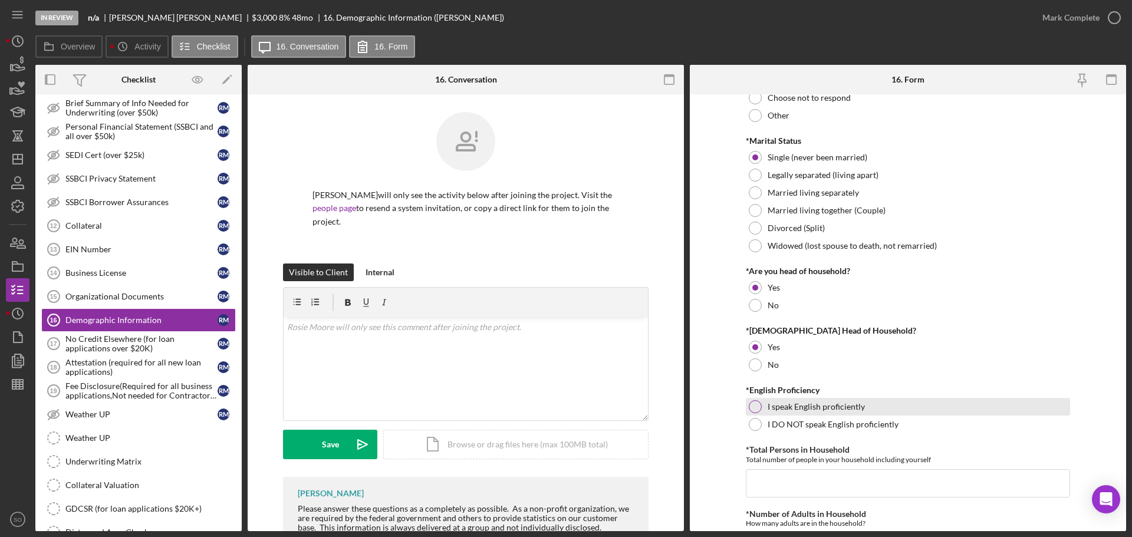
click at [746, 402] on div "I speak English proficiently" at bounding box center [908, 407] width 324 height 18
click at [799, 479] on input "*Total Persons in Household" at bounding box center [908, 483] width 324 height 28
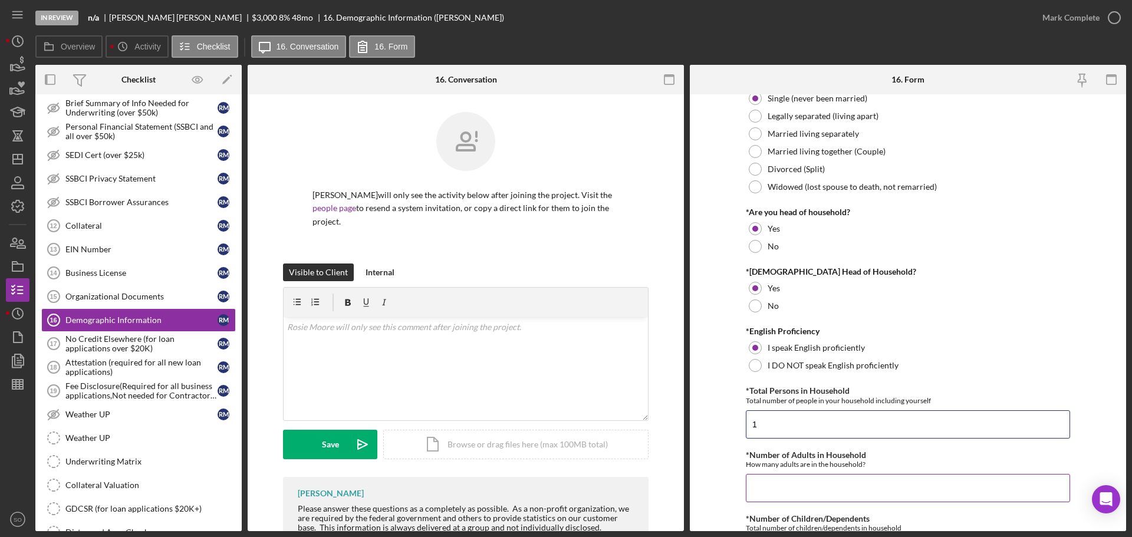
scroll to position [236, 0]
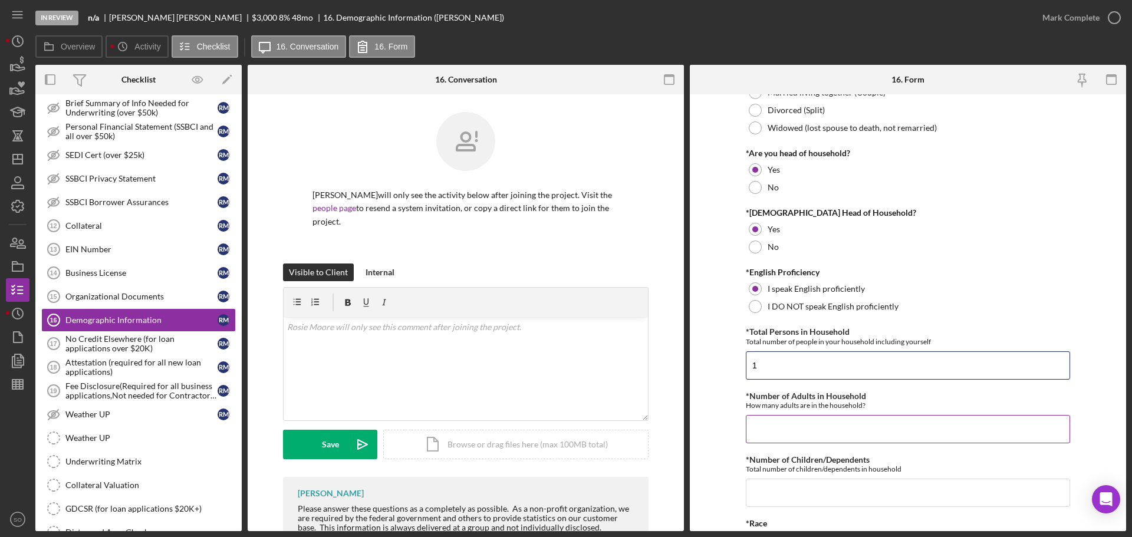
type input "1"
click at [763, 430] on input "*Number of Adults in Household" at bounding box center [908, 429] width 324 height 28
type input "1"
click at [781, 495] on input "*Number of Children/Dependents" at bounding box center [908, 493] width 324 height 28
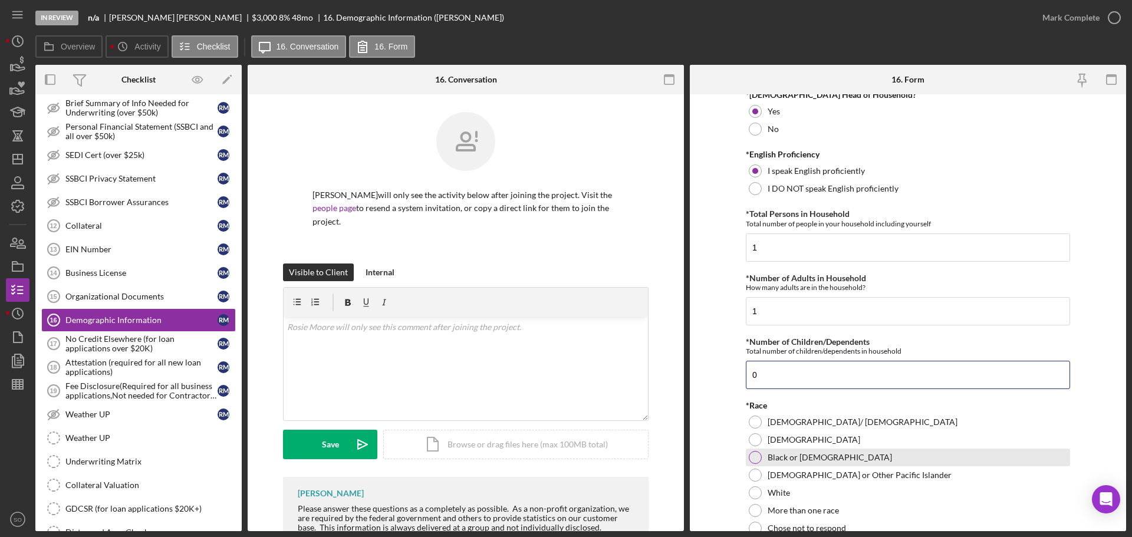
type input "0"
click at [754, 459] on div at bounding box center [754, 457] width 13 height 13
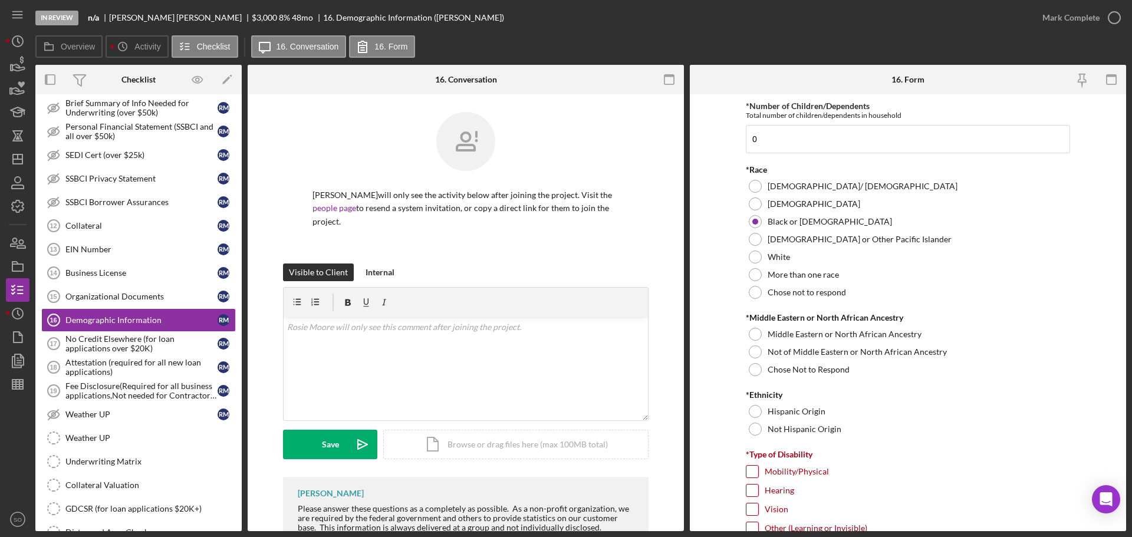
drag, startPoint x: 751, startPoint y: 354, endPoint x: 751, endPoint y: 388, distance: 34.8
click at [751, 354] on div at bounding box center [754, 351] width 13 height 13
click at [760, 427] on div "Not Hispanic Origin" at bounding box center [908, 429] width 324 height 18
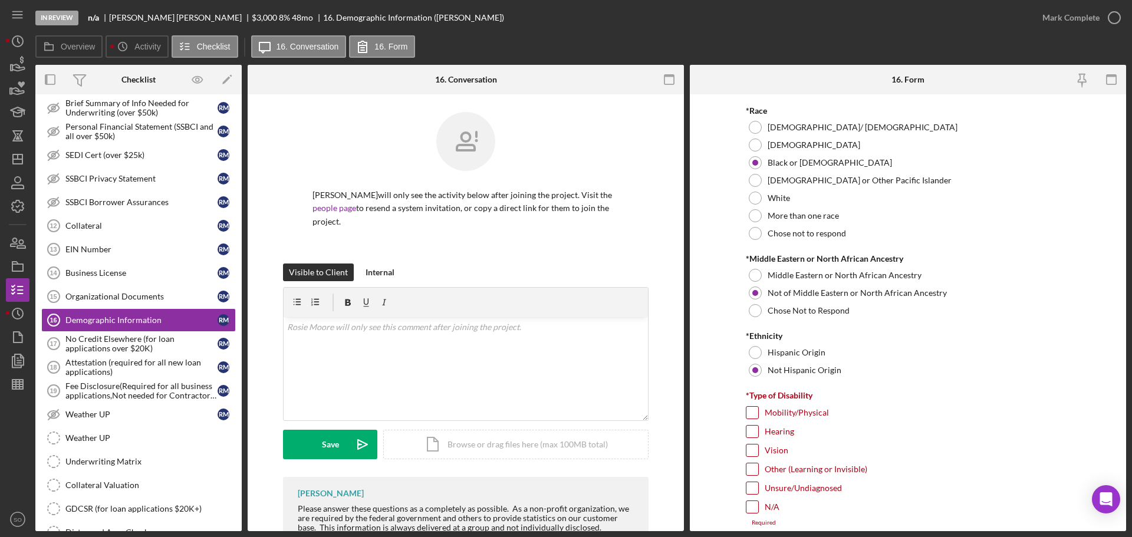
click at [753, 504] on input "N/A" at bounding box center [752, 507] width 12 height 12
checkbox input "true"
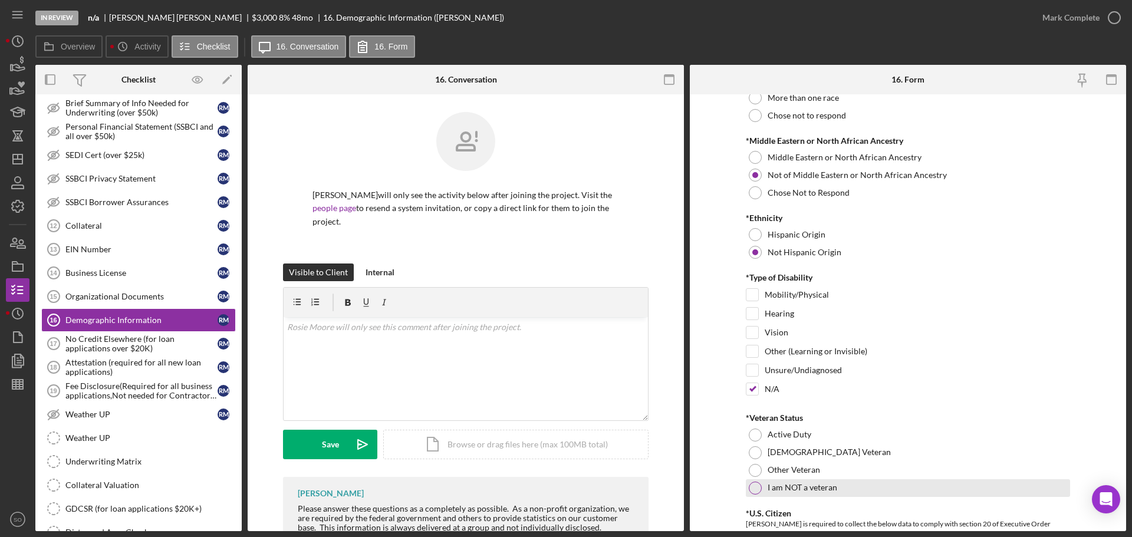
drag, startPoint x: 755, startPoint y: 481, endPoint x: 761, endPoint y: 489, distance: 9.7
click at [756, 484] on div at bounding box center [754, 487] width 13 height 13
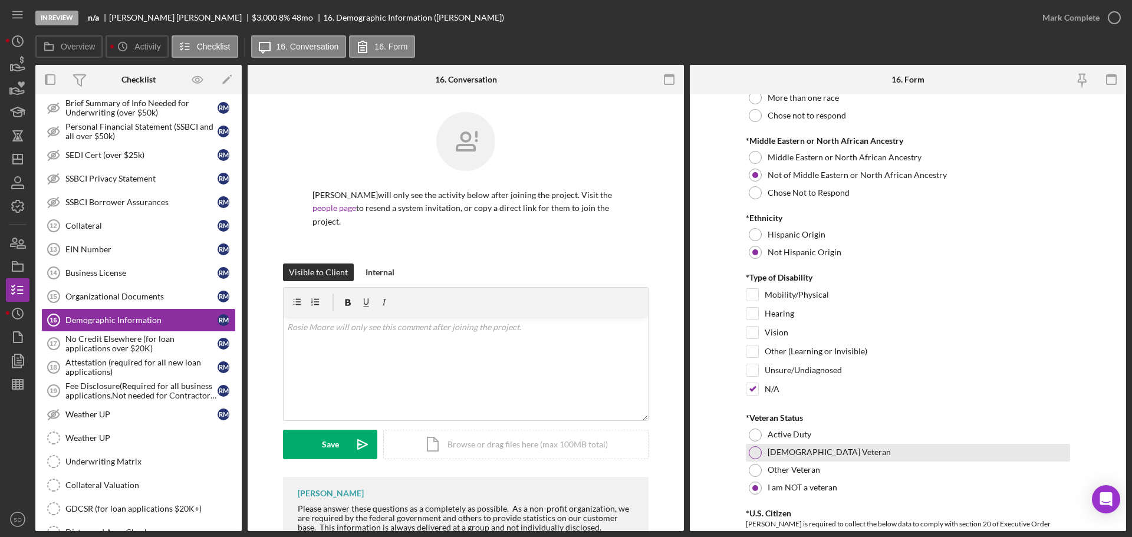
scroll to position [1120, 0]
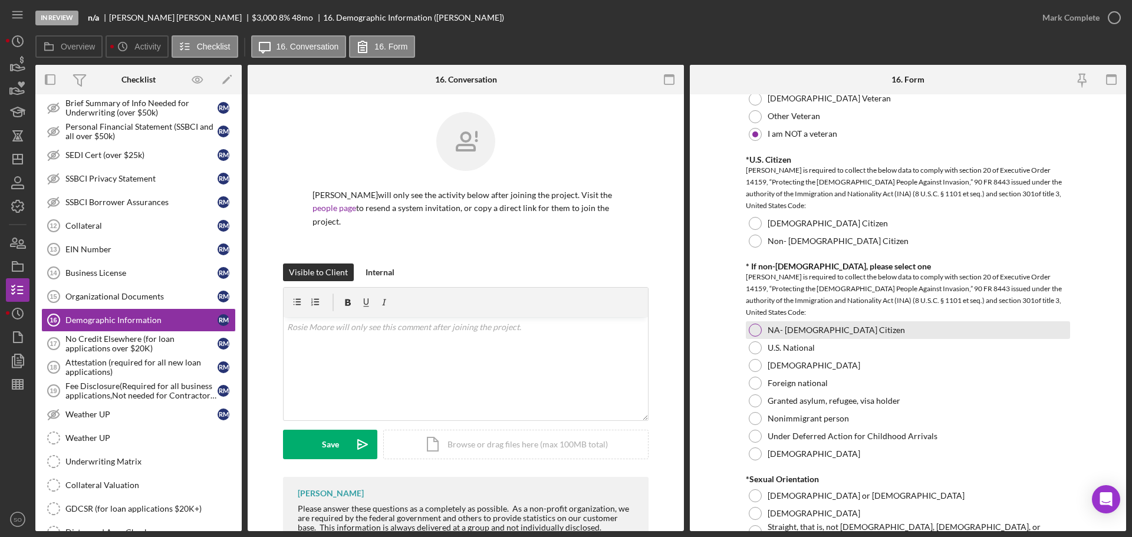
drag, startPoint x: 750, startPoint y: 331, endPoint x: 760, endPoint y: 350, distance: 21.4
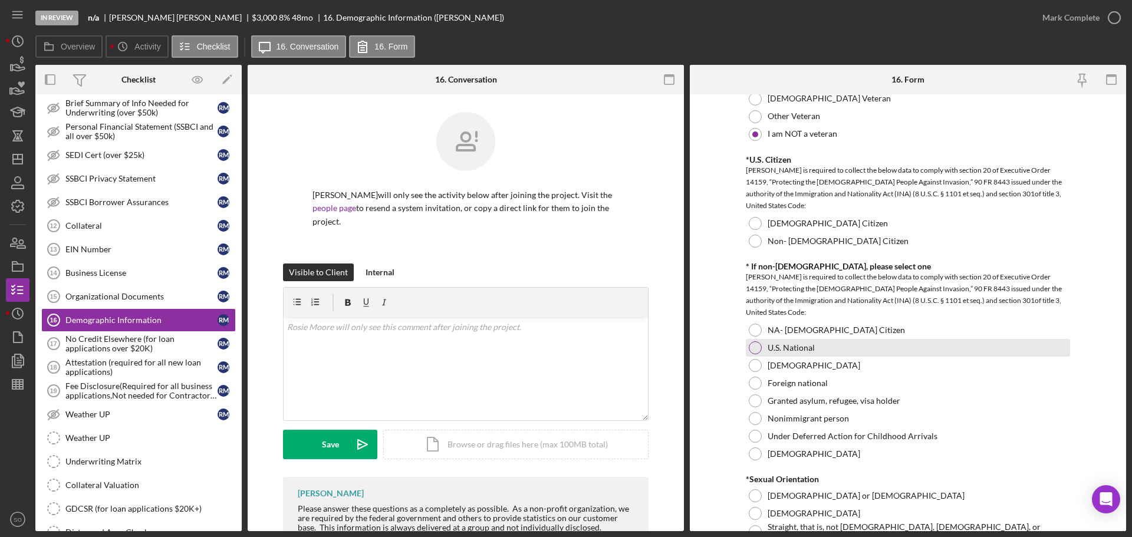
click at [754, 338] on div "NA- [DEMOGRAPHIC_DATA] Citizen" at bounding box center [908, 330] width 324 height 18
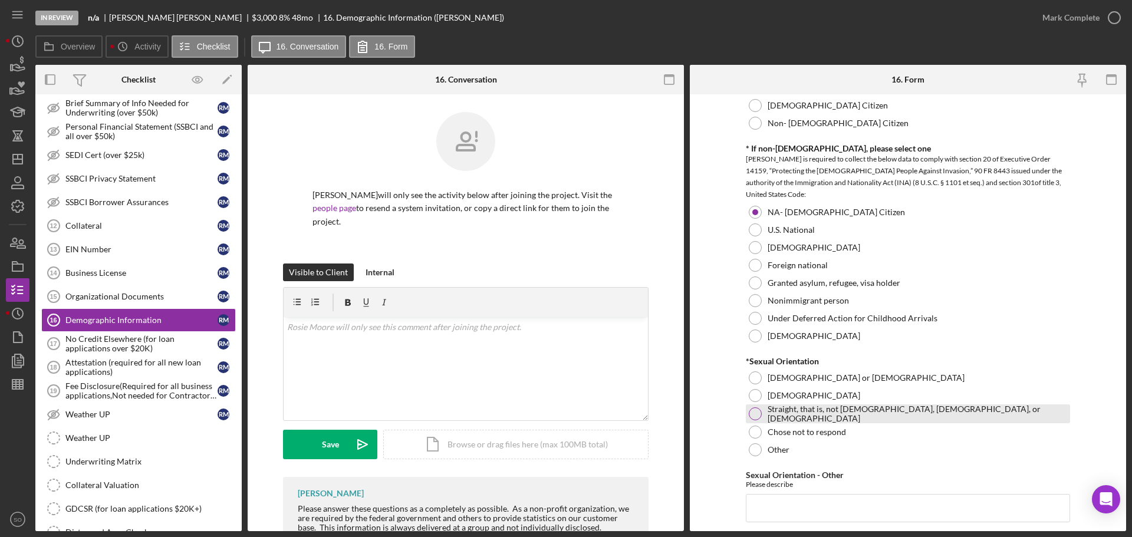
click at [753, 415] on div at bounding box center [754, 413] width 13 height 13
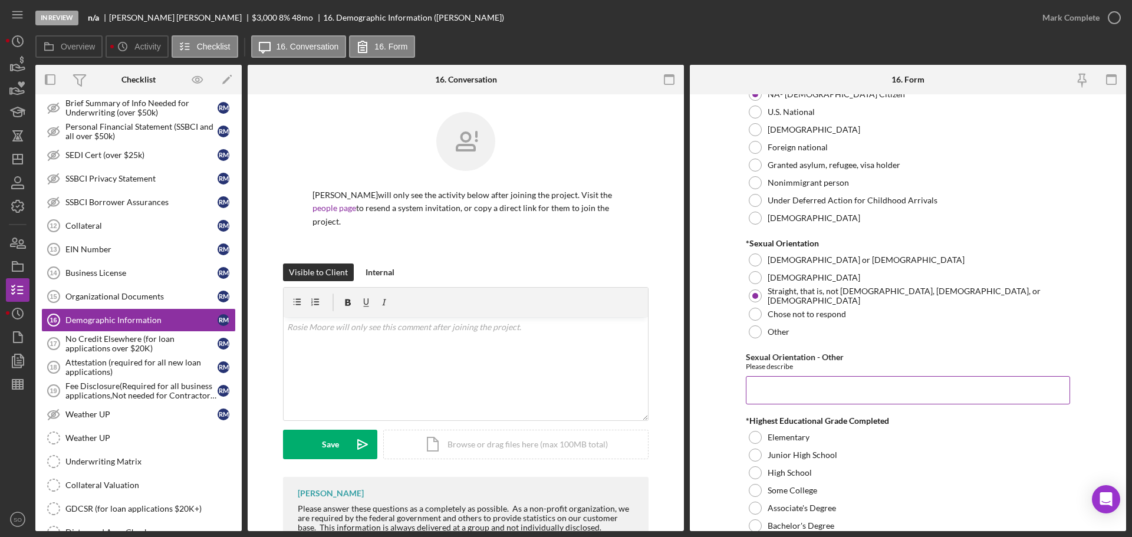
click at [774, 394] on input "Sexual Orientation - Other" at bounding box center [908, 390] width 324 height 28
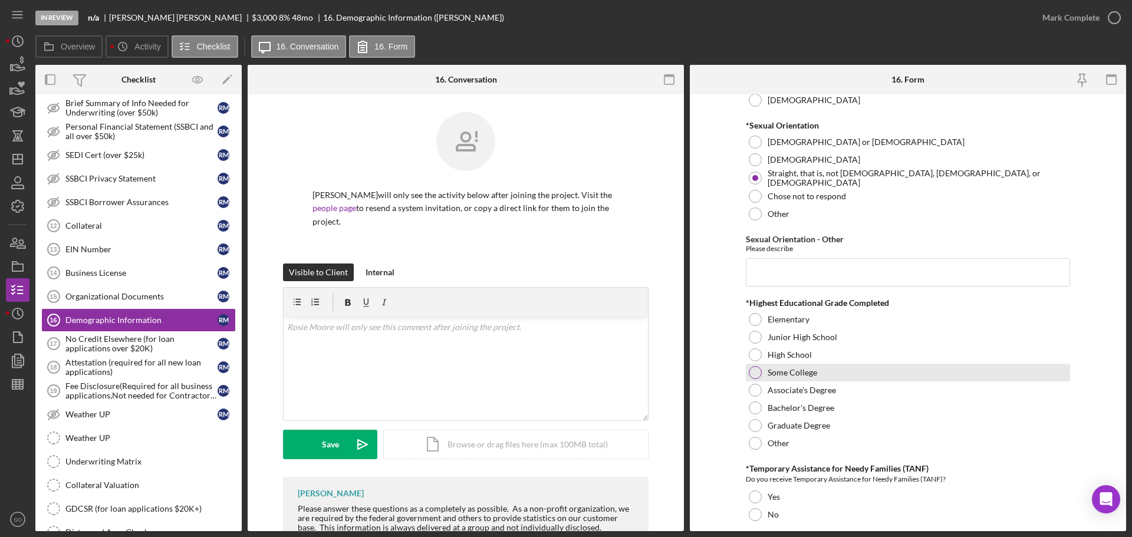
click at [751, 377] on div at bounding box center [754, 372] width 13 height 13
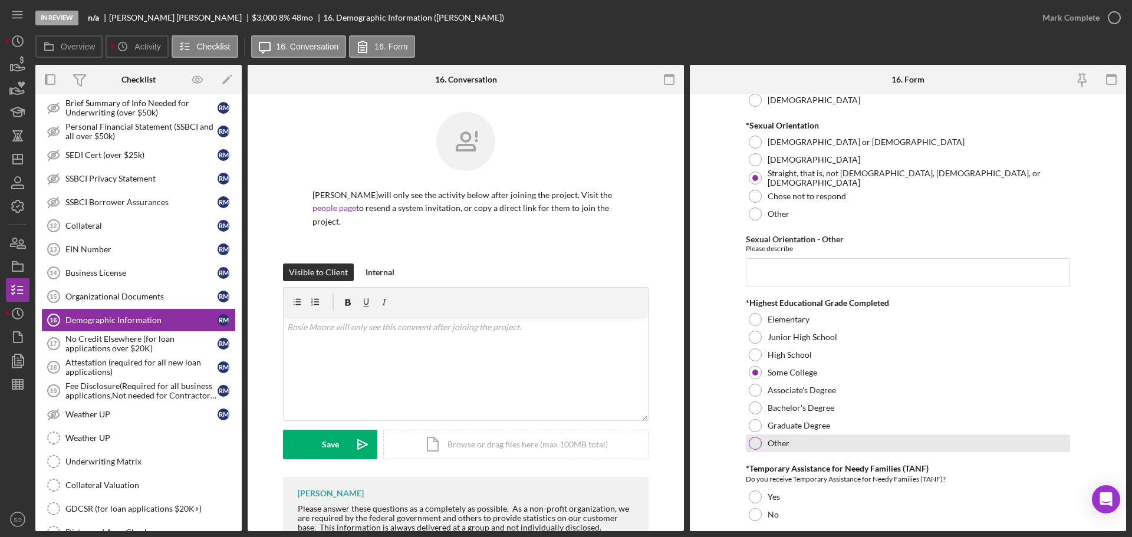
scroll to position [1591, 0]
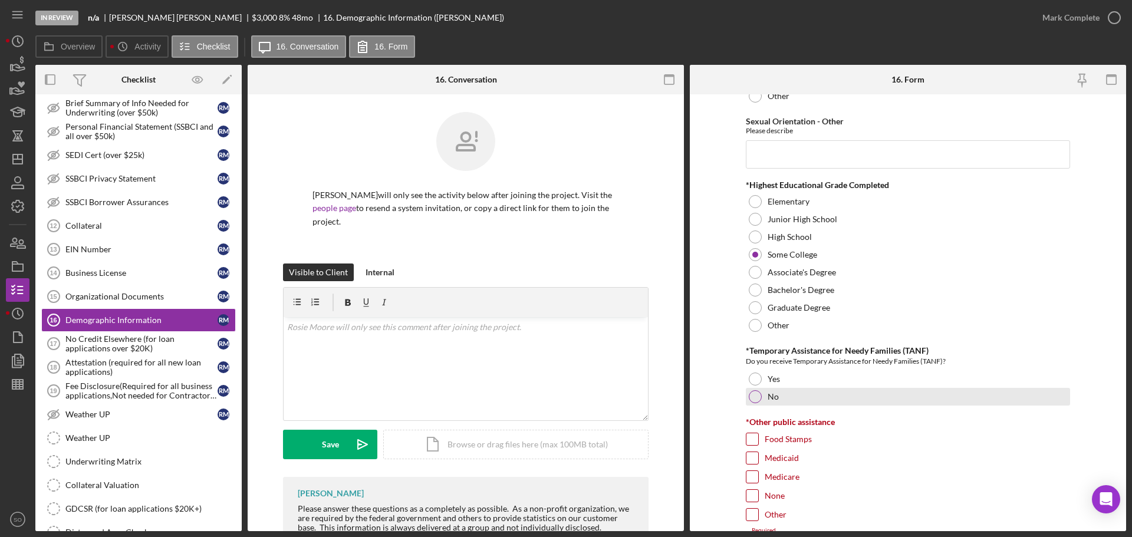
click at [759, 404] on div "No" at bounding box center [908, 397] width 324 height 18
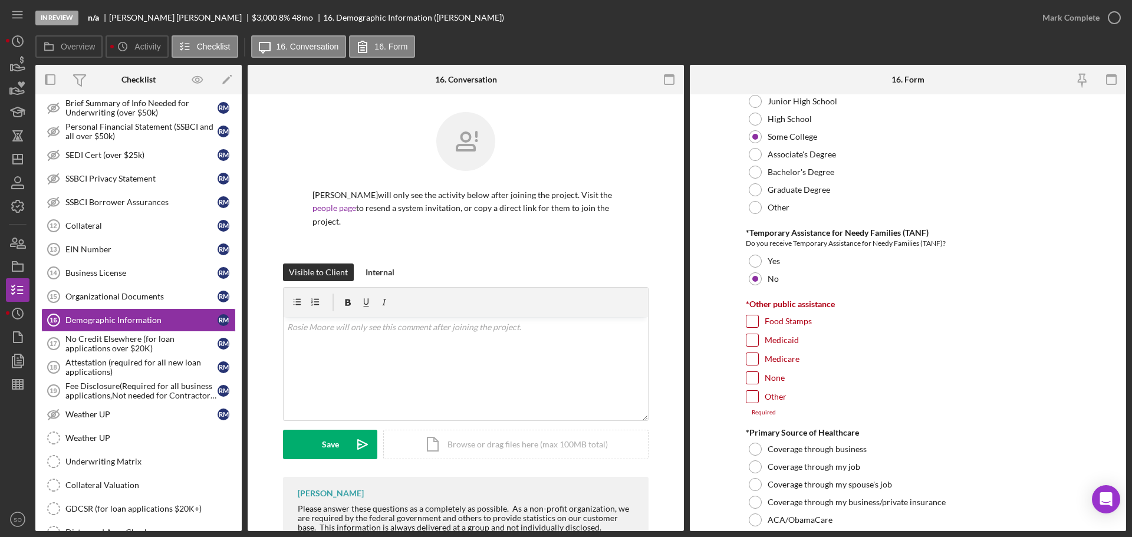
click at [749, 381] on input "None" at bounding box center [752, 378] width 12 height 12
checkbox input "true"
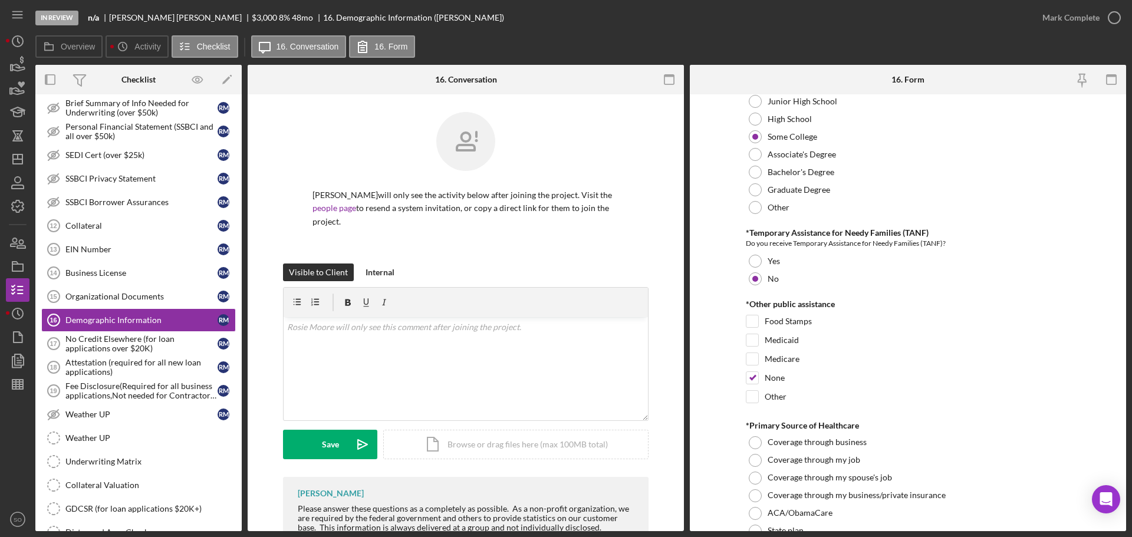
scroll to position [1827, 0]
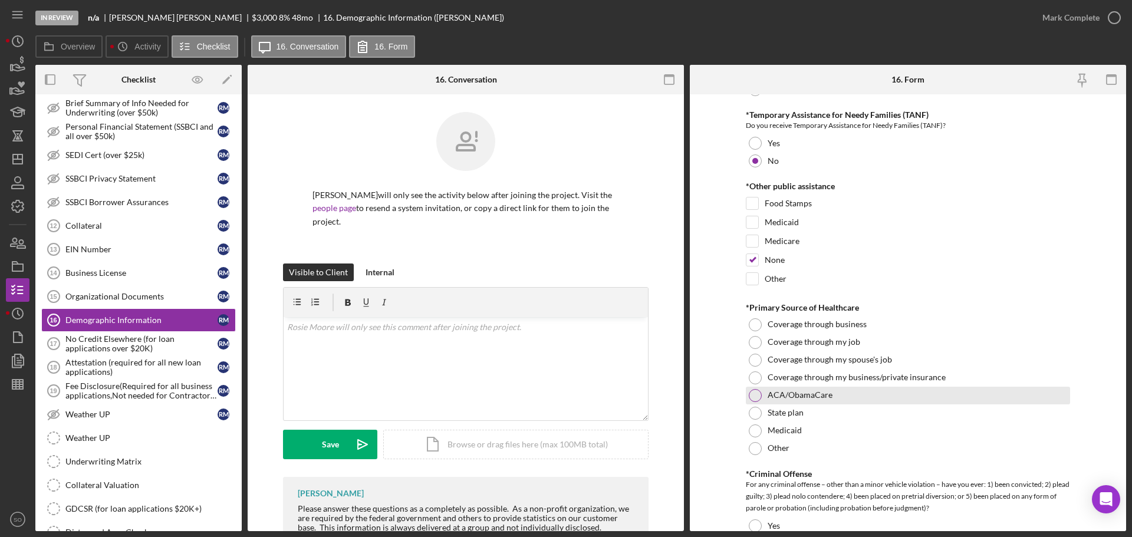
click at [754, 394] on div at bounding box center [754, 395] width 13 height 13
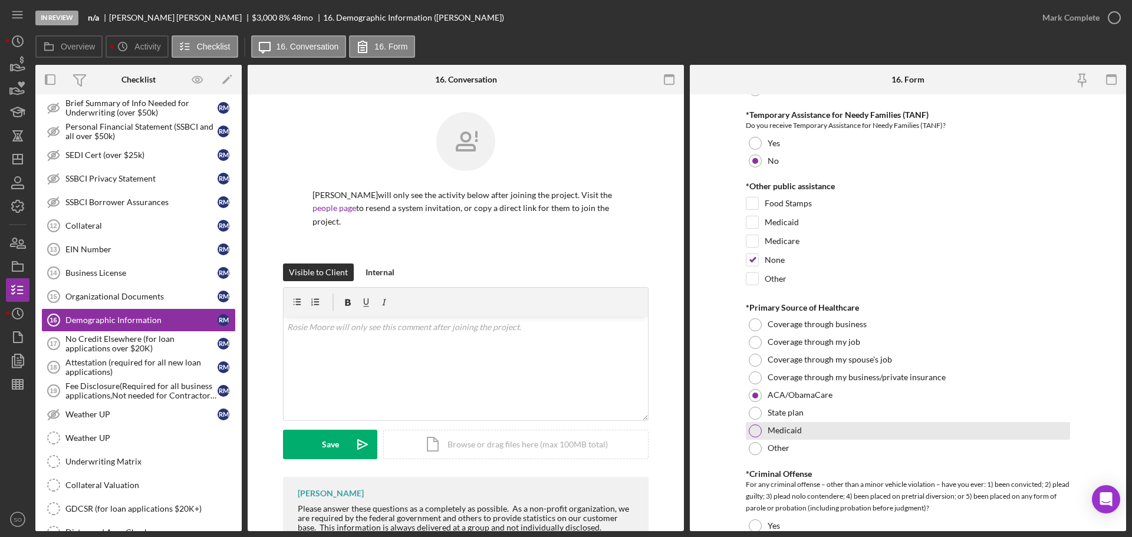
scroll to position [2004, 0]
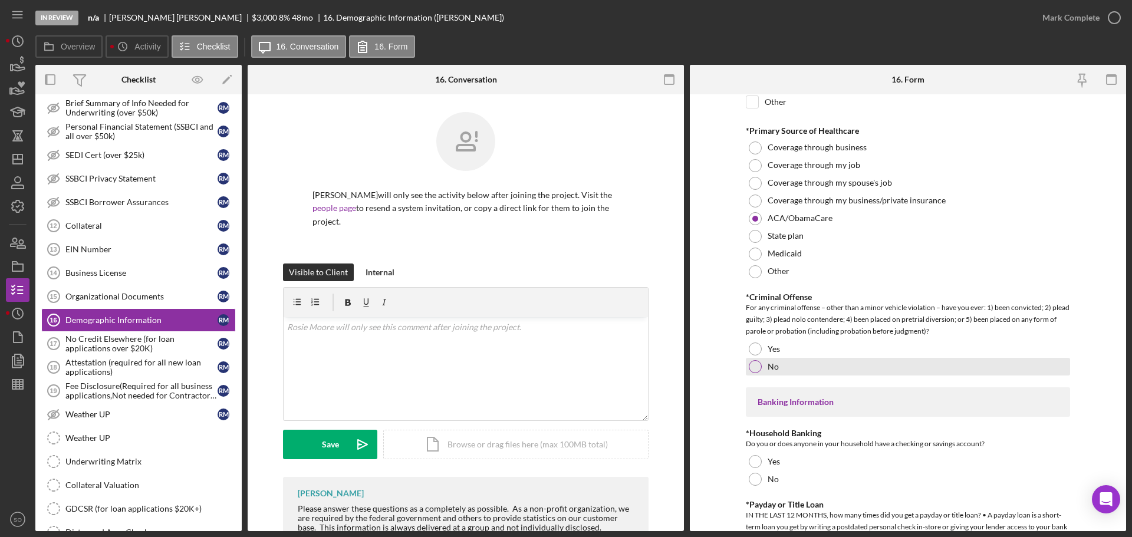
click at [767, 362] on label "No" at bounding box center [772, 366] width 11 height 9
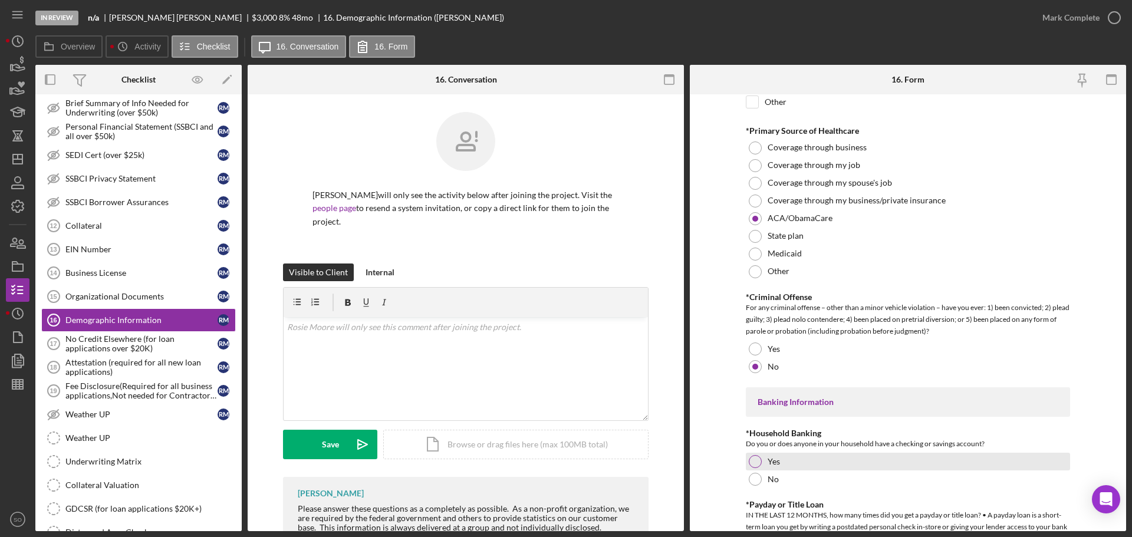
drag, startPoint x: 757, startPoint y: 457, endPoint x: 821, endPoint y: 460, distance: 63.7
click at [757, 458] on div at bounding box center [754, 461] width 13 height 13
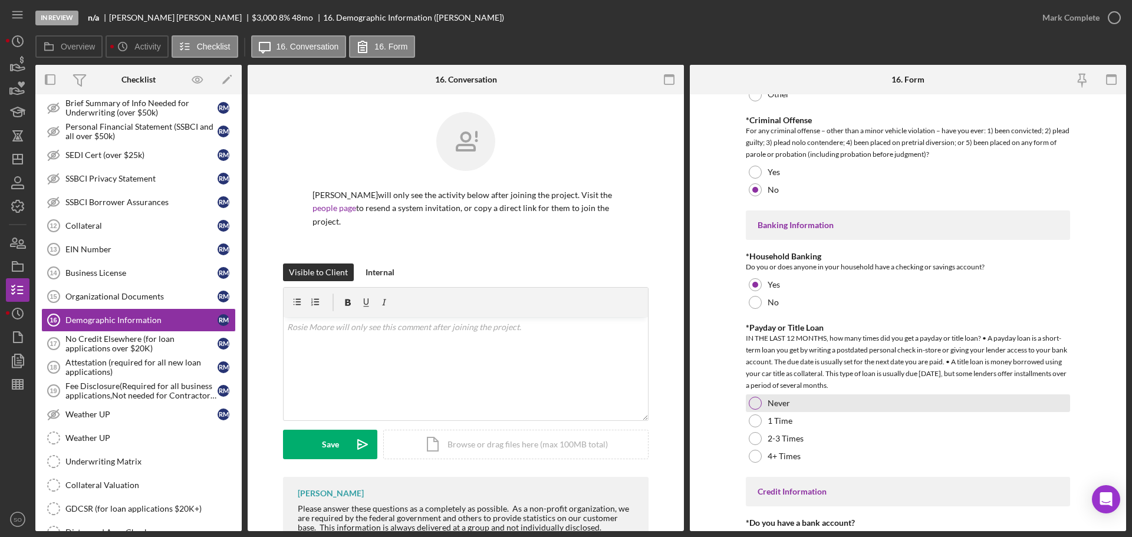
click at [751, 404] on div at bounding box center [754, 403] width 13 height 13
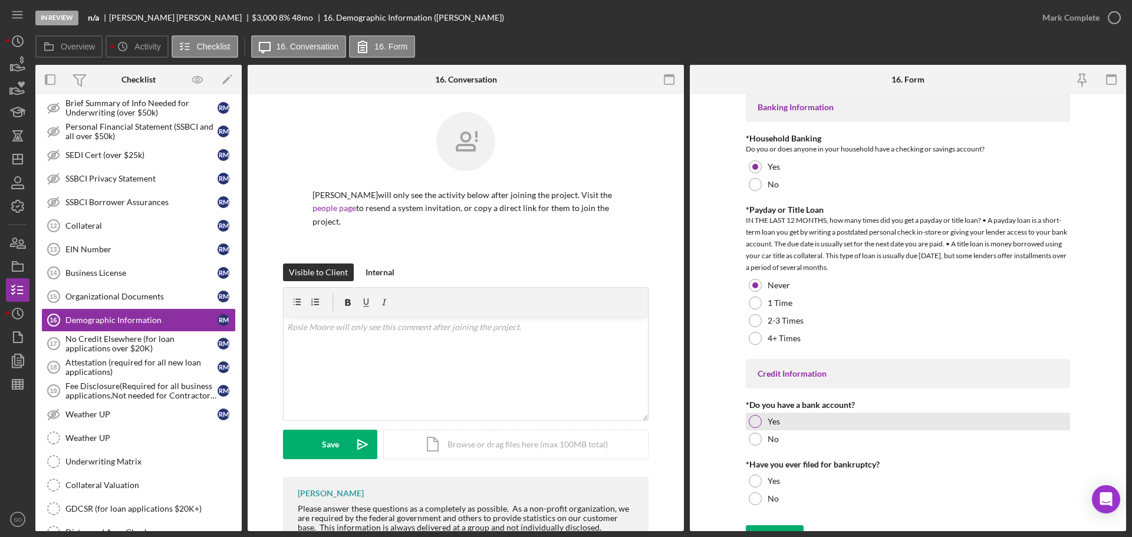
click at [752, 419] on div at bounding box center [754, 421] width 13 height 13
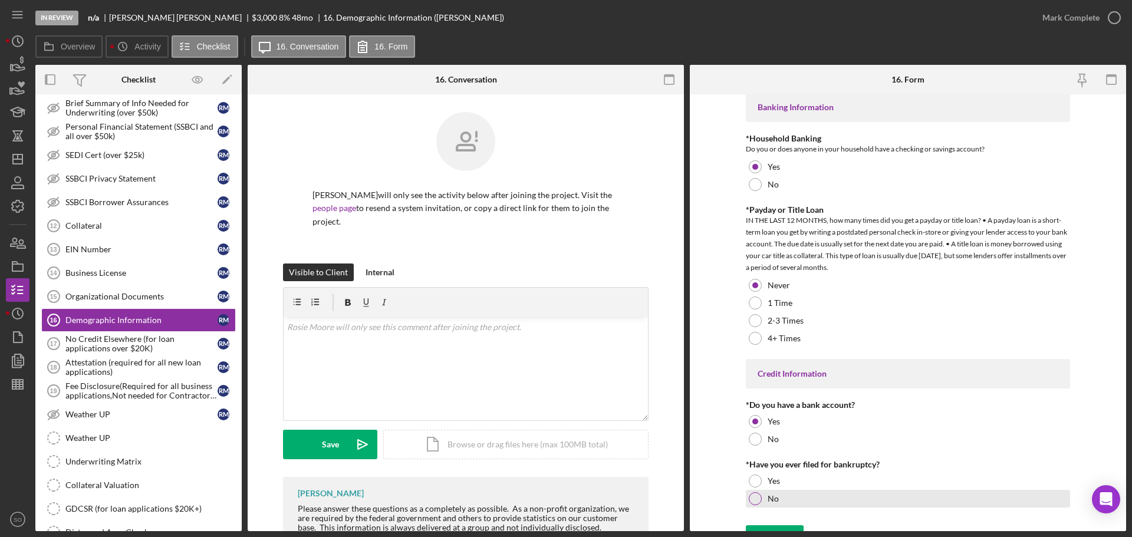
click at [751, 495] on div at bounding box center [754, 498] width 13 height 13
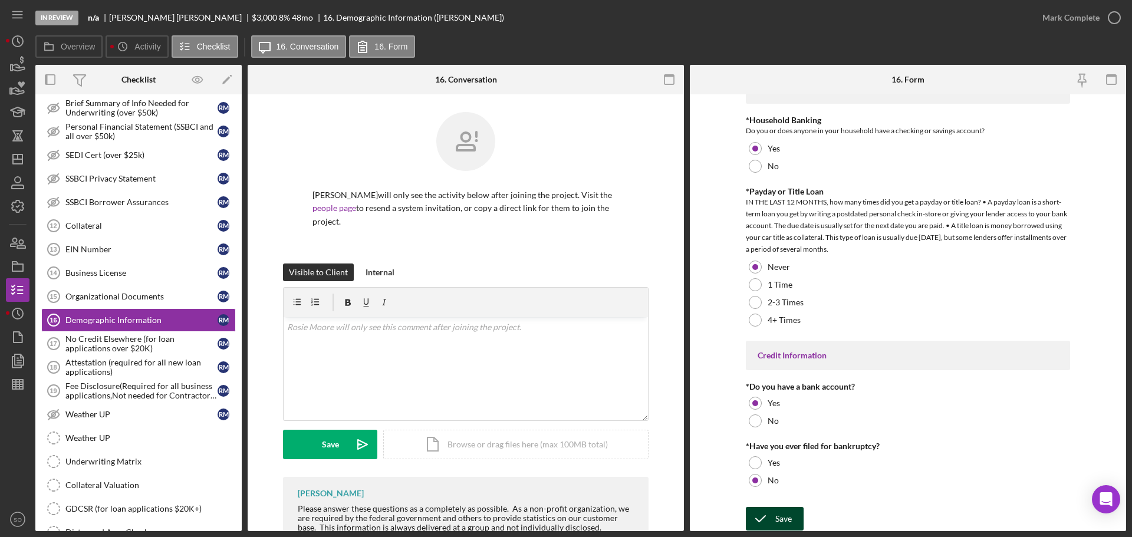
drag, startPoint x: 776, startPoint y: 515, endPoint x: 807, endPoint y: 522, distance: 31.9
click at [777, 516] on div "Save" at bounding box center [783, 519] width 17 height 24
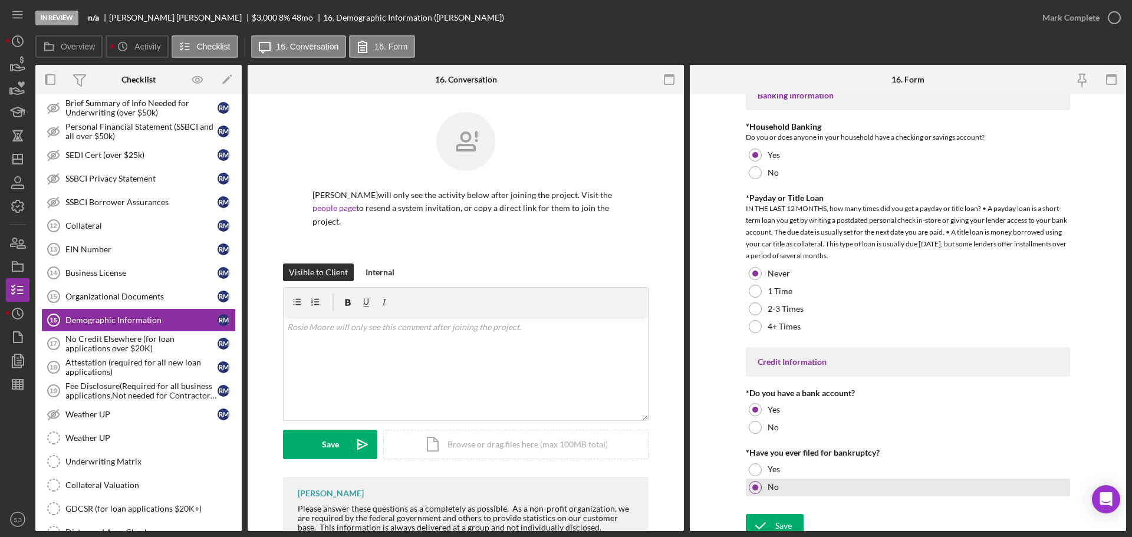
scroll to position [2323, 0]
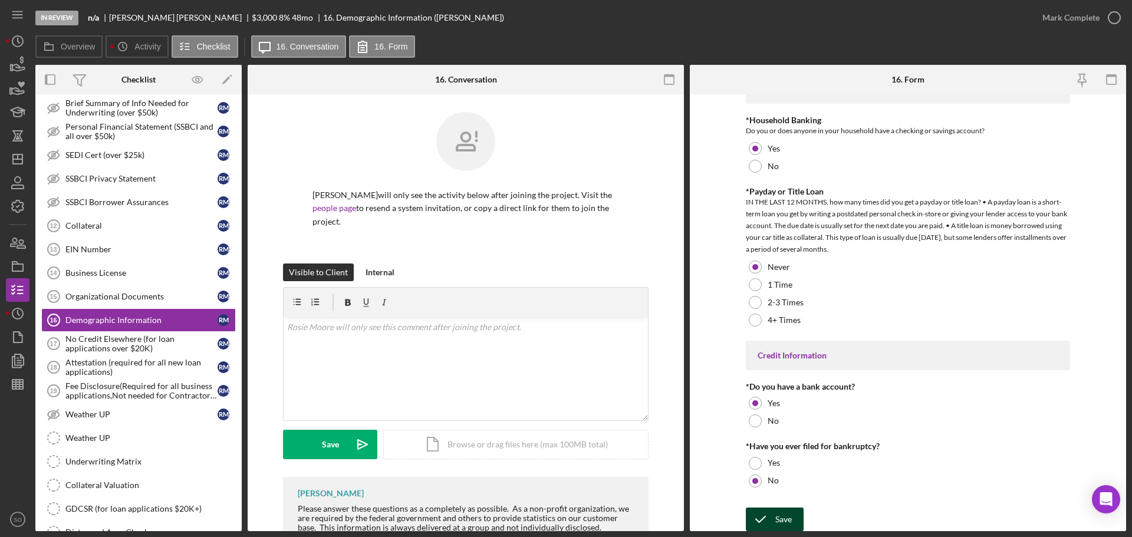
click at [786, 516] on div "Save" at bounding box center [783, 519] width 17 height 24
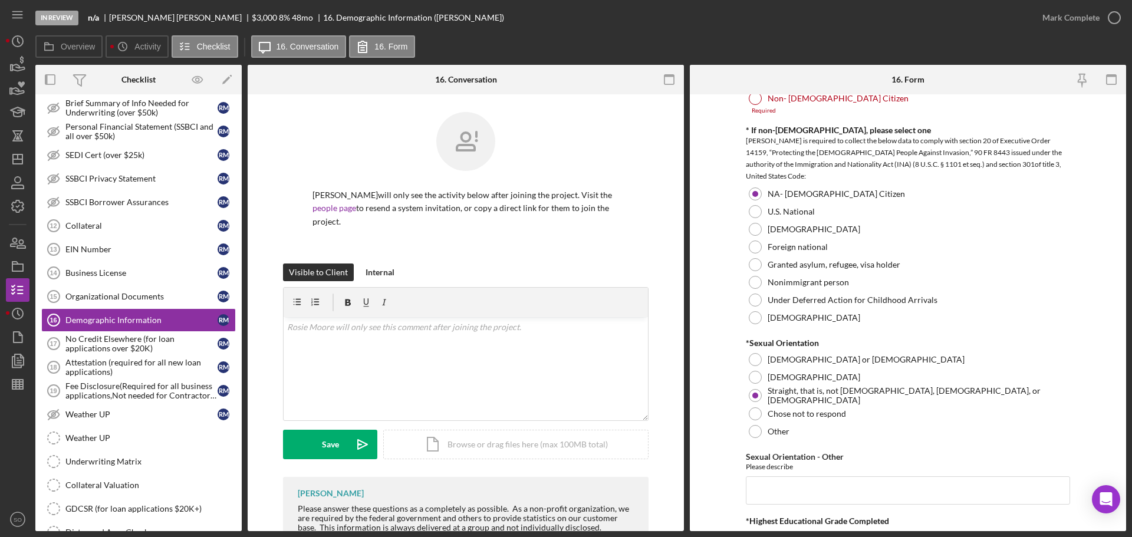
scroll to position [1086, 0]
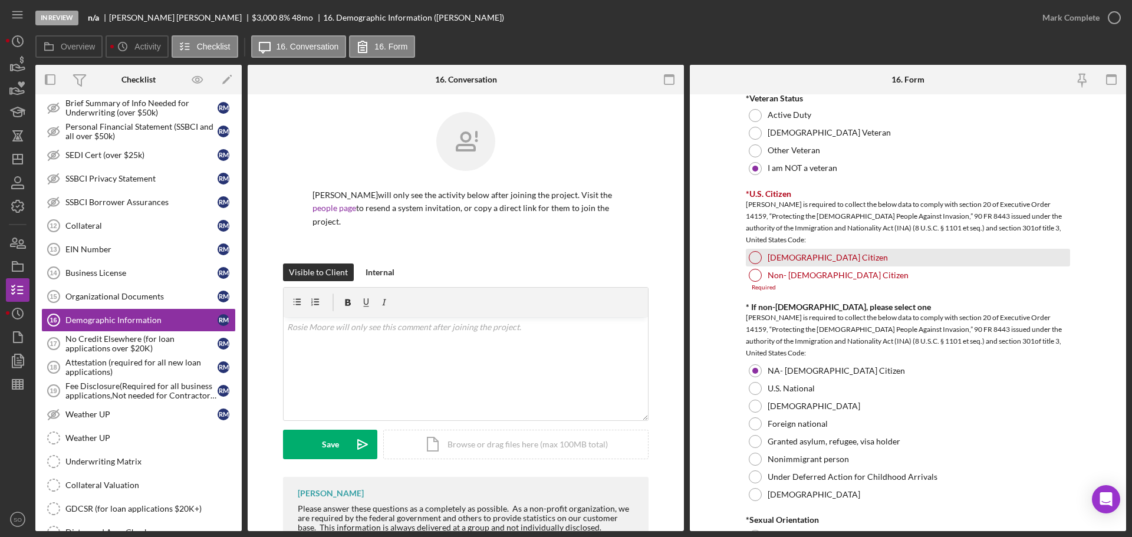
click at [757, 256] on div at bounding box center [754, 257] width 13 height 13
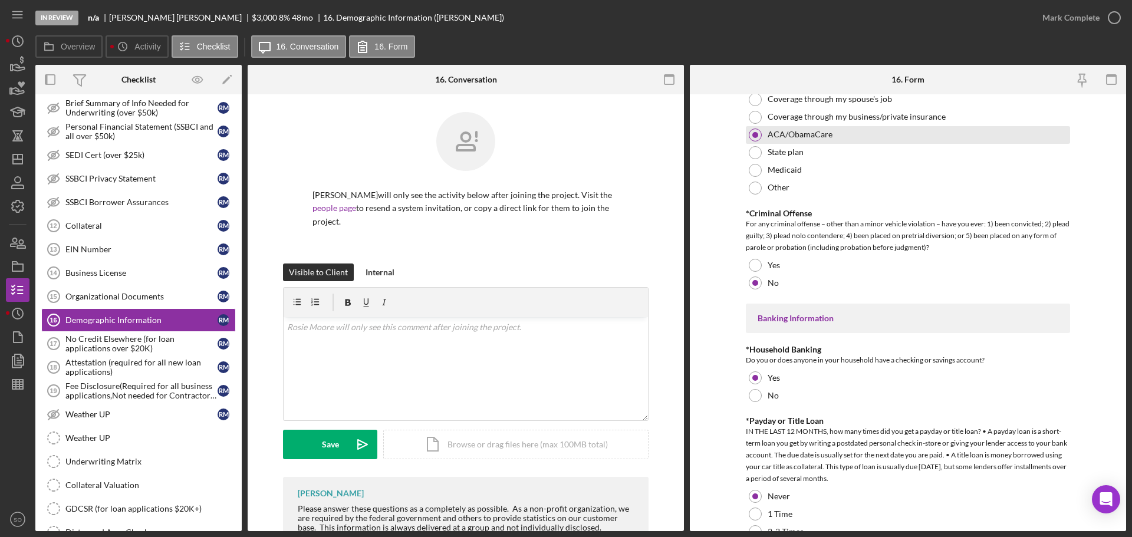
scroll to position [2317, 0]
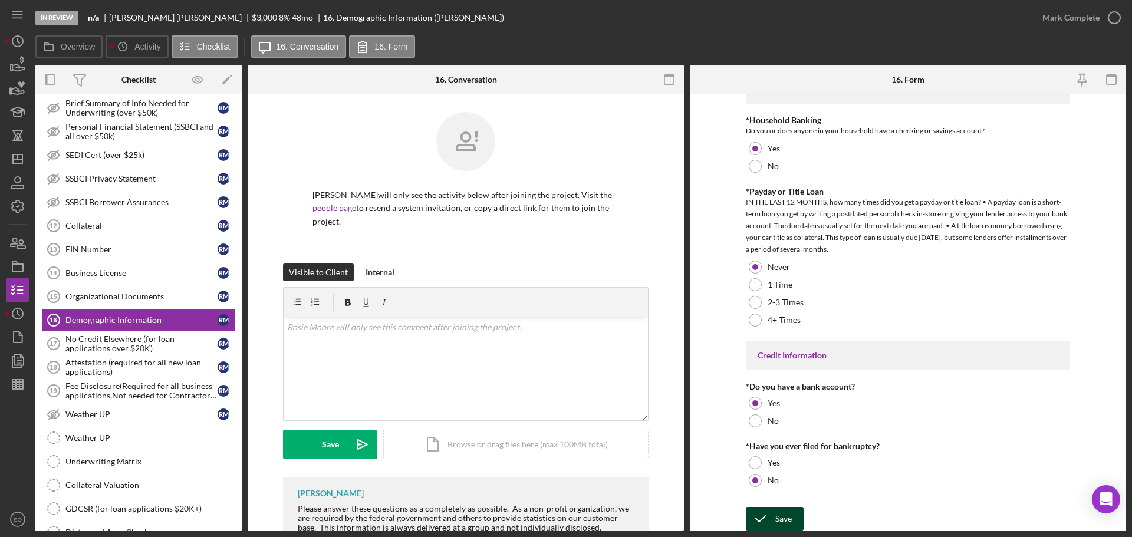
drag, startPoint x: 783, startPoint y: 517, endPoint x: 794, endPoint y: 523, distance: 12.7
click at [787, 520] on div "Save" at bounding box center [783, 519] width 17 height 24
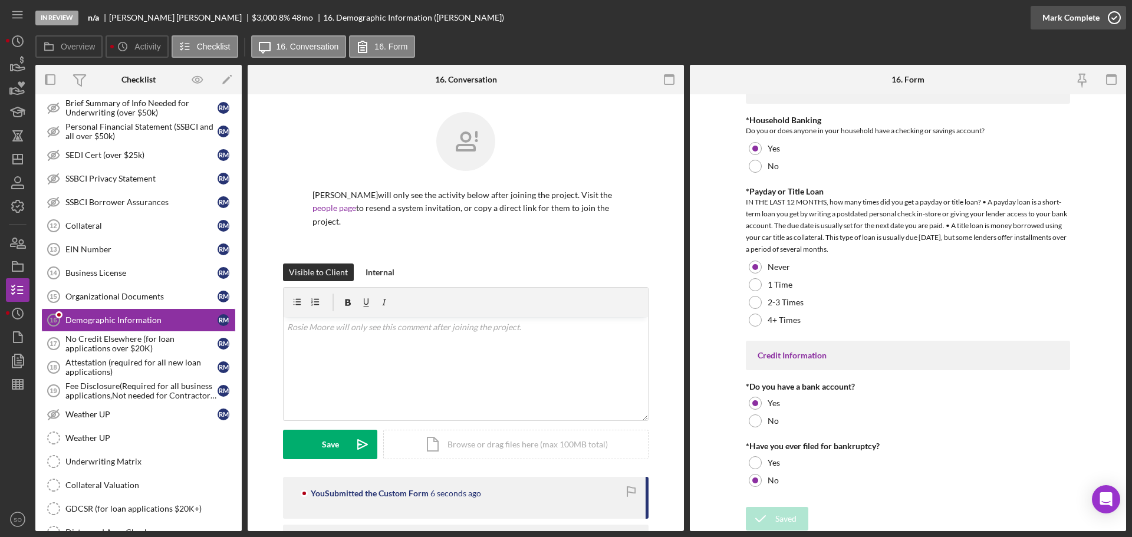
click at [1045, 19] on div "Mark Complete" at bounding box center [1070, 18] width 57 height 24
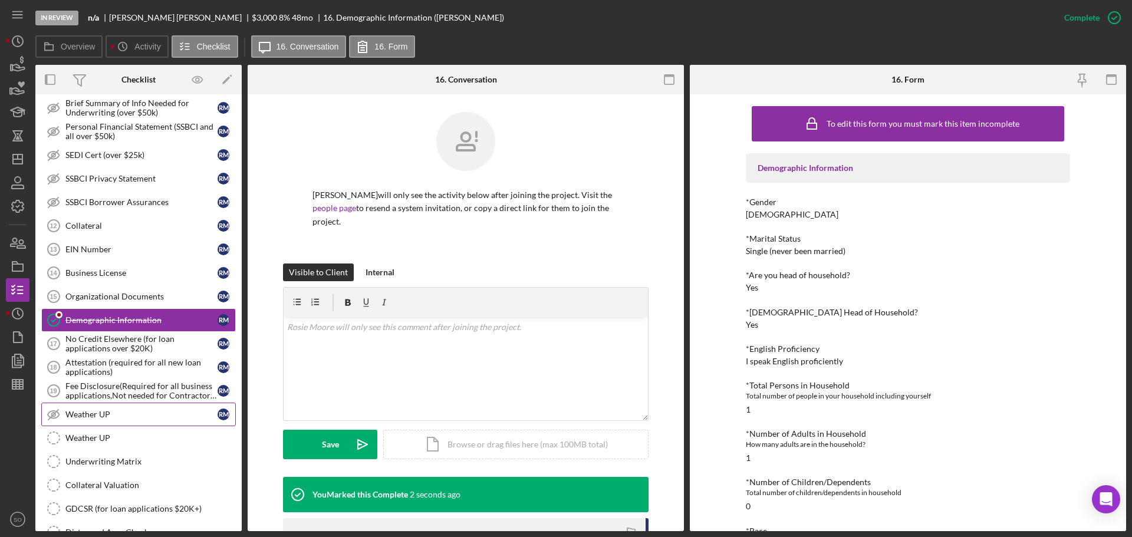
scroll to position [835, 0]
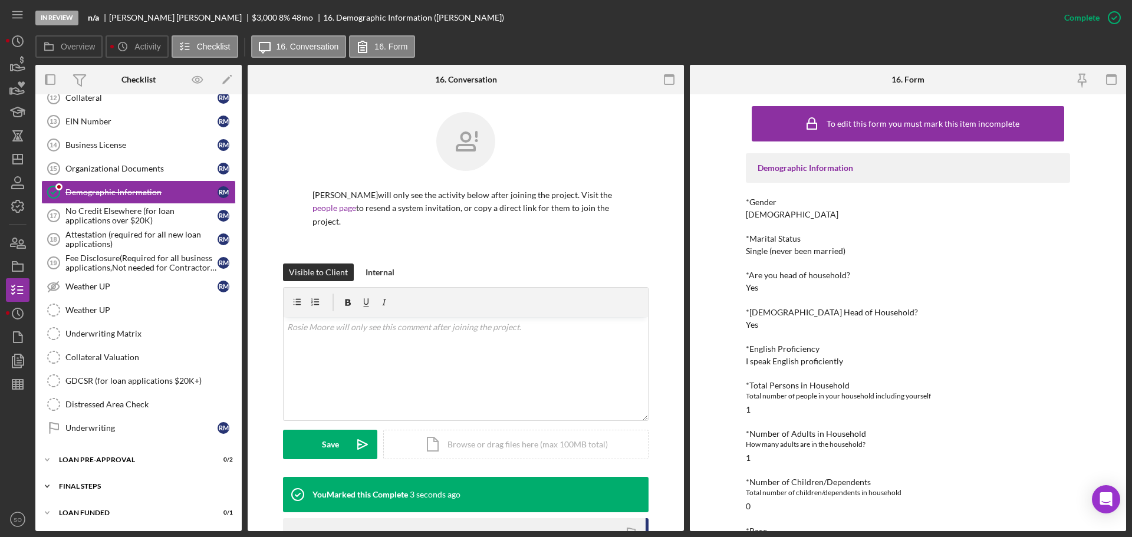
click at [150, 484] on div "FINAL STEPS" at bounding box center [143, 486] width 168 height 7
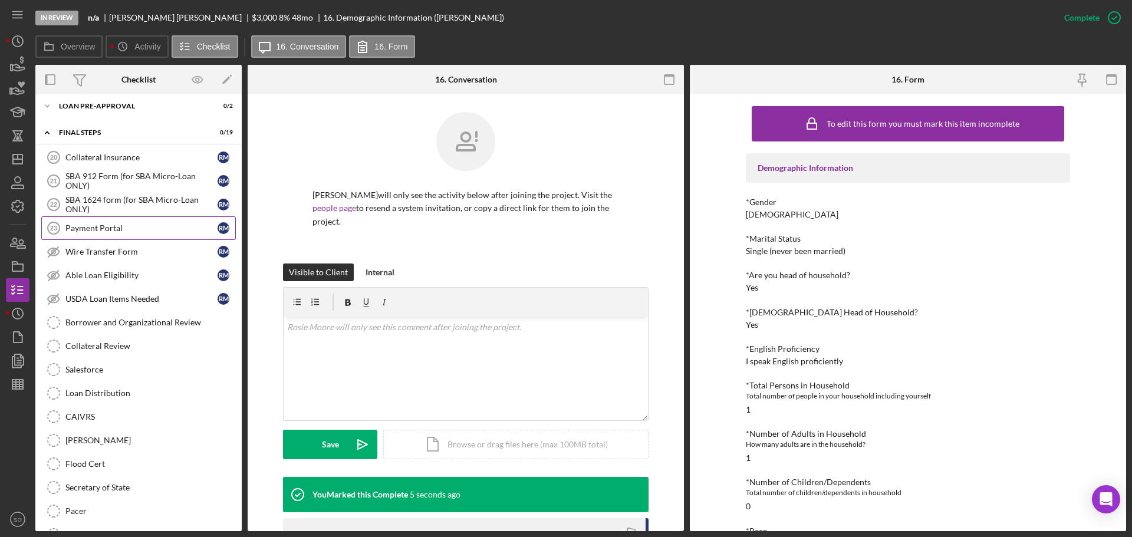
click at [106, 236] on link "Payment Portal 23 Payment Portal R M" at bounding box center [138, 228] width 194 height 24
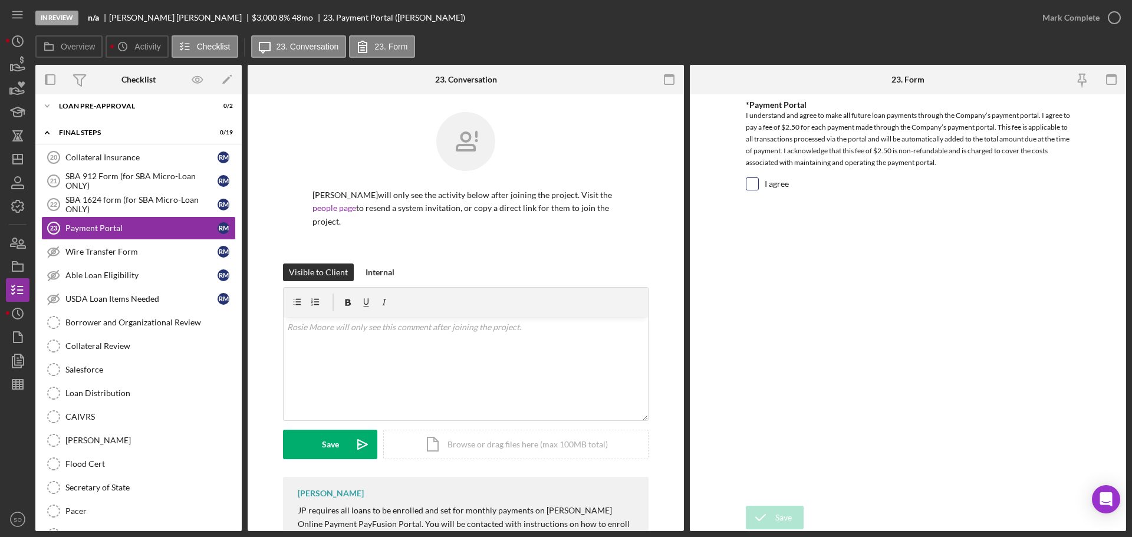
click at [751, 185] on input "I agree" at bounding box center [752, 184] width 12 height 12
checkbox input "true"
click at [786, 522] on div "Save" at bounding box center [783, 518] width 17 height 24
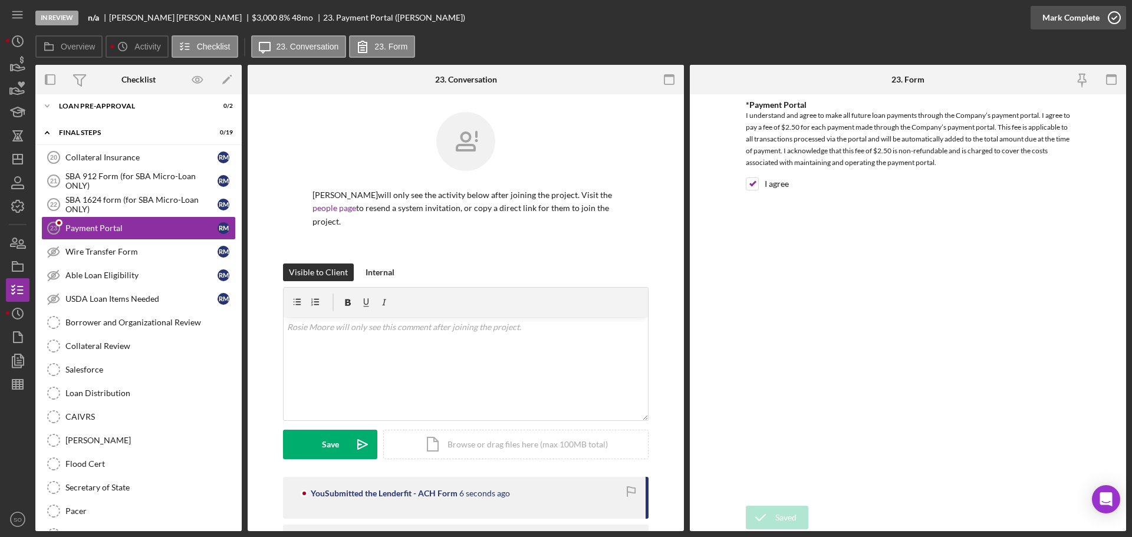
click at [1056, 22] on div "Mark Complete" at bounding box center [1070, 18] width 57 height 24
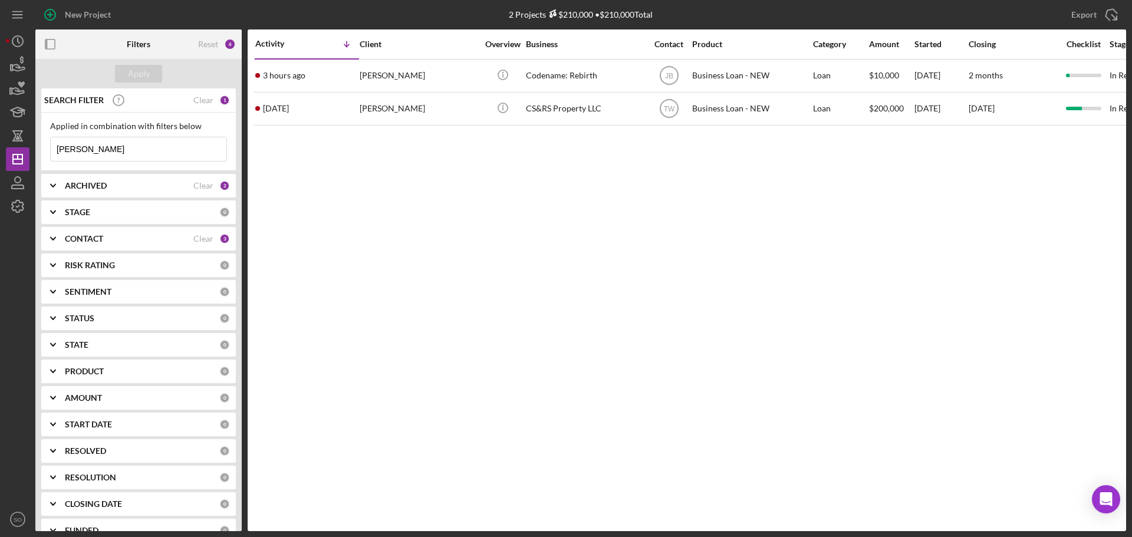
drag, startPoint x: 110, startPoint y: 145, endPoint x: 0, endPoint y: 148, distance: 110.2
click at [0, 145] on div "New Project 2 Projects $210,000 • $210,000 Total rodney Export Icon/Export Filt…" at bounding box center [566, 268] width 1132 height 537
click at [93, 145] on input "daniel" at bounding box center [139, 149] width 176 height 24
type input "daniel young"
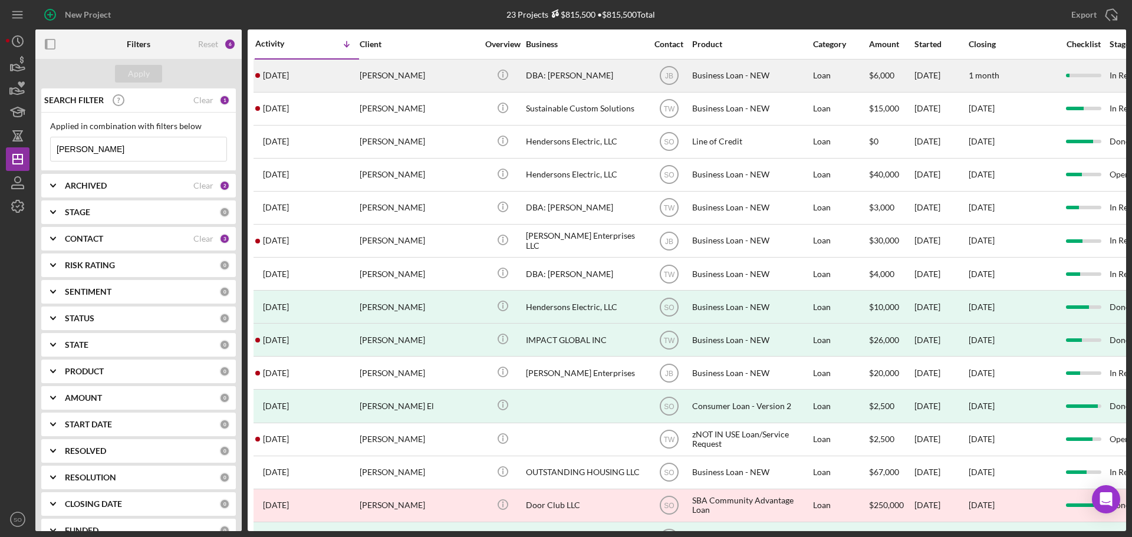
click at [349, 91] on td "4 days ago Daniel Young" at bounding box center [307, 75] width 104 height 33
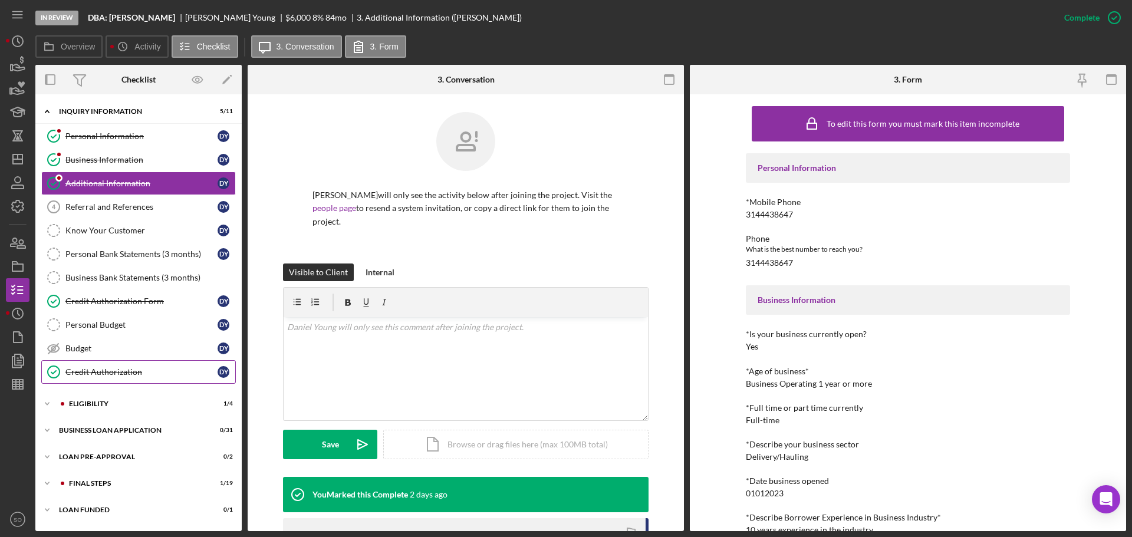
click at [129, 382] on link "Credit Authorization Credit Authorization D Y" at bounding box center [138, 372] width 194 height 24
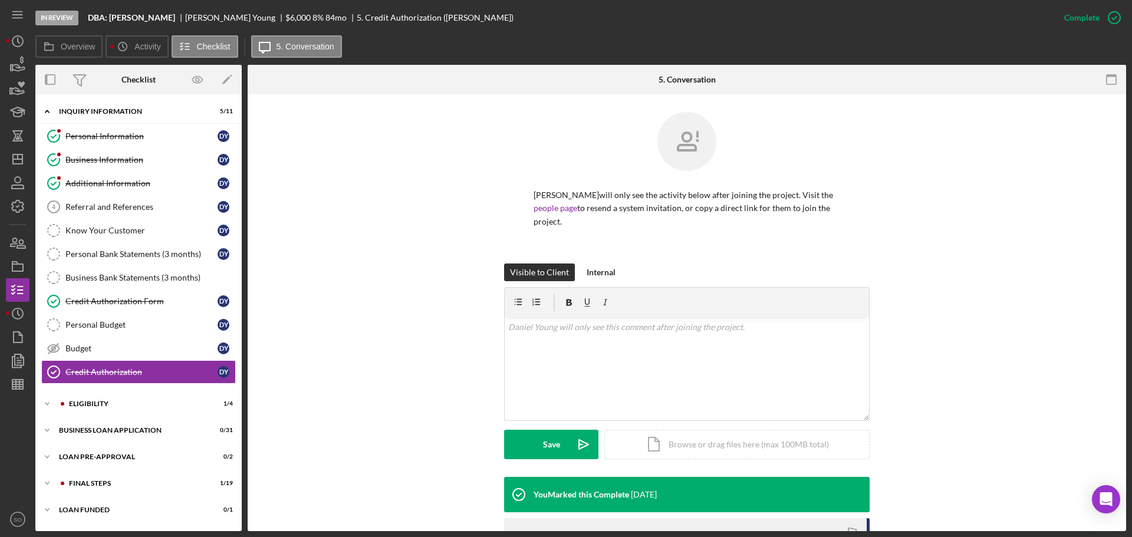
scroll to position [206, 0]
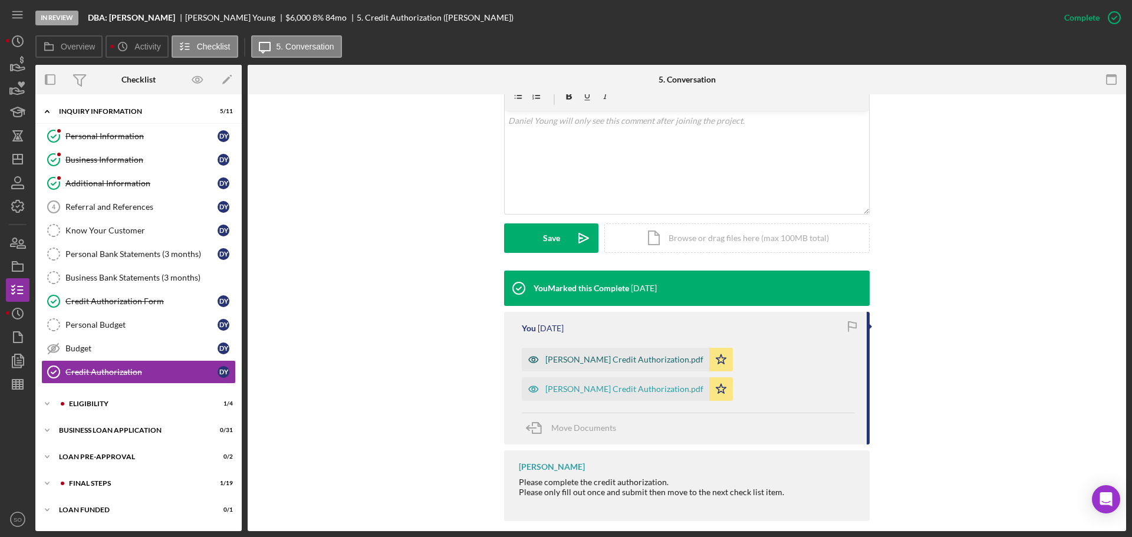
click at [586, 352] on div "Daniel Credit Authorization.pdf" at bounding box center [615, 360] width 187 height 24
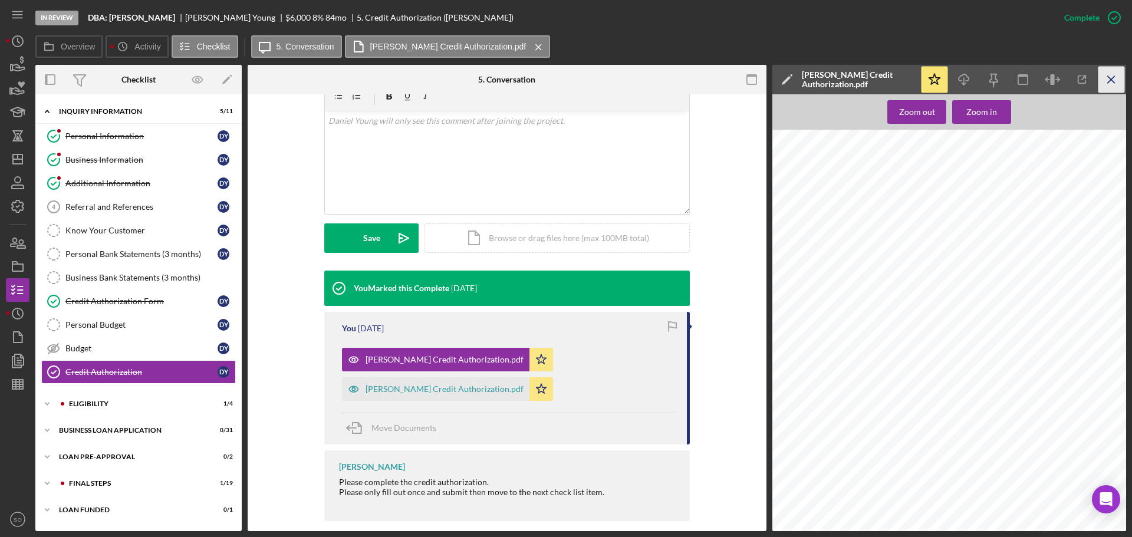
drag, startPoint x: 1107, startPoint y: 85, endPoint x: 1061, endPoint y: 116, distance: 55.7
click at [1107, 85] on icon "Icon/Menu Close" at bounding box center [1111, 80] width 27 height 27
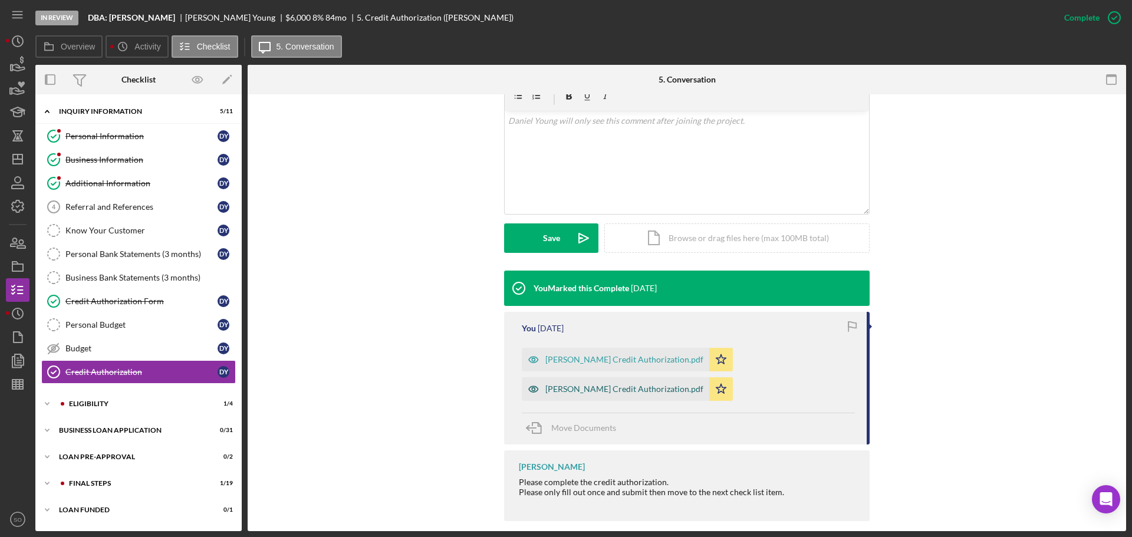
click at [588, 381] on div "Theresa Credit Authorization.pdf" at bounding box center [615, 389] width 187 height 24
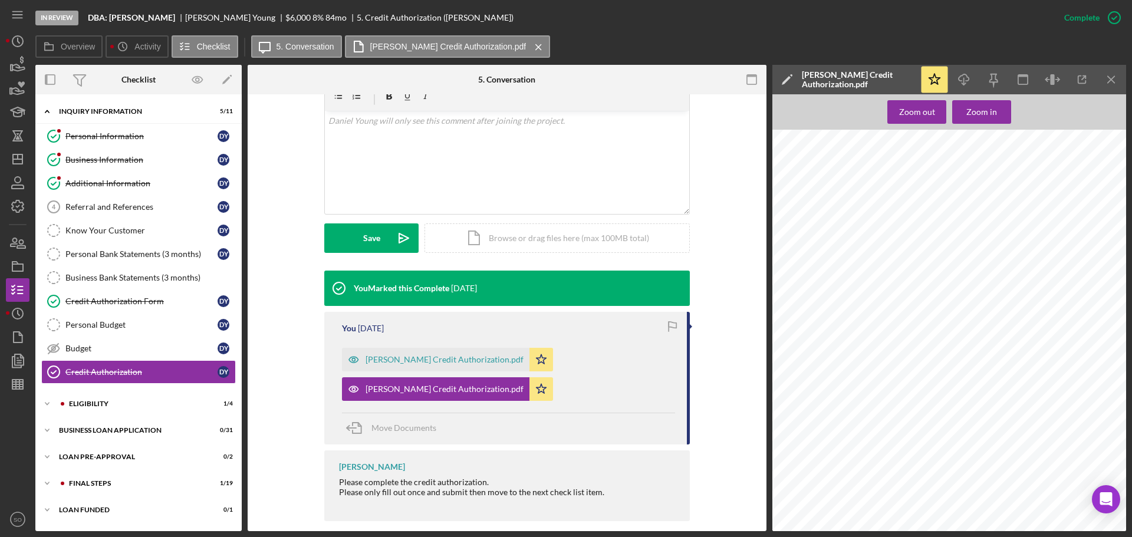
scroll to position [74, 0]
click at [130, 405] on div "ELIGIBILITY" at bounding box center [148, 403] width 158 height 7
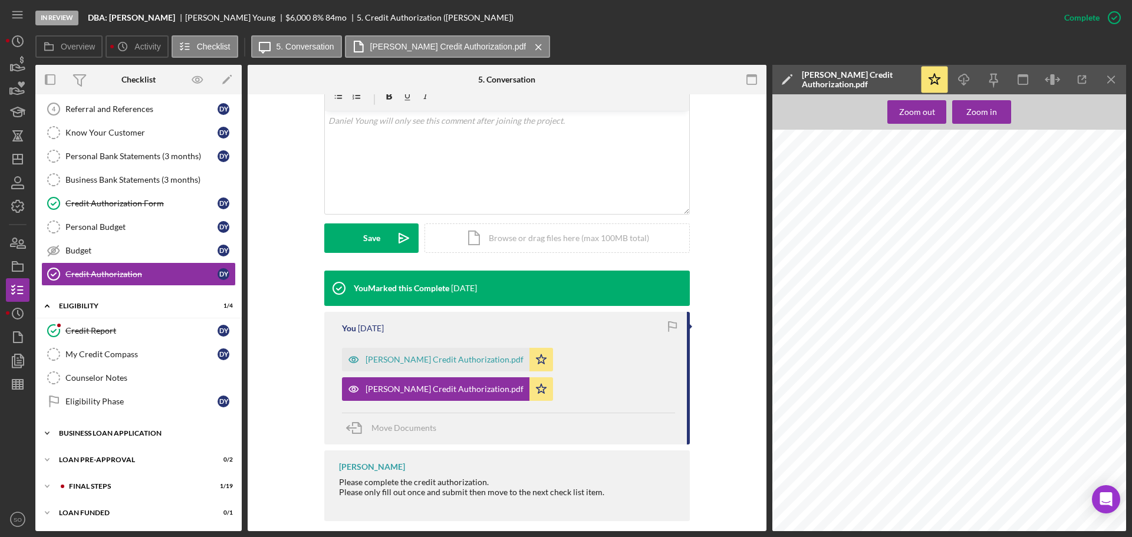
click at [154, 436] on div "BUSINESS LOAN APPLICATION" at bounding box center [143, 433] width 168 height 7
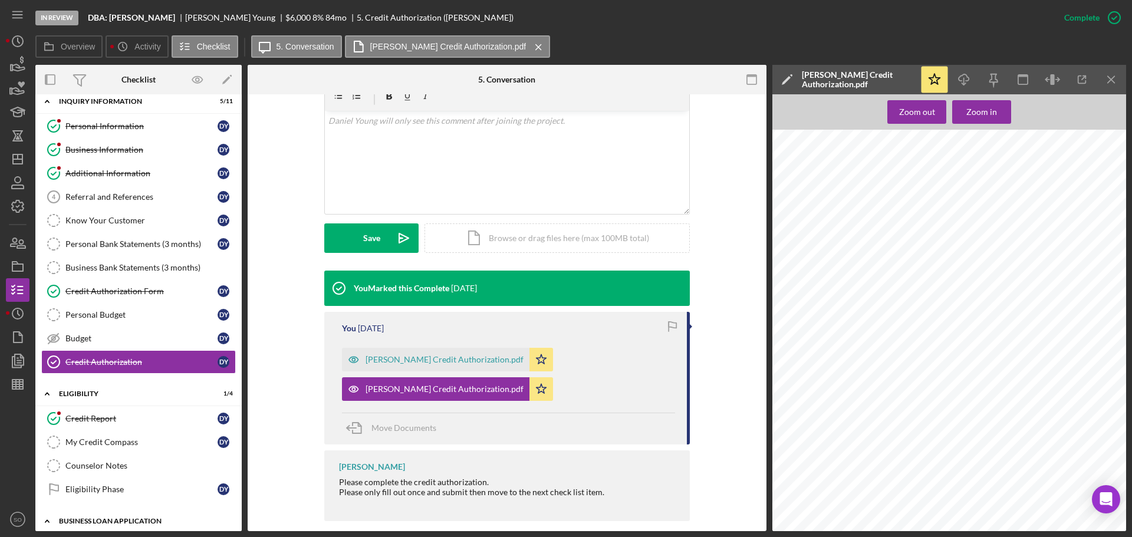
scroll to position [0, 0]
